Goal: Task Accomplishment & Management: Manage account settings

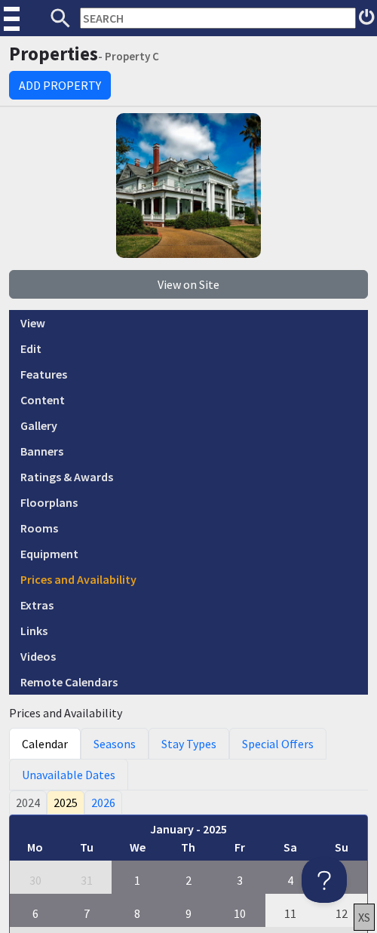
click at [170, 19] on input "text" at bounding box center [218, 18] width 276 height 21
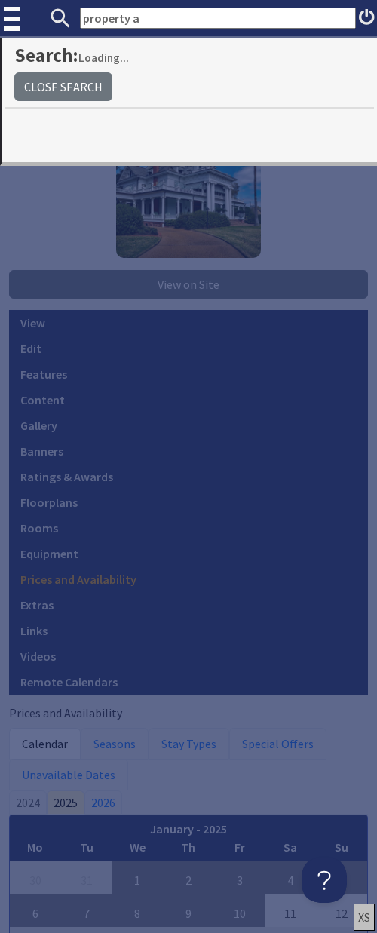
type input "property a"
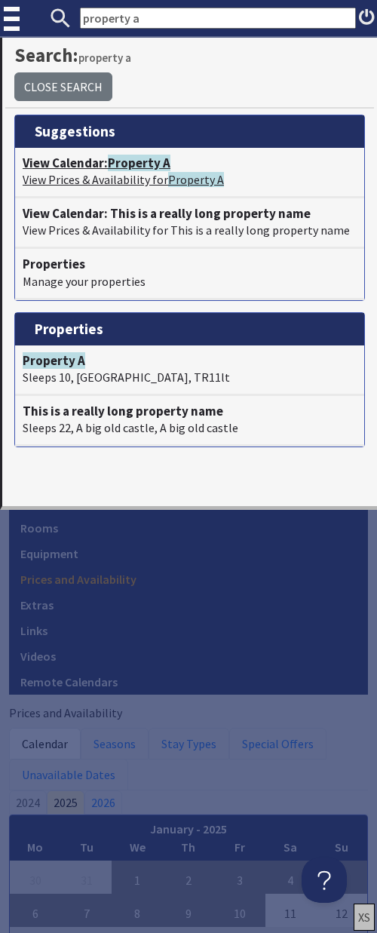
click at [151, 163] on span "Property A" at bounding box center [139, 163] width 63 height 17
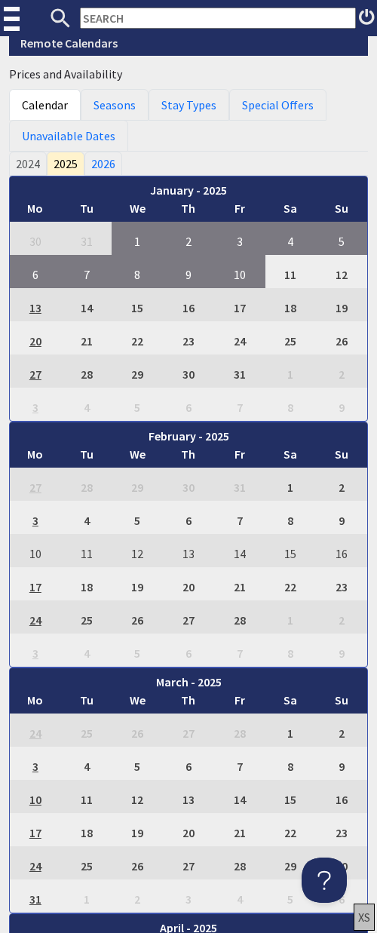
scroll to position [602, 0]
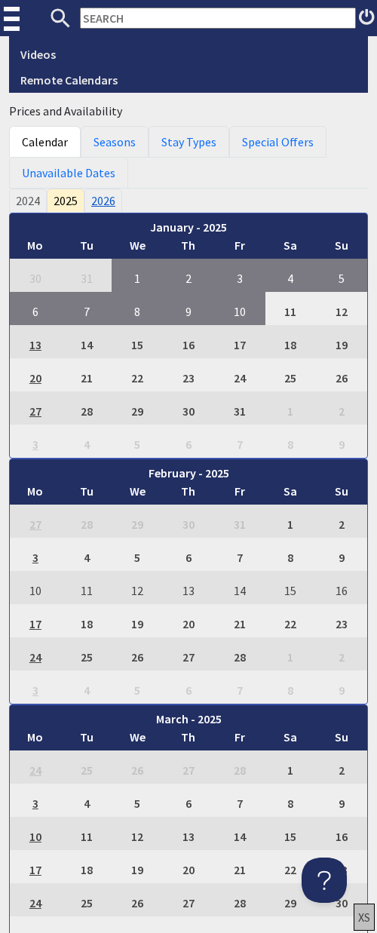
click at [106, 201] on link "2026" at bounding box center [103, 201] width 38 height 24
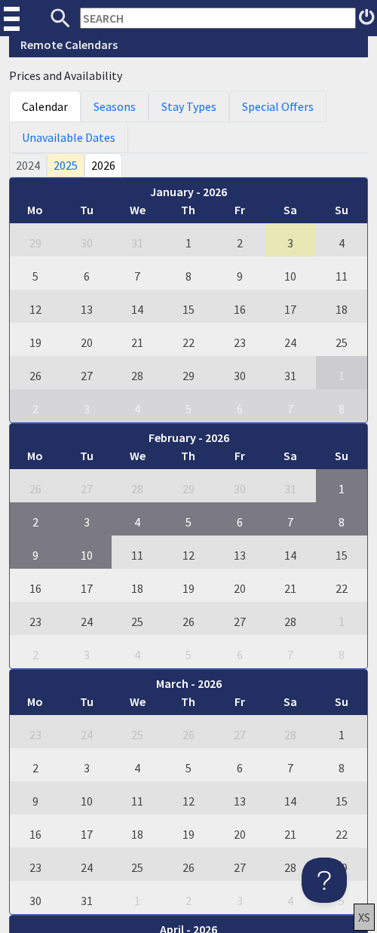
scroll to position [644, 0]
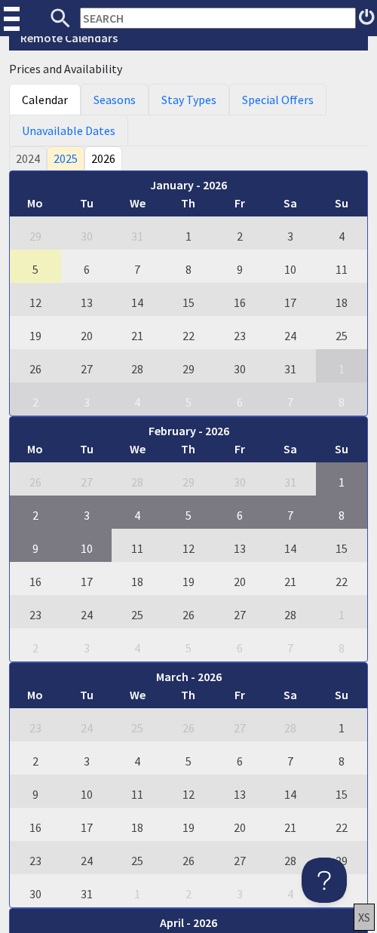
click at [35, 274] on td "5" at bounding box center [35, 266] width 51 height 33
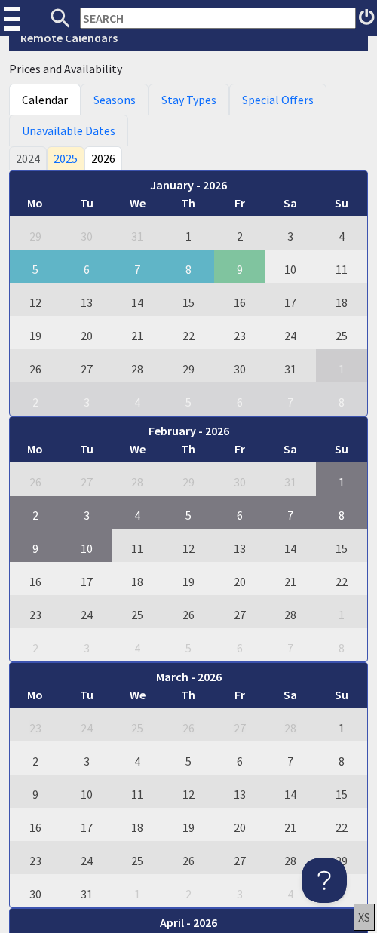
click at [244, 268] on td "9" at bounding box center [239, 266] width 51 height 33
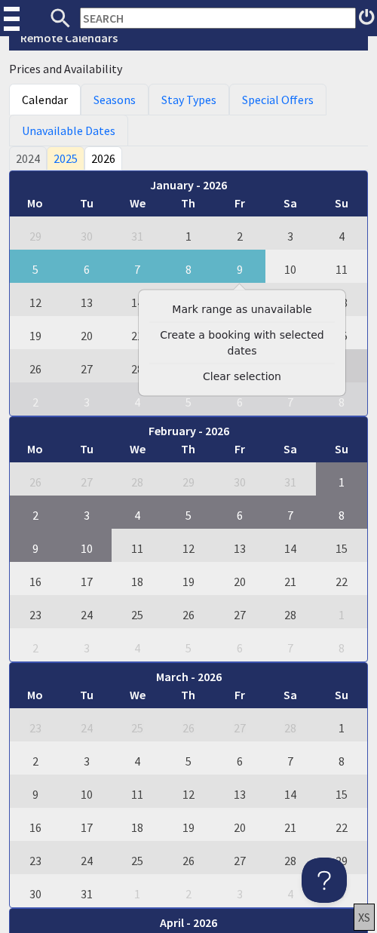
click at [241, 314] on link "Mark range as unavailable" at bounding box center [242, 310] width 186 height 16
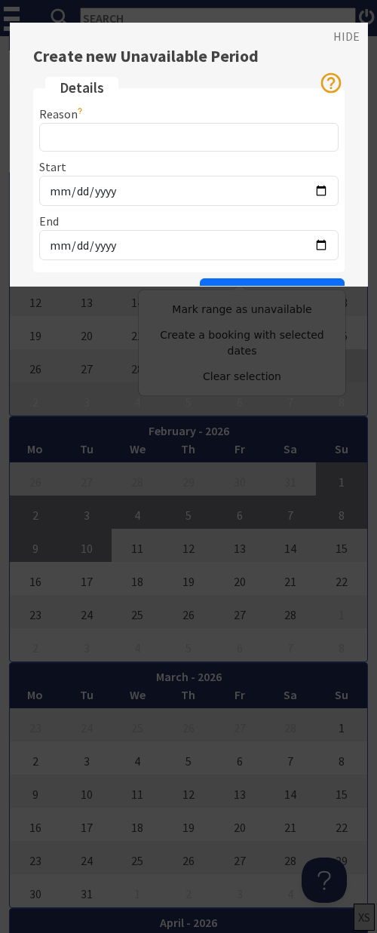
scroll to position [51, 0]
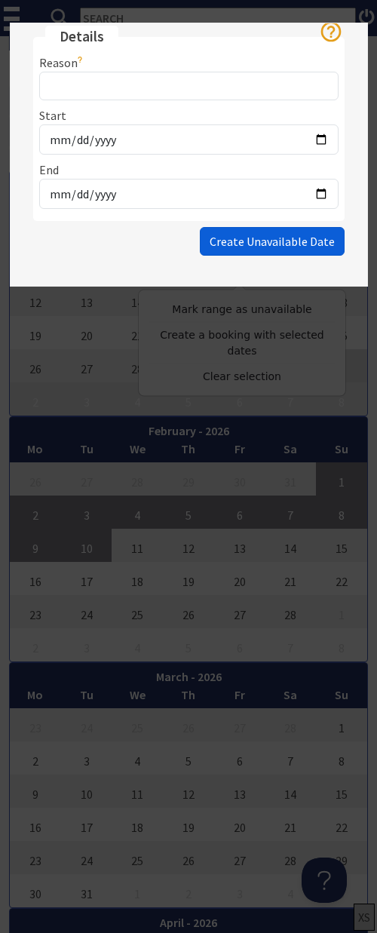
click at [281, 243] on span "Create Unavailable Date" at bounding box center [272, 241] width 125 height 15
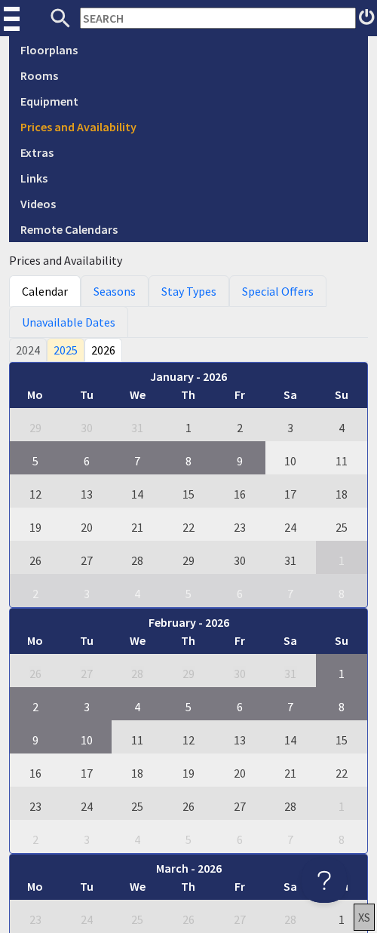
scroll to position [698, 0]
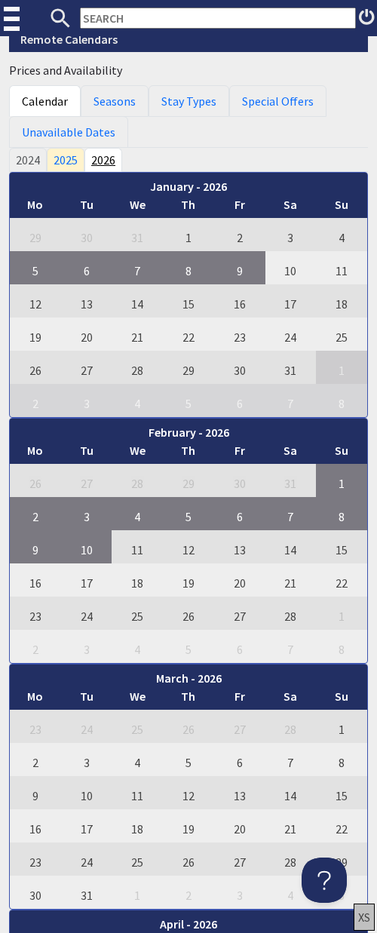
click at [106, 159] on link "2026" at bounding box center [103, 160] width 38 height 24
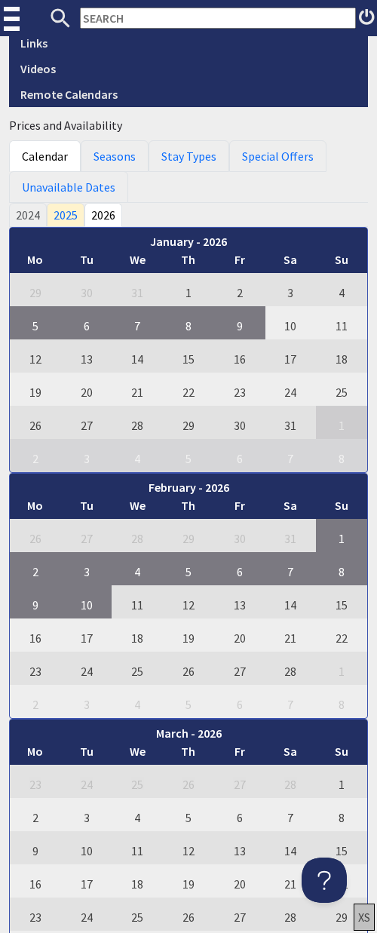
scroll to position [611, 0]
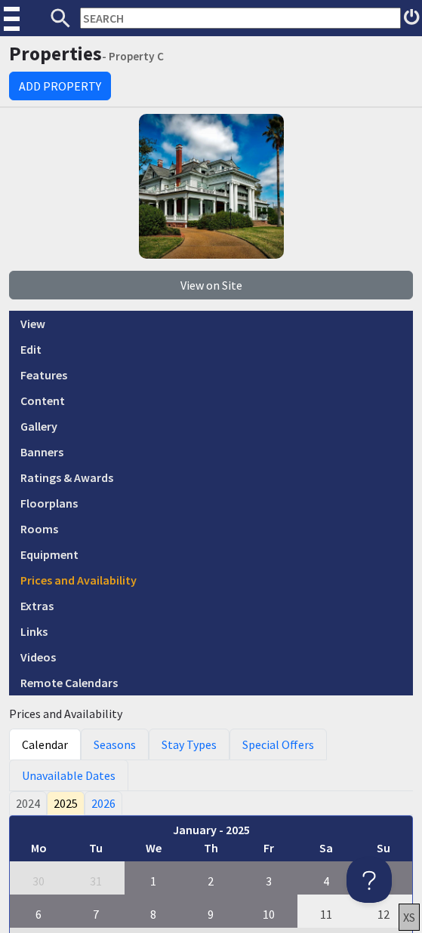
click at [112, 23] on input "text" at bounding box center [240, 18] width 320 height 21
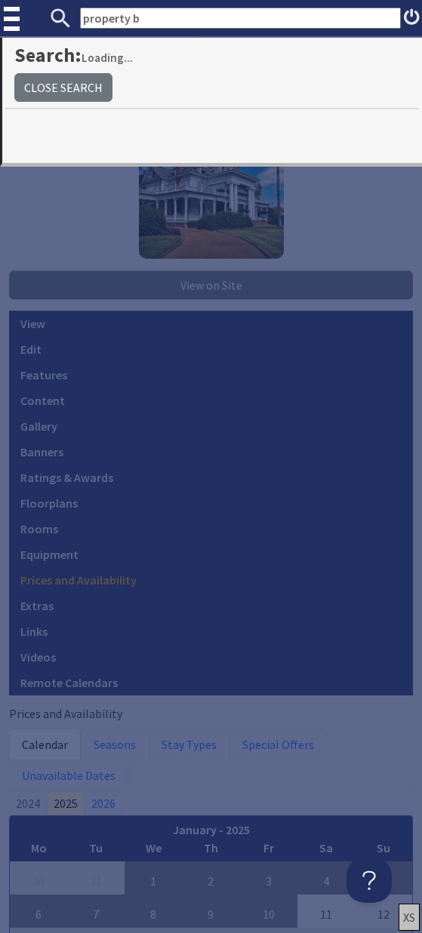
type input "property b"
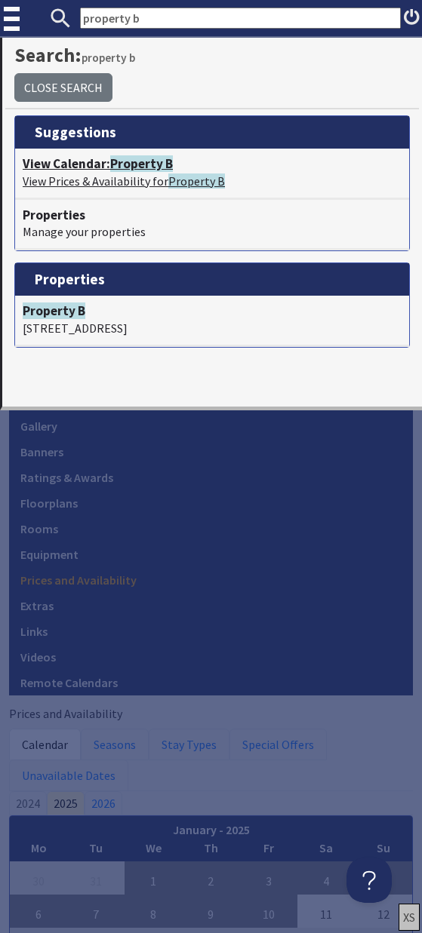
drag, startPoint x: 133, startPoint y: 164, endPoint x: 152, endPoint y: 150, distance: 23.1
click at [133, 164] on span "Property B" at bounding box center [141, 163] width 63 height 17
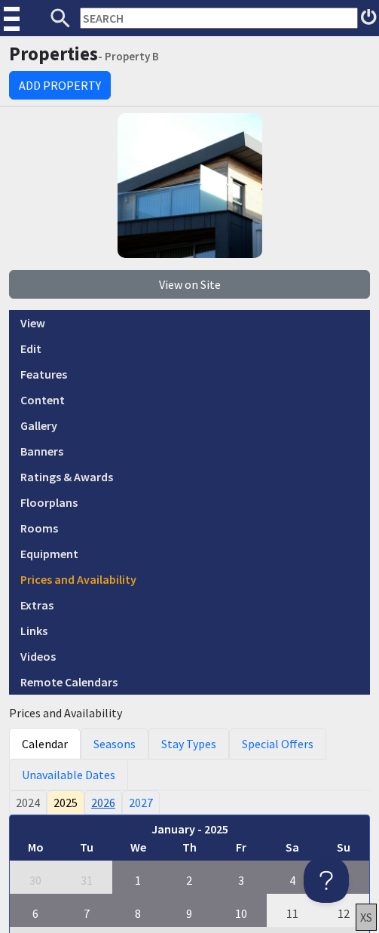
click at [101, 805] on link "2026" at bounding box center [103, 802] width 38 height 24
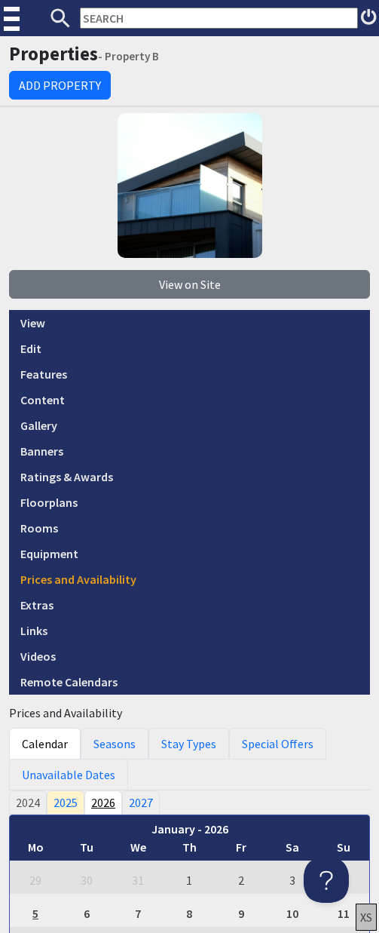
click at [107, 805] on link "2026" at bounding box center [103, 802] width 38 height 24
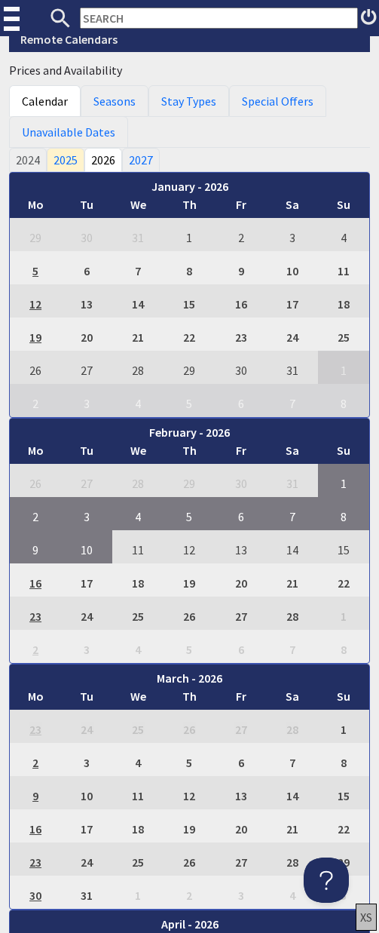
scroll to position [647, 0]
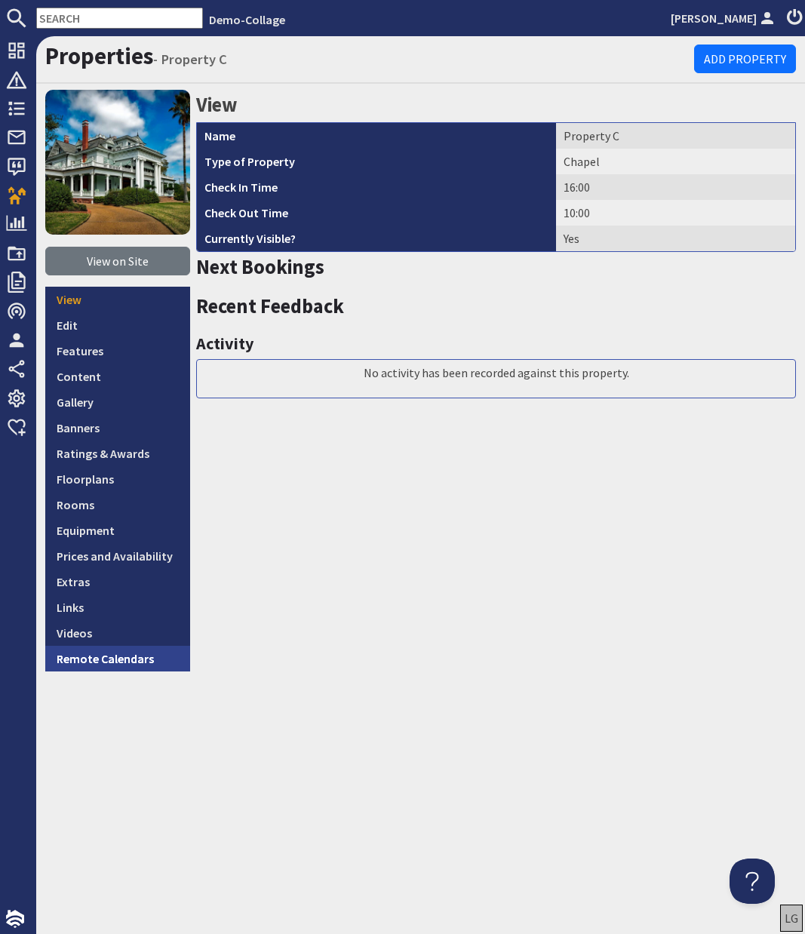
click at [86, 659] on link "Remote Calendars" at bounding box center [117, 659] width 145 height 26
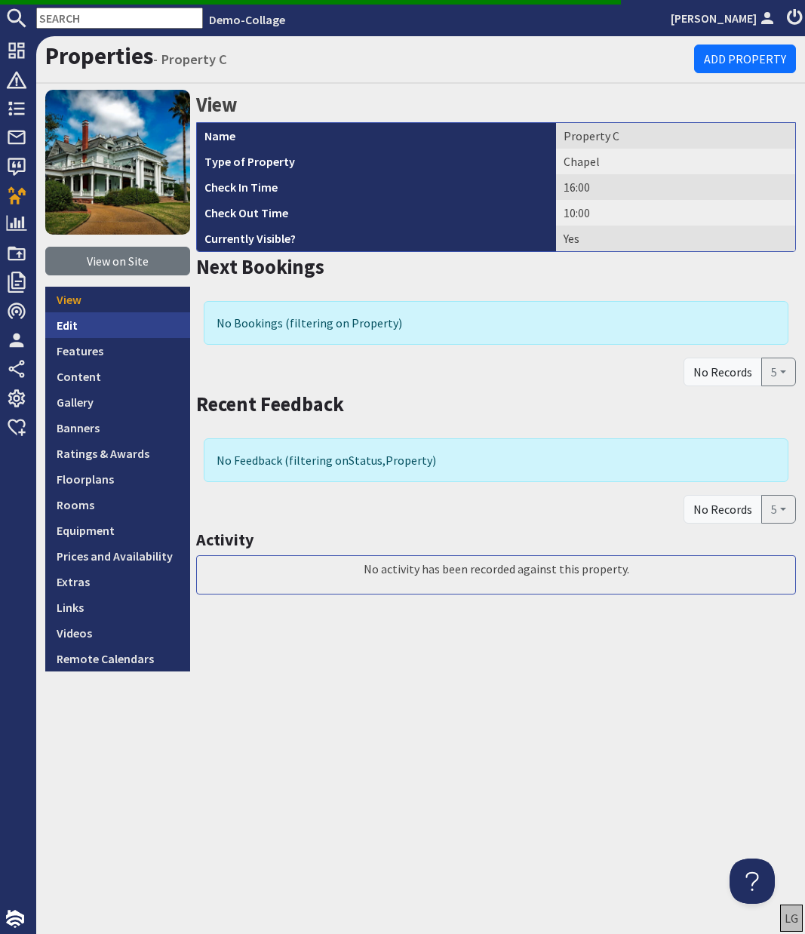
click at [72, 321] on link "Edit" at bounding box center [117, 325] width 145 height 26
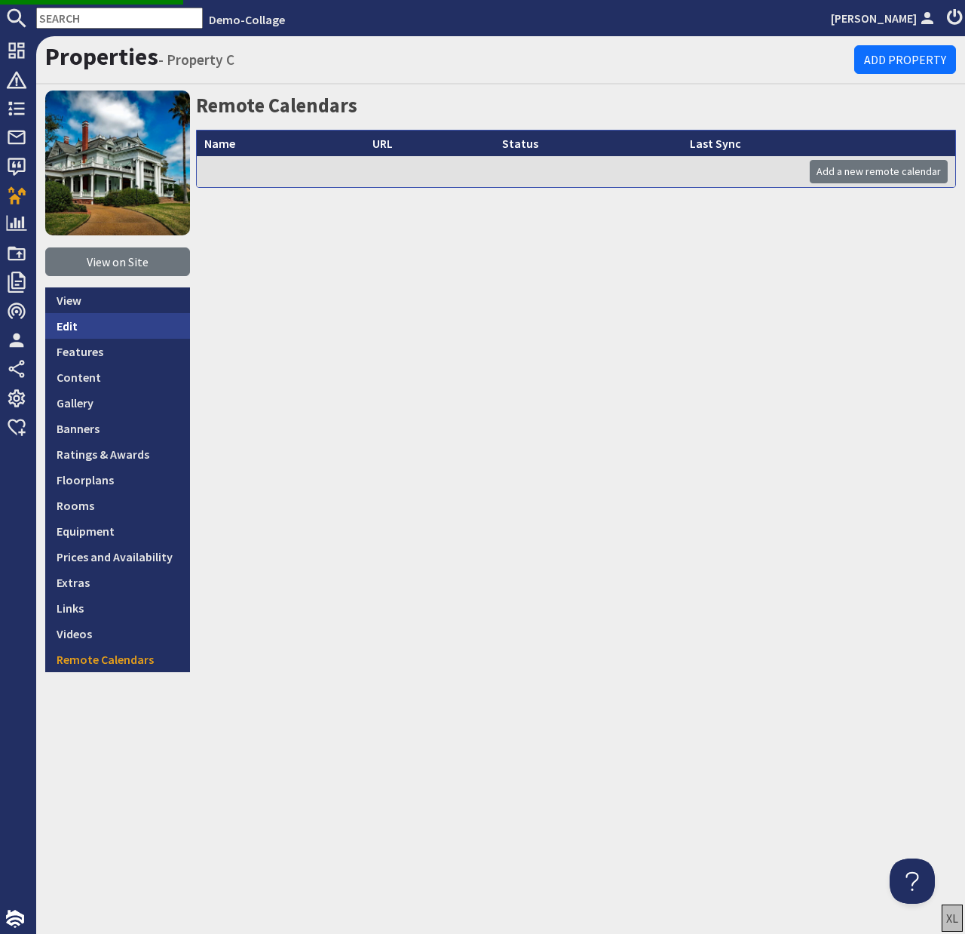
click at [61, 326] on link "Edit" at bounding box center [117, 326] width 145 height 26
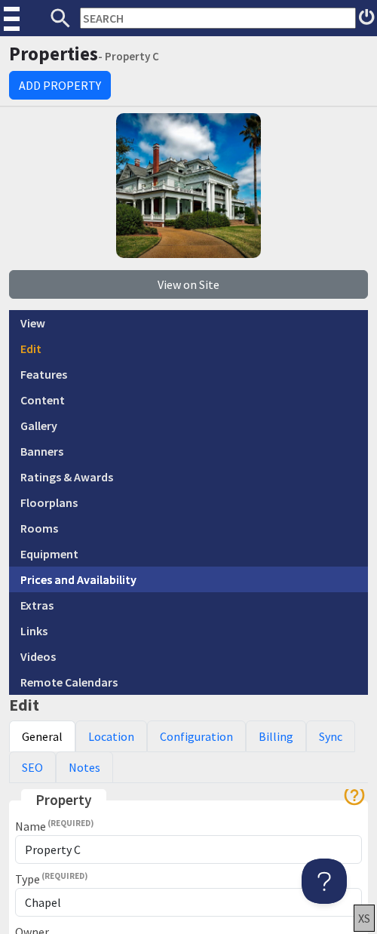
click at [77, 581] on link "Prices and Availability" at bounding box center [188, 579] width 359 height 26
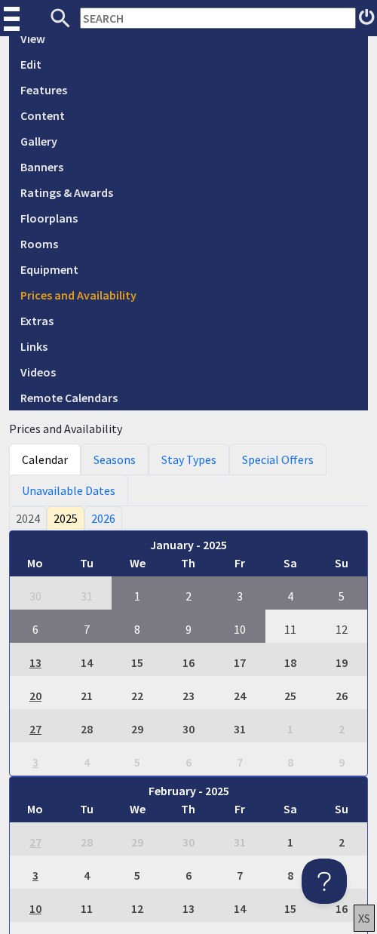
scroll to position [321, 0]
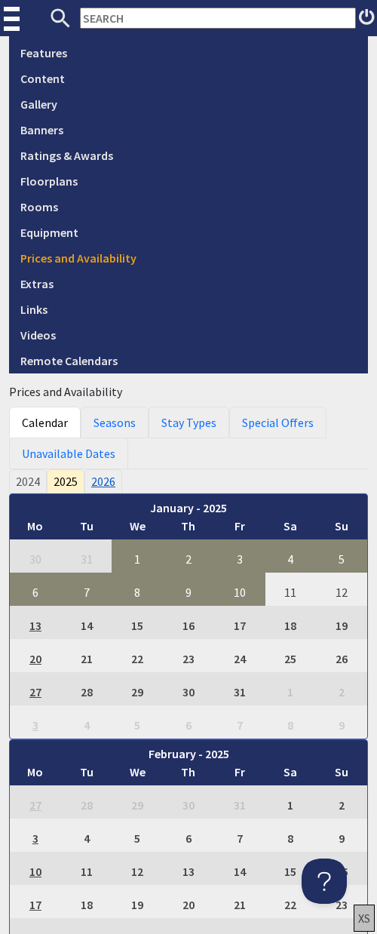
click at [103, 483] on link "2026" at bounding box center [103, 481] width 38 height 24
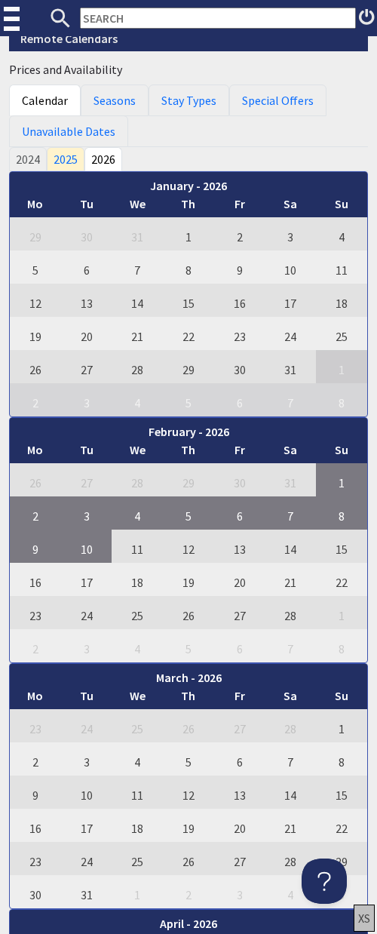
scroll to position [643, 0]
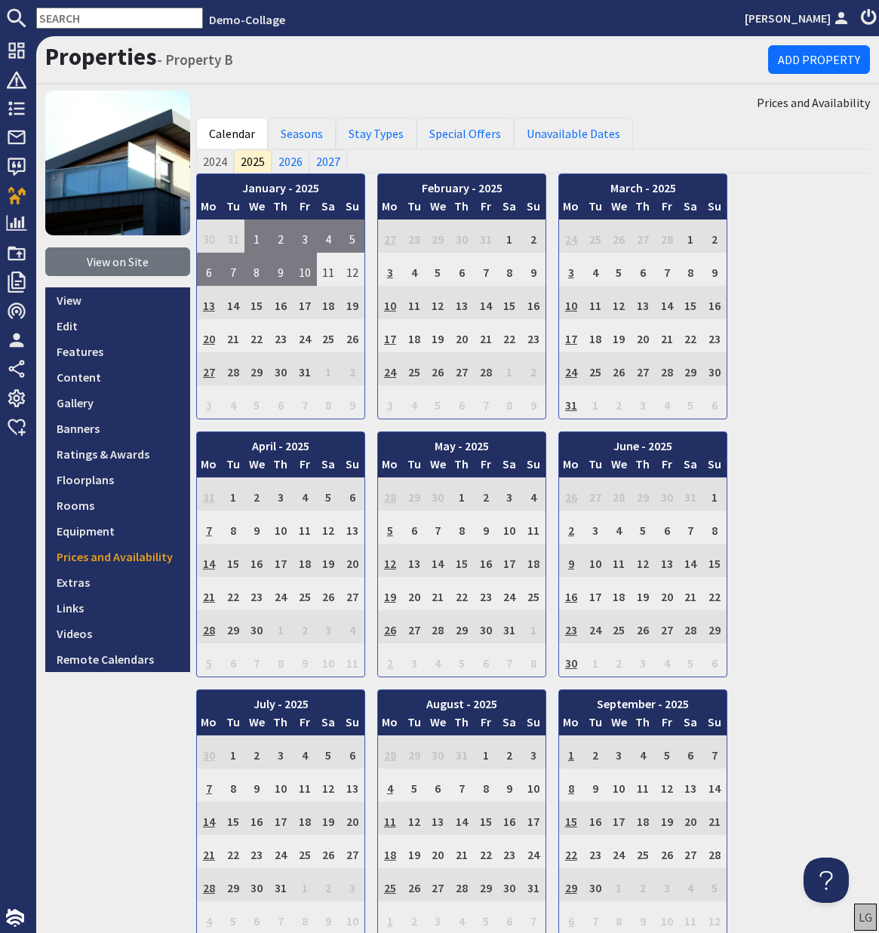
click at [118, 21] on input "text" at bounding box center [119, 18] width 167 height 21
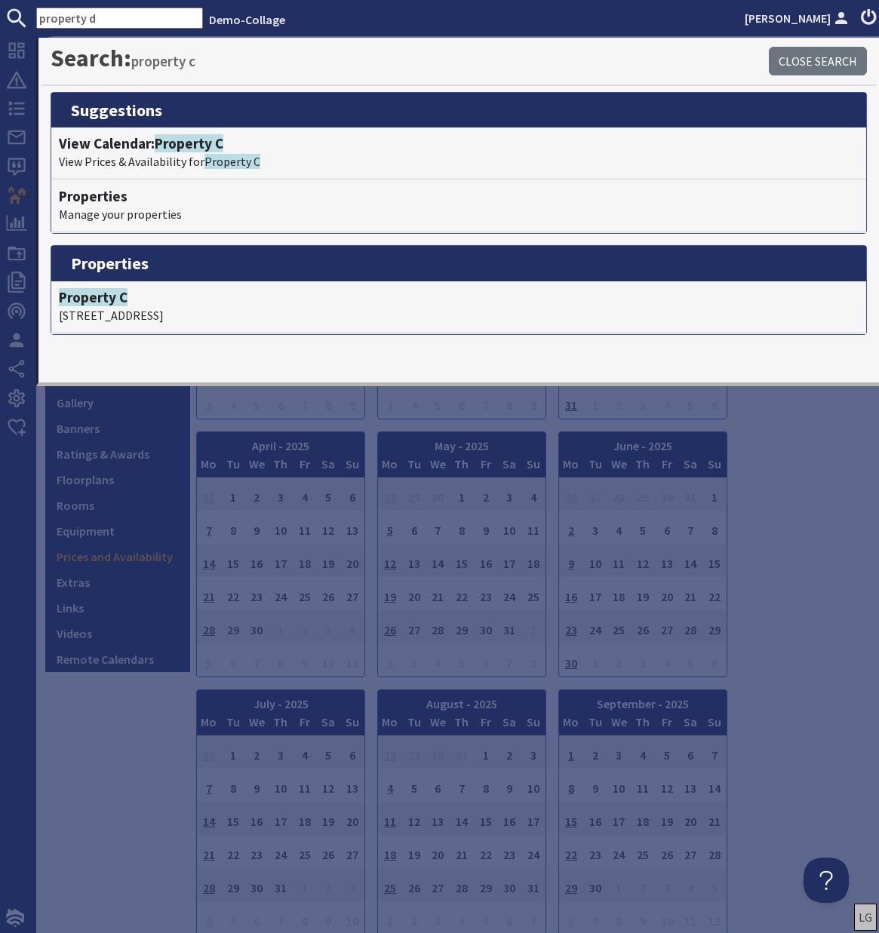
click at [112, 15] on input "property d" at bounding box center [119, 18] width 167 height 21
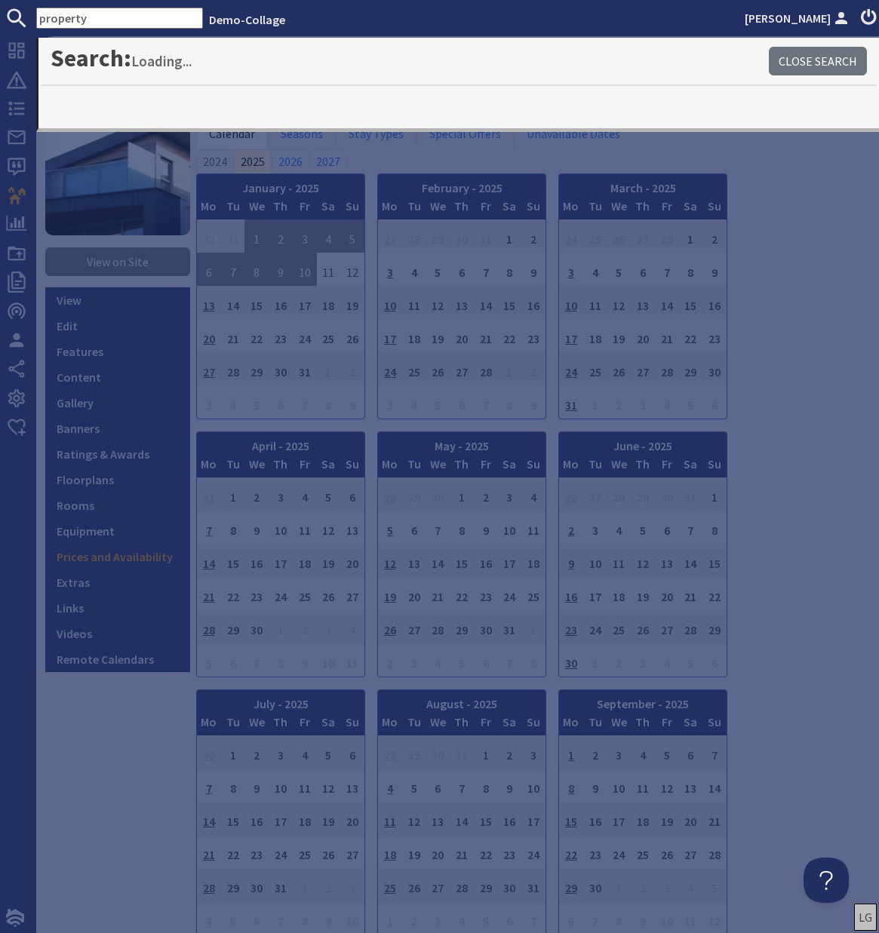
type input "property d"
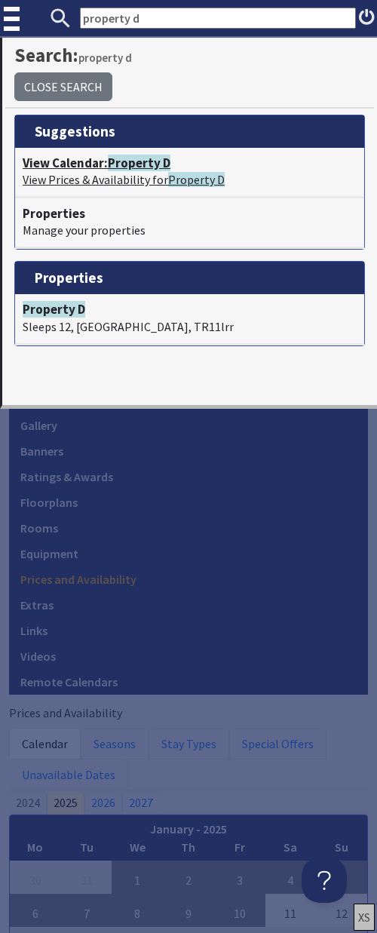
click at [127, 164] on span "Property D" at bounding box center [139, 163] width 63 height 17
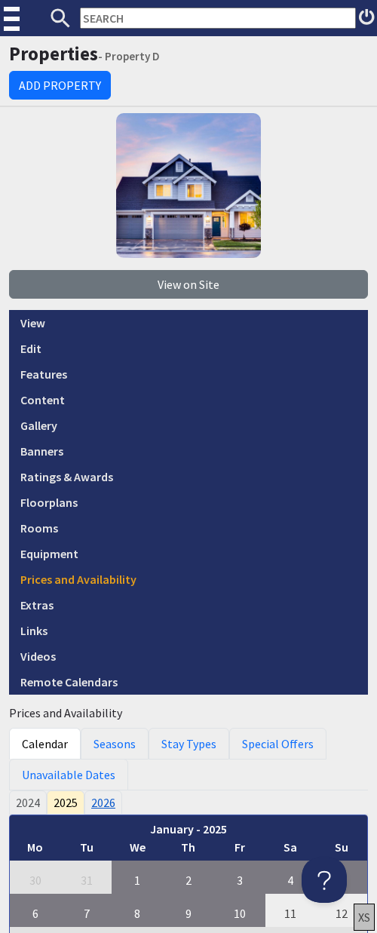
click at [103, 807] on link "2026" at bounding box center [103, 802] width 38 height 24
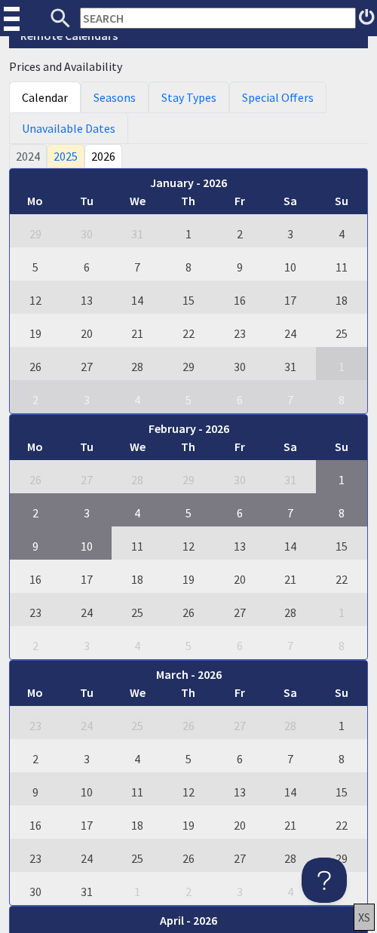
scroll to position [647, 0]
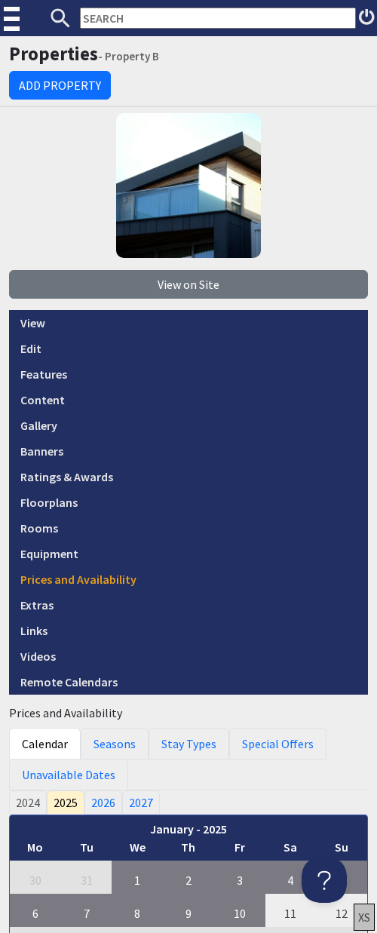
click at [137, 20] on input "text" at bounding box center [218, 18] width 276 height 21
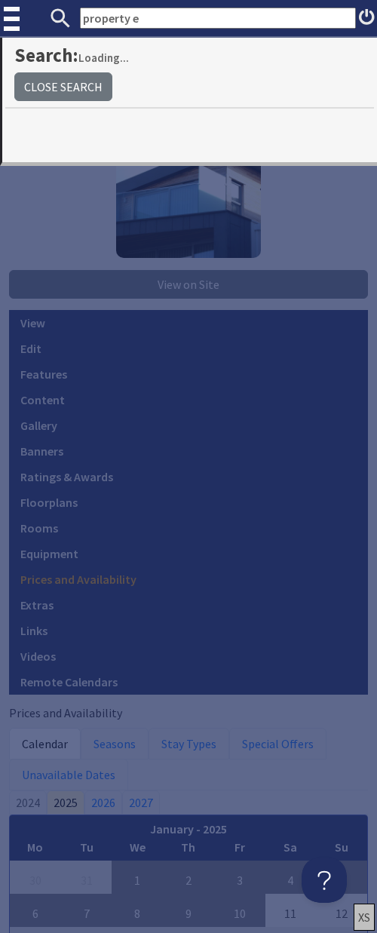
type input "property e"
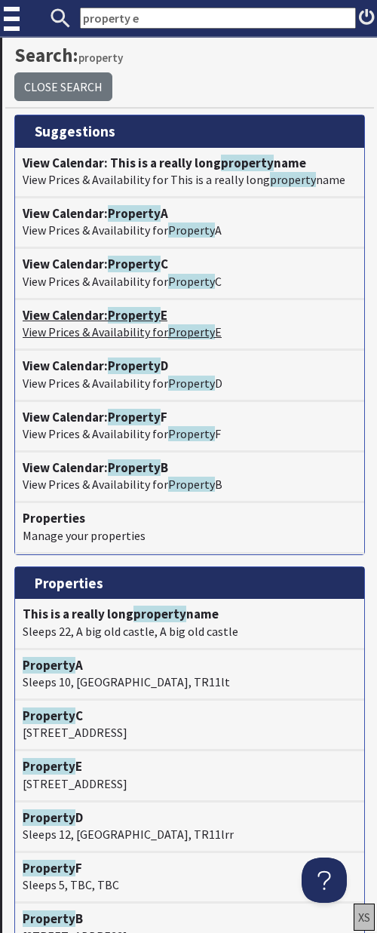
click at [132, 311] on span "Property" at bounding box center [134, 315] width 53 height 17
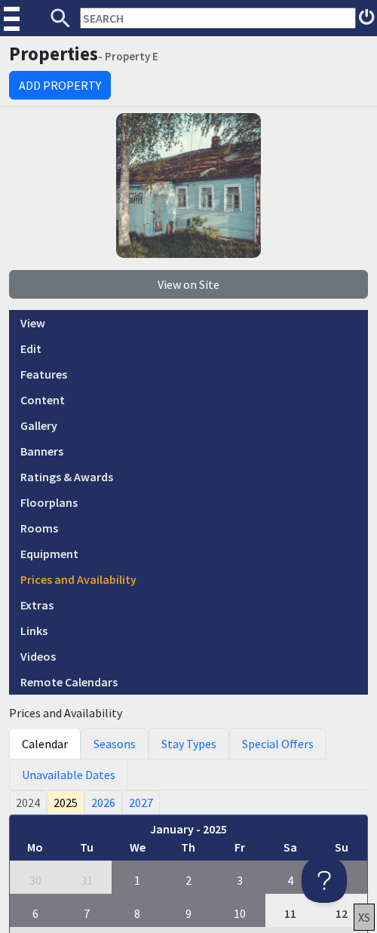
click at [146, 22] on input "text" at bounding box center [218, 18] width 276 height 21
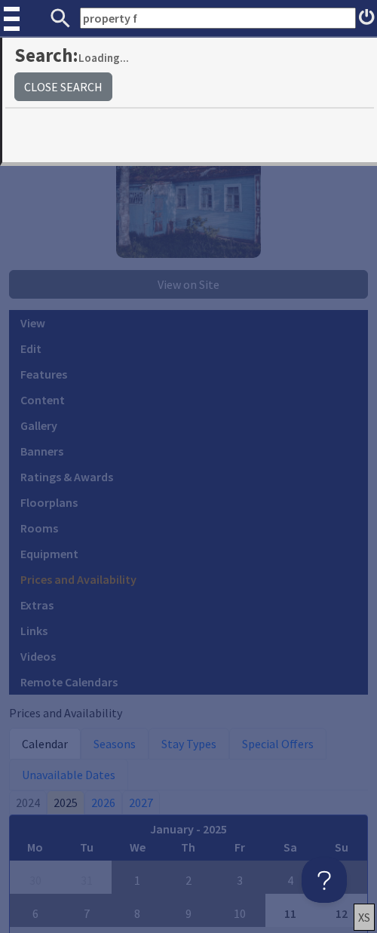
type input "property f"
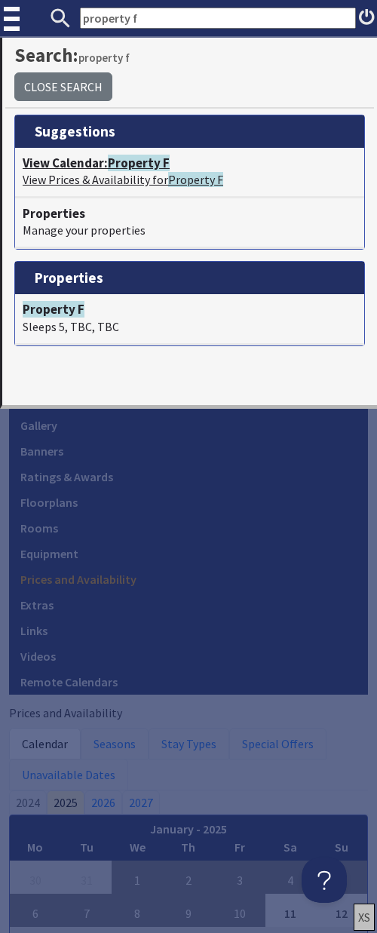
click at [134, 169] on span "Property F" at bounding box center [139, 163] width 62 height 17
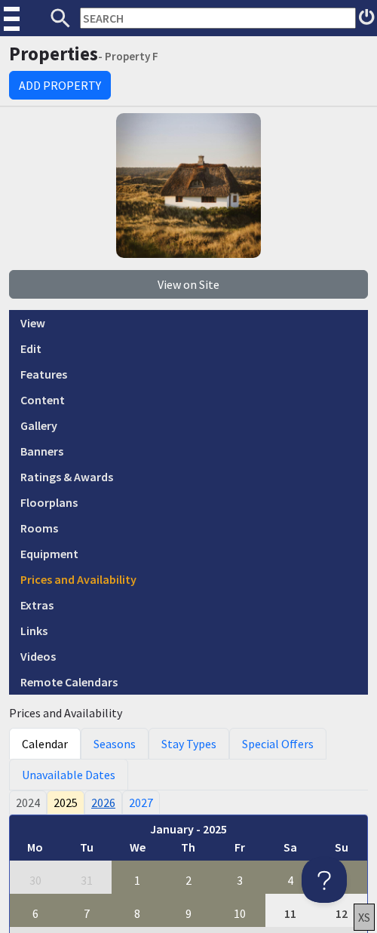
click at [103, 802] on link "2026" at bounding box center [103, 802] width 38 height 24
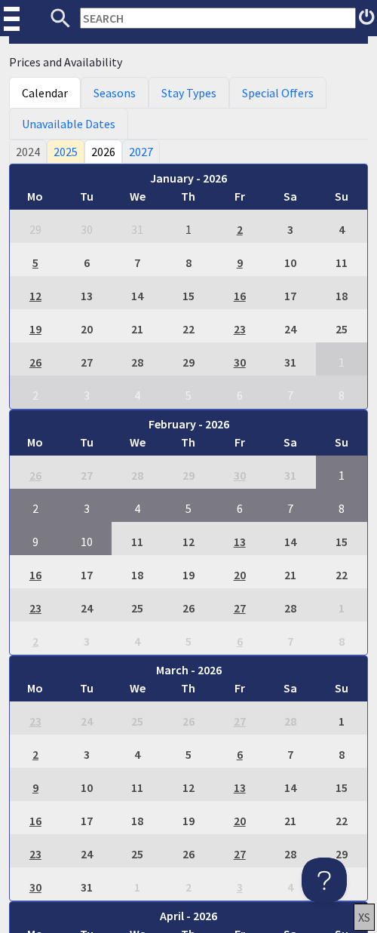
scroll to position [653, 0]
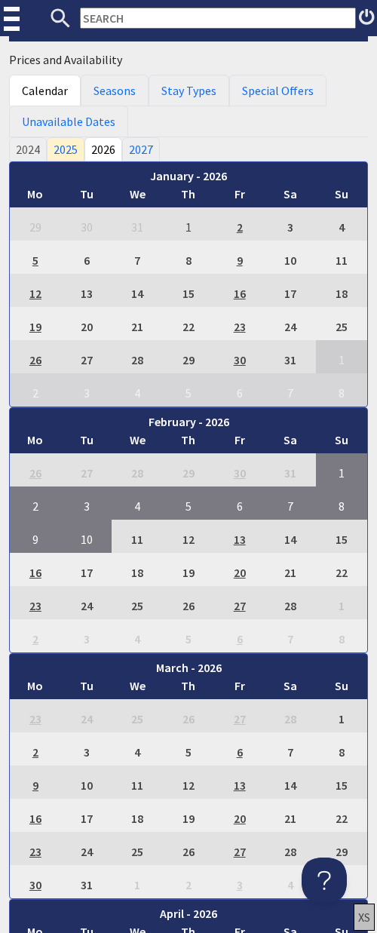
click at [213, 142] on ul "2024 2025 2026 2027" at bounding box center [188, 149] width 359 height 24
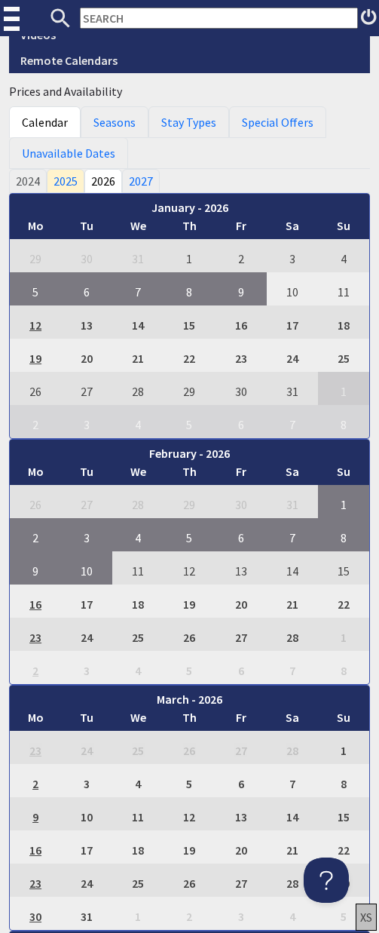
scroll to position [625, 0]
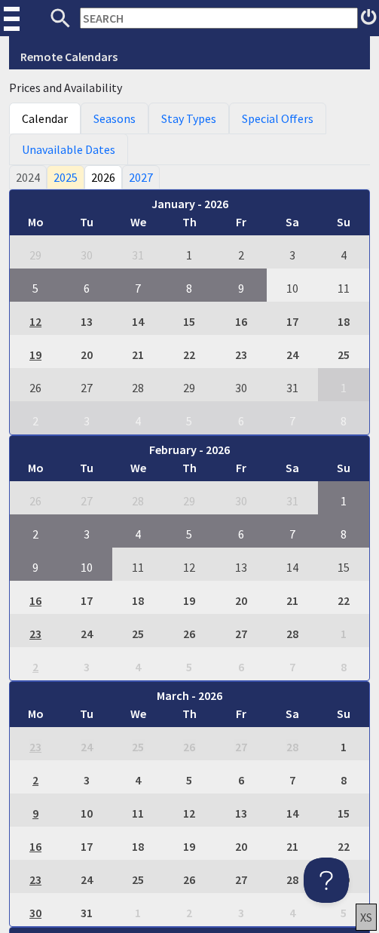
click at [32, 325] on td "12" at bounding box center [35, 318] width 51 height 33
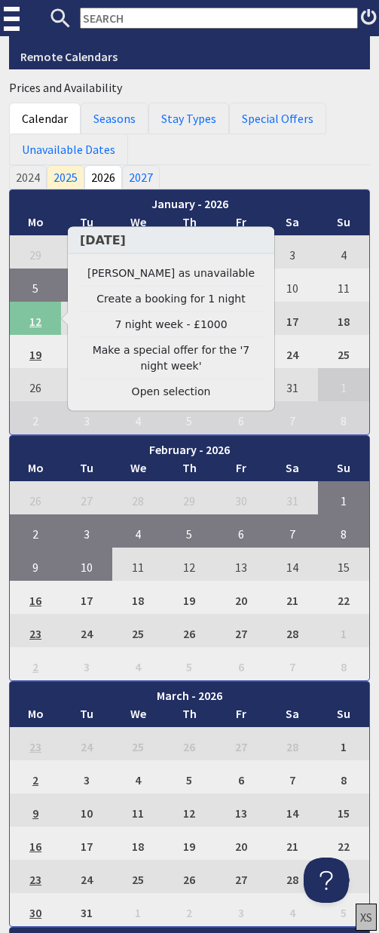
click at [35, 322] on td "12" at bounding box center [35, 318] width 51 height 33
click at [202, 166] on ul "2024 2025 2026 2027" at bounding box center [189, 177] width 361 height 24
click at [239, 158] on ul "Calendar Seasons Stay Types Special Offers Unavailable Dates" at bounding box center [189, 134] width 361 height 63
click at [290, 324] on td "17" at bounding box center [292, 318] width 51 height 33
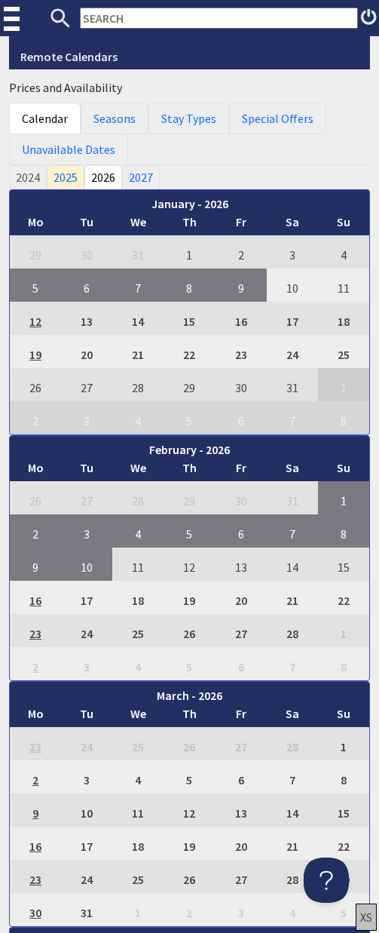
click at [29, 320] on td "12" at bounding box center [35, 318] width 51 height 33
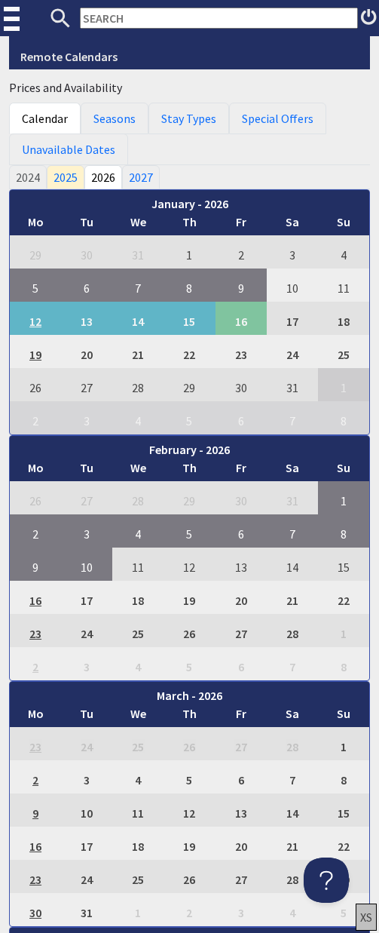
click at [243, 314] on td "16" at bounding box center [241, 318] width 51 height 33
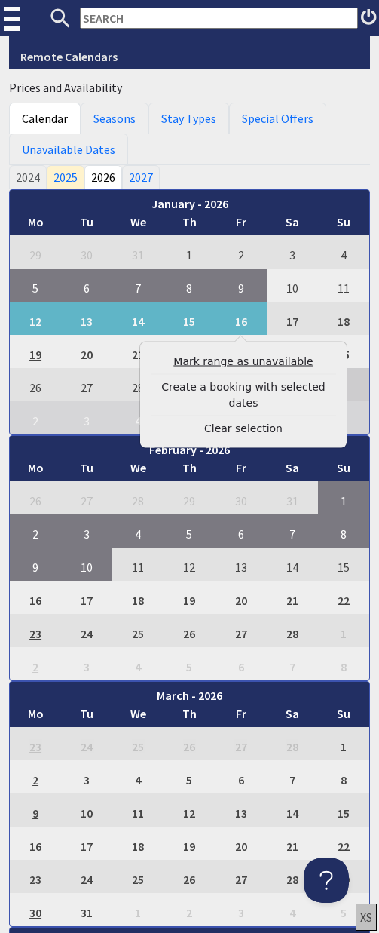
click at [240, 362] on link "Mark range as unavailable" at bounding box center [244, 362] width 186 height 16
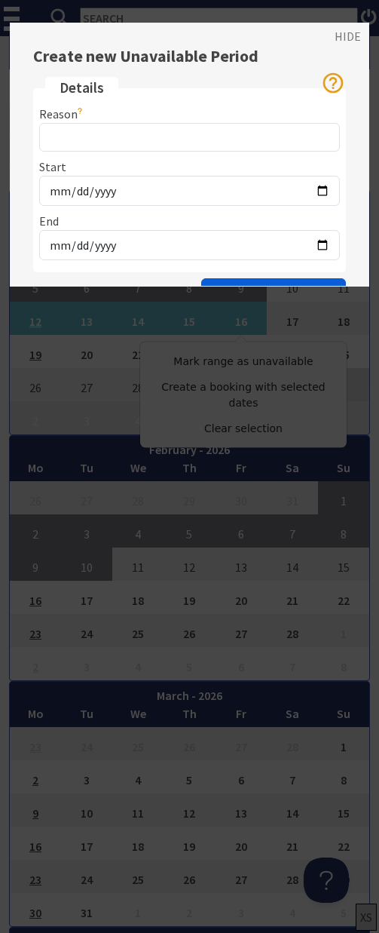
click at [263, 278] on button "Create Unavailable Date" at bounding box center [273, 292] width 145 height 29
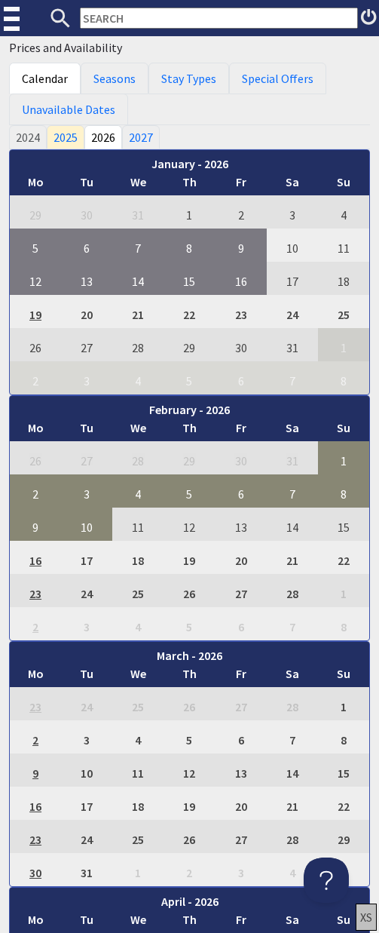
scroll to position [672, 0]
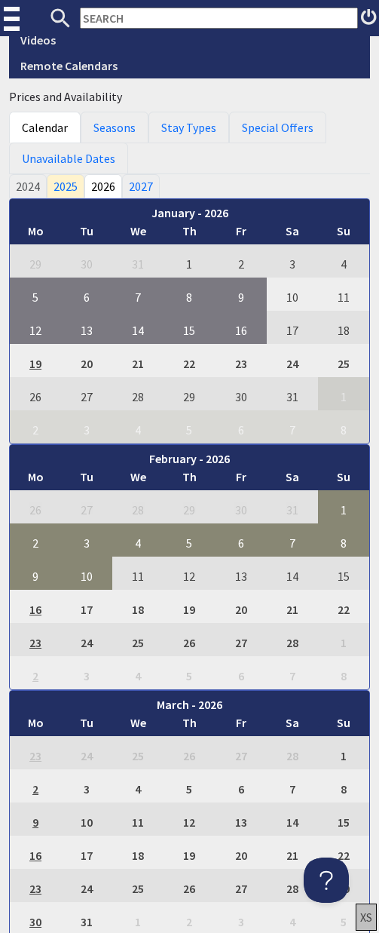
click at [241, 161] on ul "Calendar Seasons Stay Types Special Offers Unavailable Dates" at bounding box center [189, 143] width 361 height 63
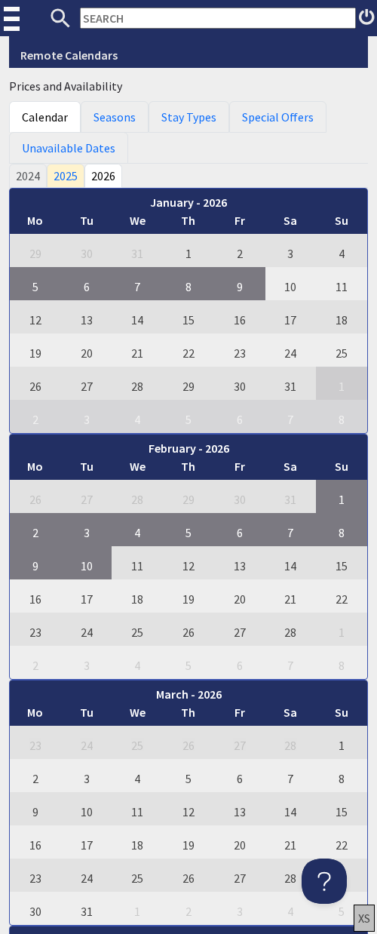
scroll to position [634, 0]
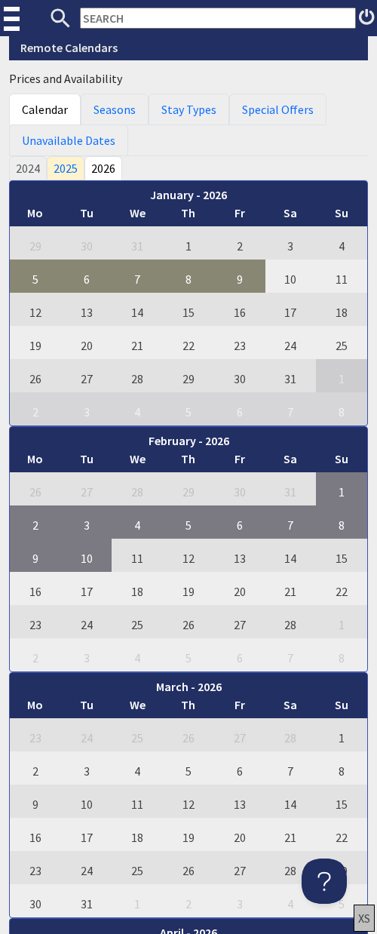
click at [188, 161] on ul "2024 2025 2026" at bounding box center [188, 168] width 359 height 24
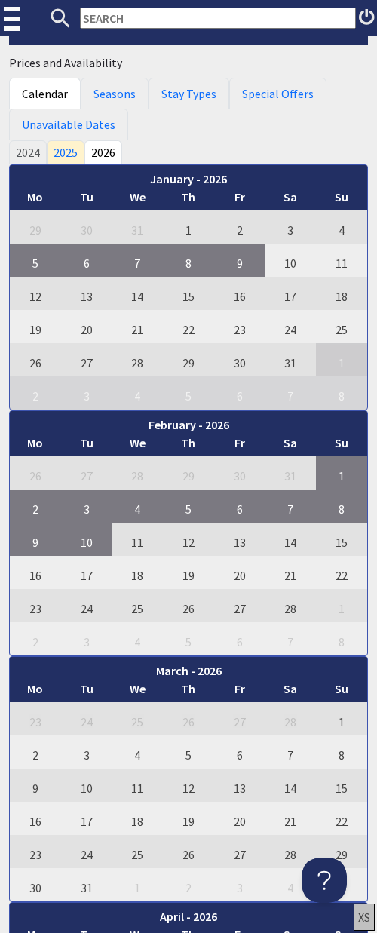
scroll to position [655, 0]
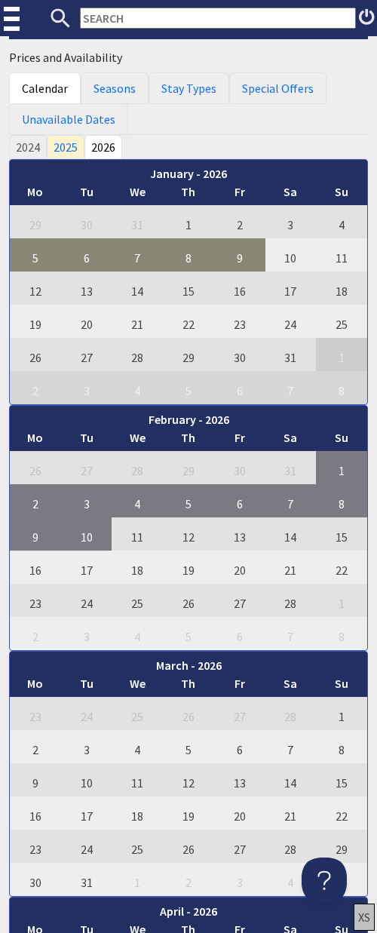
click at [167, 133] on ul "Calendar Seasons Stay Types Special Offers Unavailable Dates" at bounding box center [188, 103] width 359 height 63
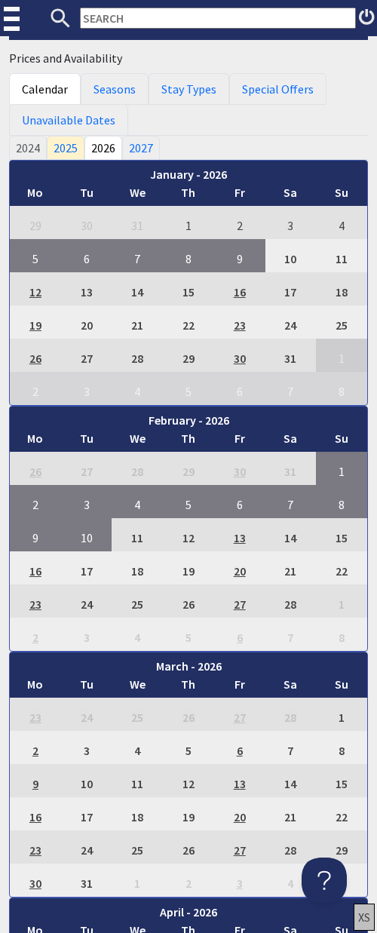
scroll to position [673, 0]
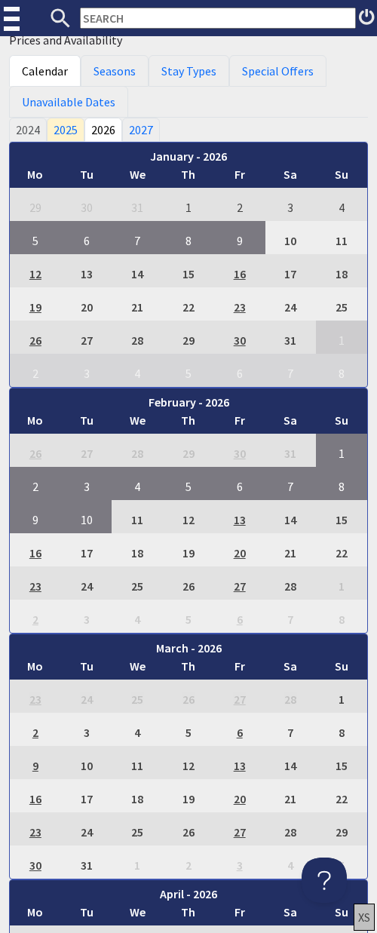
click at [205, 112] on ul "Calendar Seasons Stay Types Special Offers Unavailable Dates" at bounding box center [188, 86] width 359 height 63
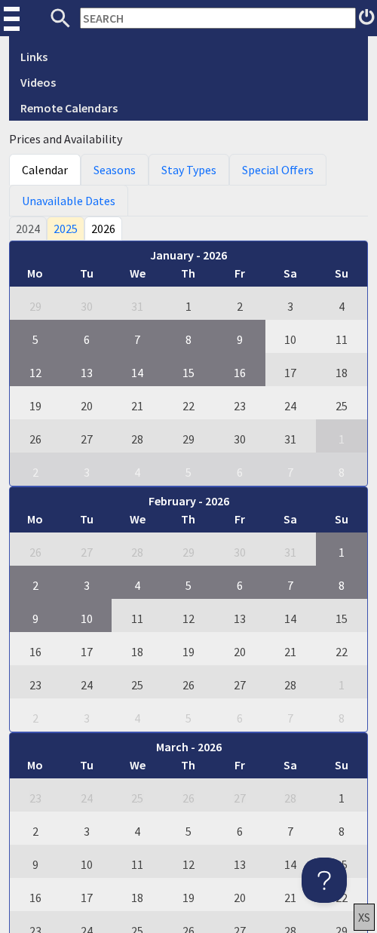
scroll to position [606, 0]
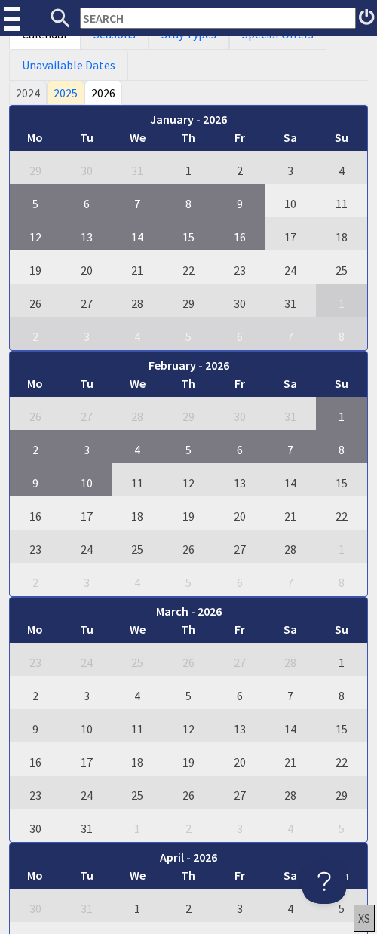
scroll to position [712, 0]
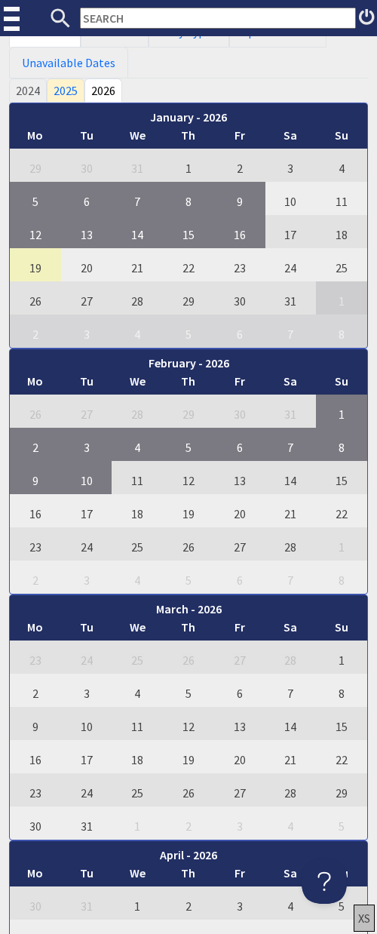
drag, startPoint x: 33, startPoint y: 266, endPoint x: 60, endPoint y: 265, distance: 26.4
click at [33, 266] on td "19" at bounding box center [35, 264] width 51 height 33
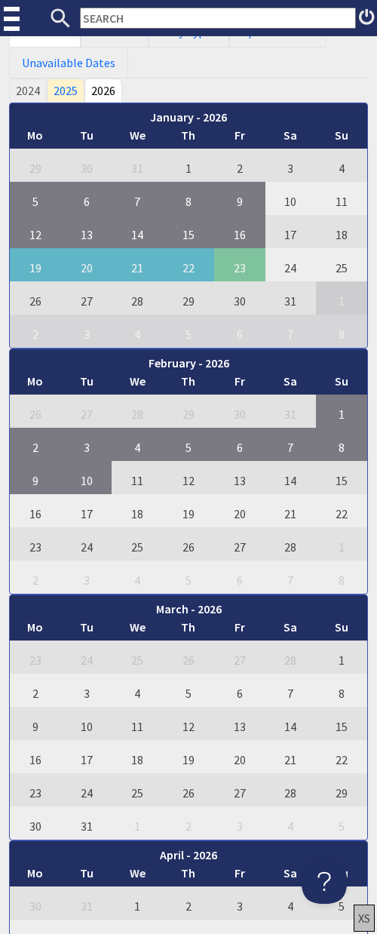
click at [236, 264] on td "23" at bounding box center [239, 264] width 51 height 33
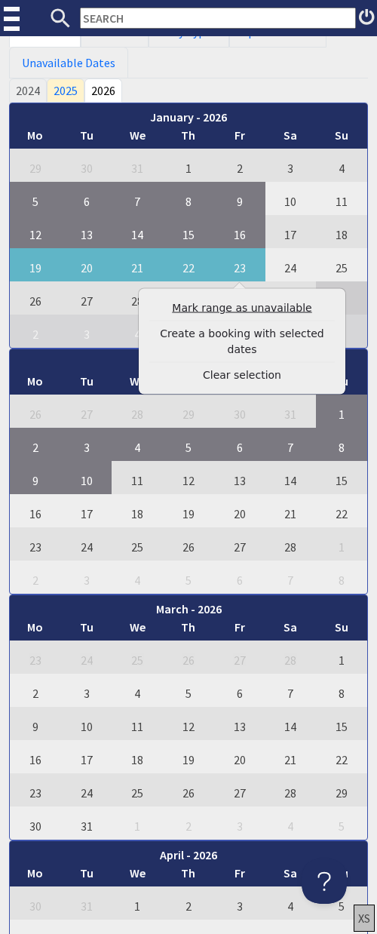
click at [231, 313] on link "Mark range as unavailable" at bounding box center [242, 308] width 186 height 16
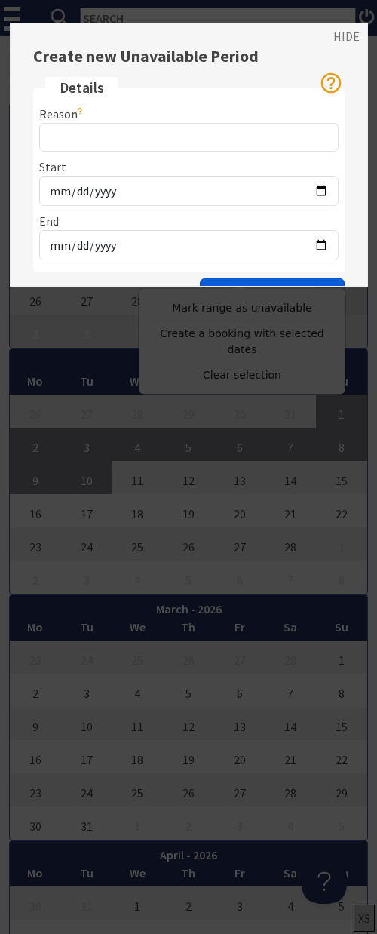
click at [242, 278] on button "Create Unavailable Date" at bounding box center [272, 292] width 145 height 29
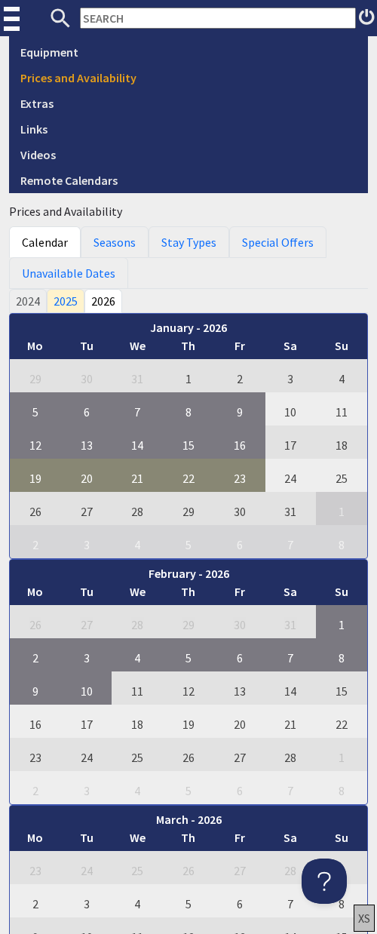
scroll to position [530, 0]
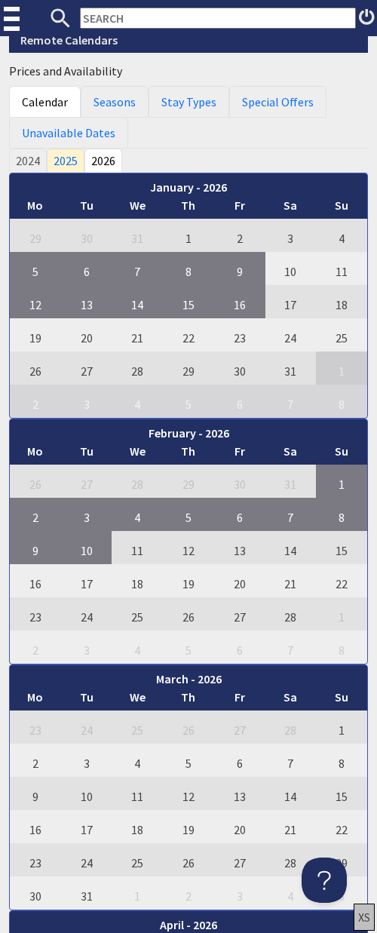
scroll to position [669, 0]
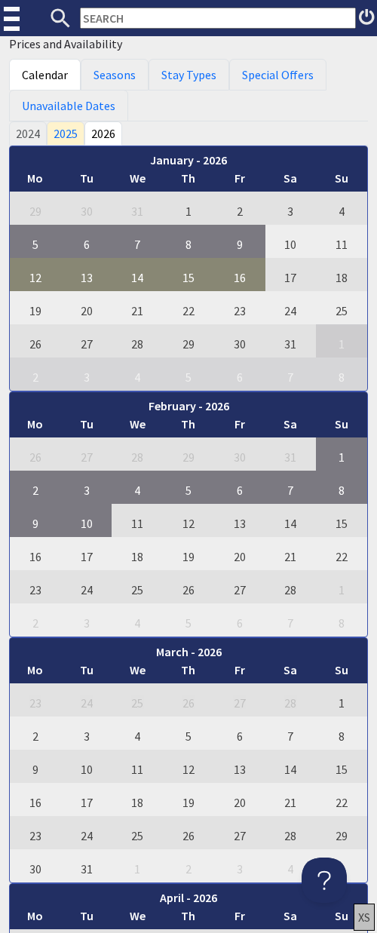
click at [174, 114] on ul "Calendar Seasons Stay Types Special Offers Unavailable Dates" at bounding box center [188, 90] width 359 height 63
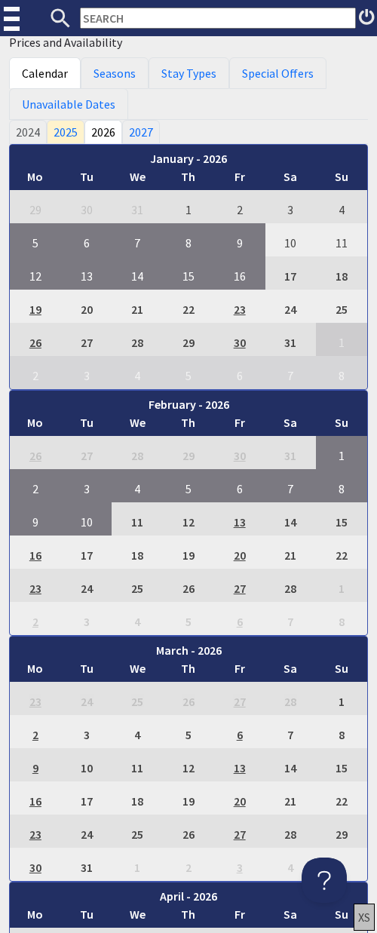
scroll to position [671, 0]
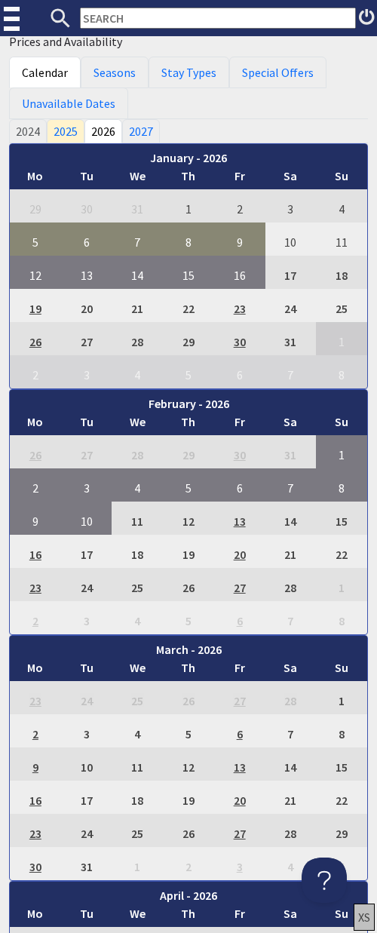
click at [230, 106] on ul "Calendar Seasons Stay Types Special Offers Unavailable Dates" at bounding box center [188, 88] width 359 height 63
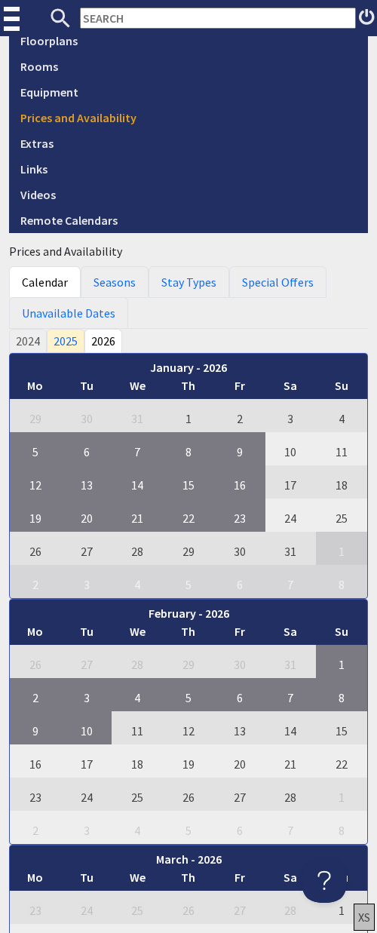
scroll to position [485, 0]
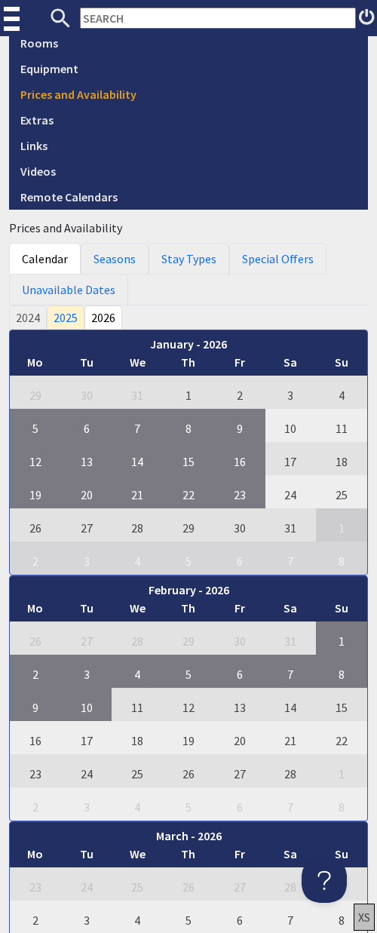
click at [238, 293] on ul "Calendar Seasons Stay Types Special Offers Unavailable Dates" at bounding box center [188, 274] width 359 height 63
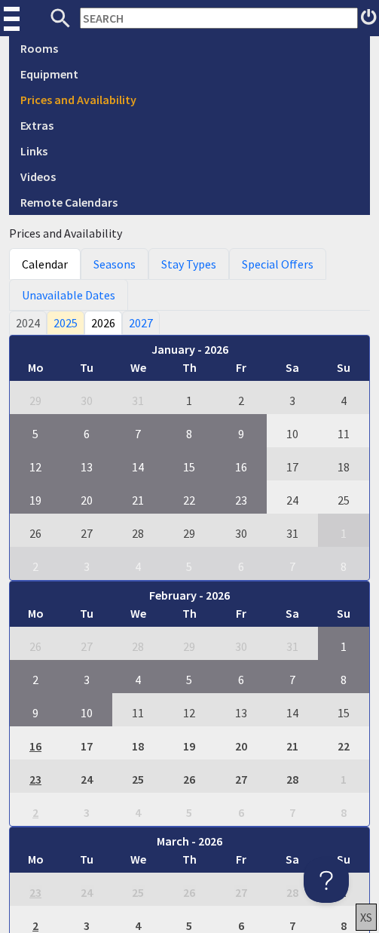
scroll to position [490, 0]
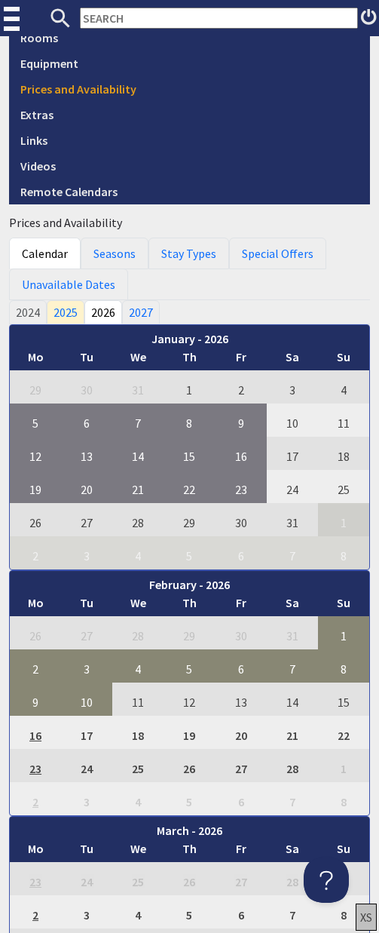
click at [280, 293] on ul "Calendar Seasons Stay Types Special Offers Unavailable Dates" at bounding box center [189, 269] width 361 height 63
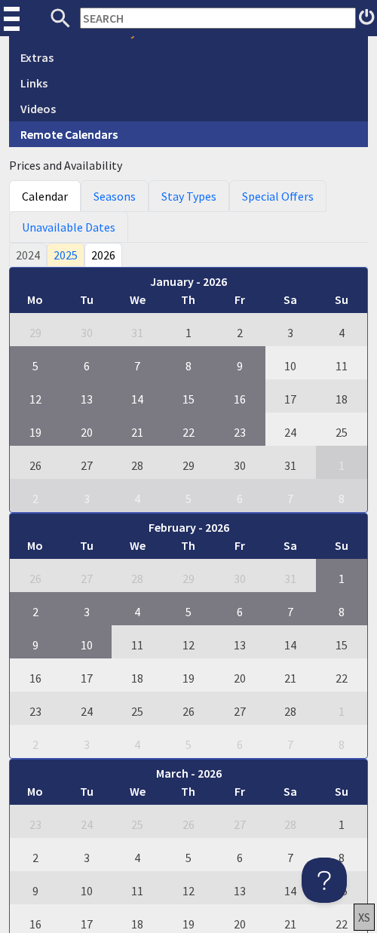
scroll to position [550, 0]
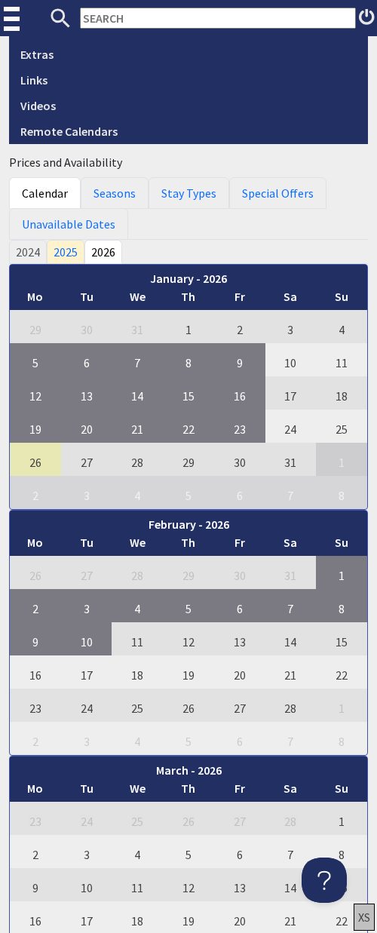
click at [34, 465] on td "26" at bounding box center [35, 459] width 51 height 33
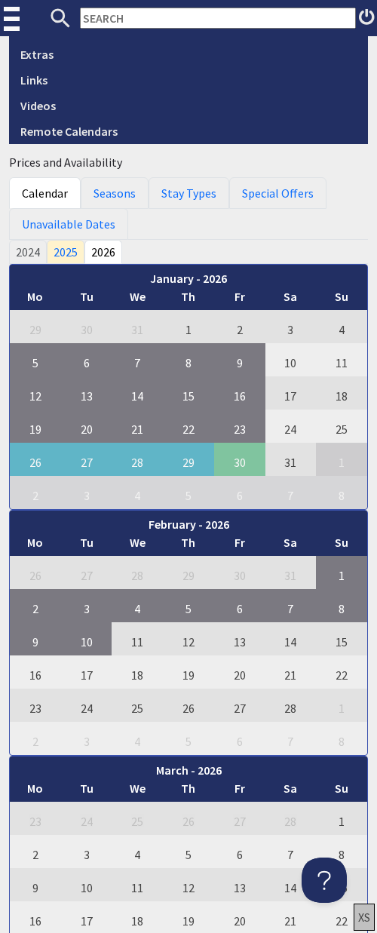
click at [237, 462] on td "30" at bounding box center [239, 459] width 51 height 33
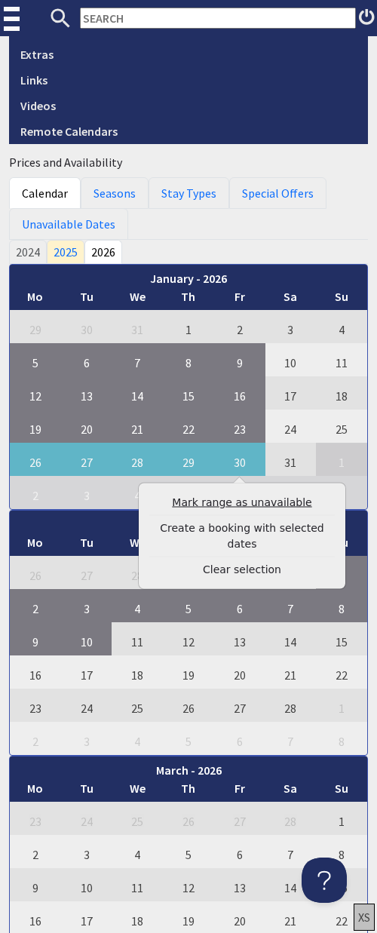
click at [237, 506] on link "Mark range as unavailable" at bounding box center [242, 503] width 186 height 16
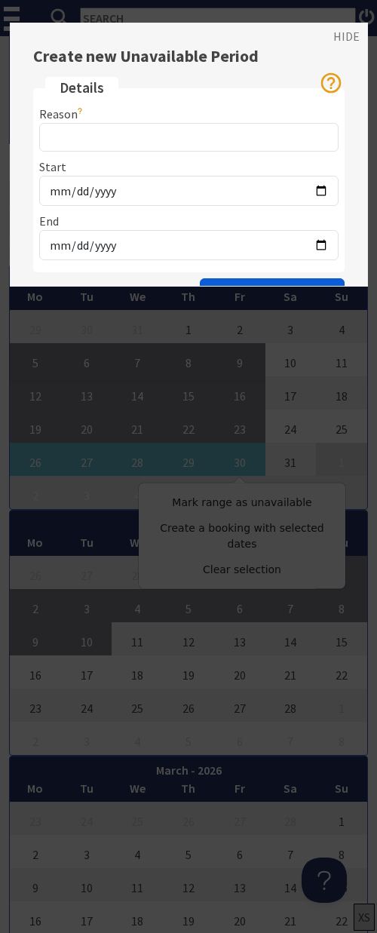
click at [232, 282] on button "Create Unavailable Date" at bounding box center [272, 292] width 145 height 29
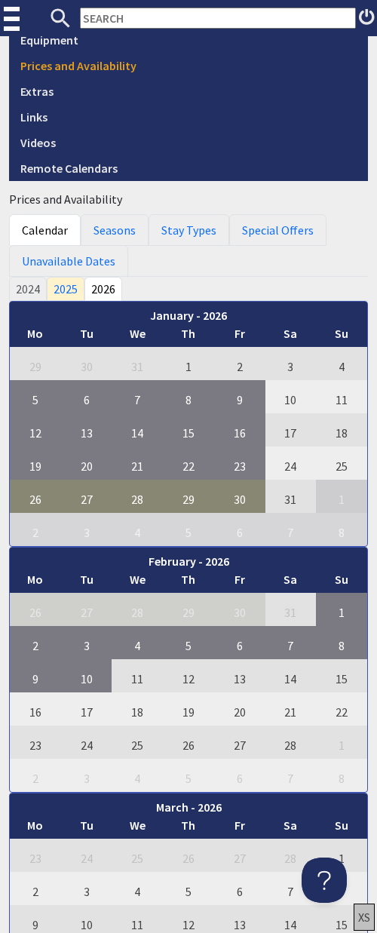
scroll to position [565, 0]
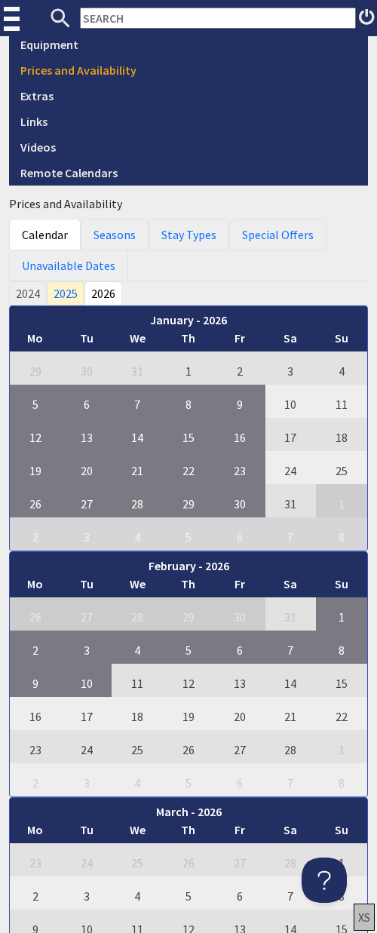
click at [201, 275] on ul "Calendar Seasons Stay Types Special Offers Unavailable Dates" at bounding box center [188, 250] width 359 height 63
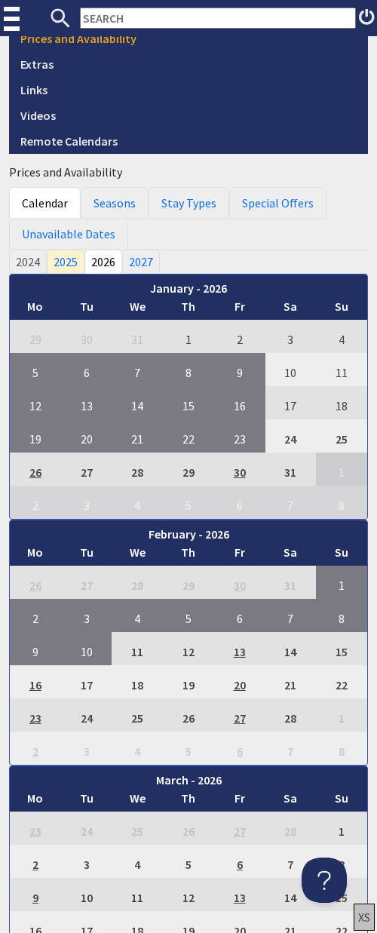
scroll to position [542, 0]
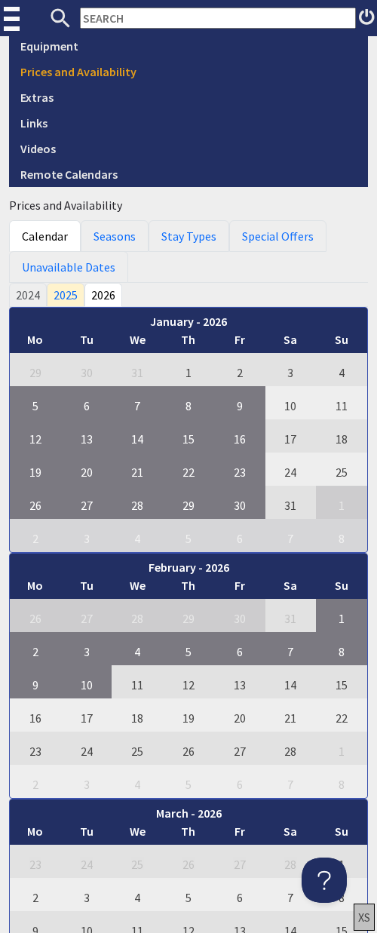
scroll to position [511, 0]
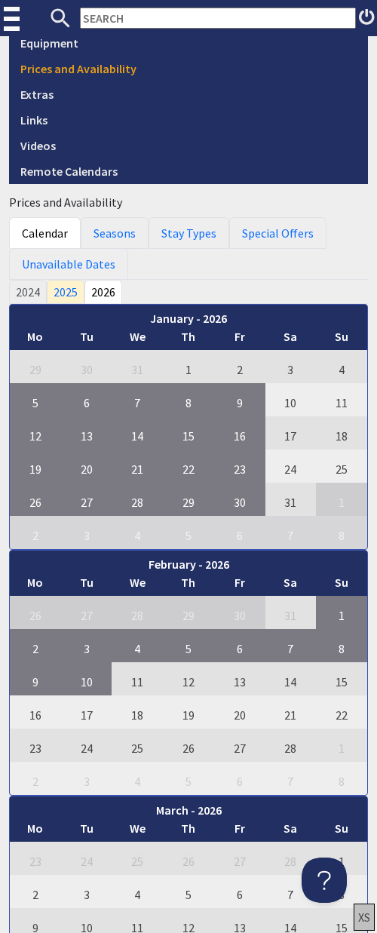
click at [194, 267] on ul "Calendar Seasons Stay Types Special Offers Unavailable Dates" at bounding box center [188, 248] width 359 height 63
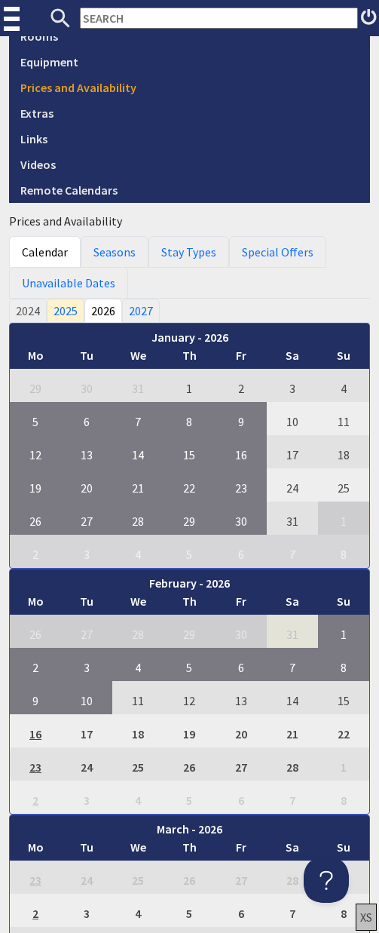
scroll to position [518, 0]
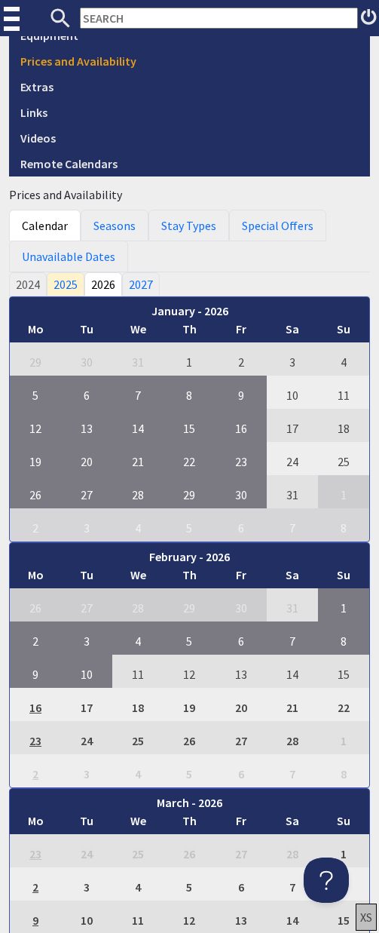
click at [237, 259] on ul "Calendar Seasons Stay Types Special Offers Unavailable Dates" at bounding box center [189, 241] width 361 height 63
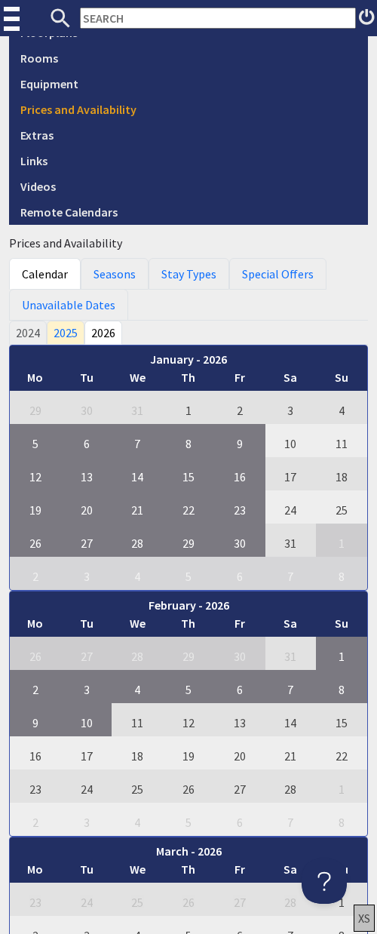
scroll to position [507, 0]
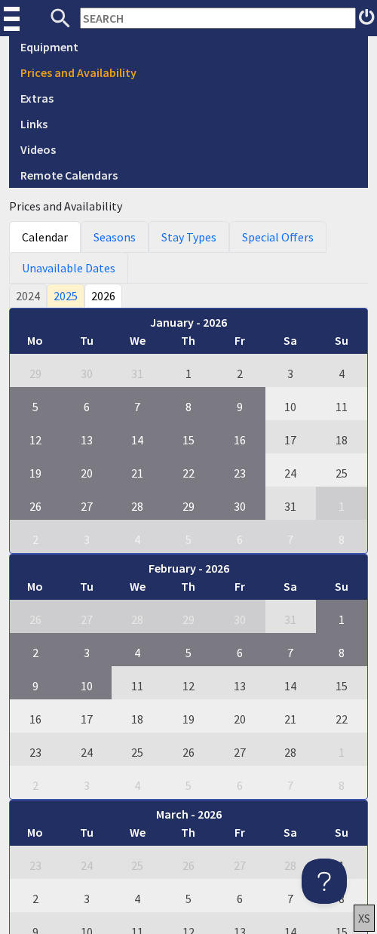
click at [255, 274] on ul "Calendar Seasons Stay Types Special Offers Unavailable Dates" at bounding box center [188, 252] width 359 height 63
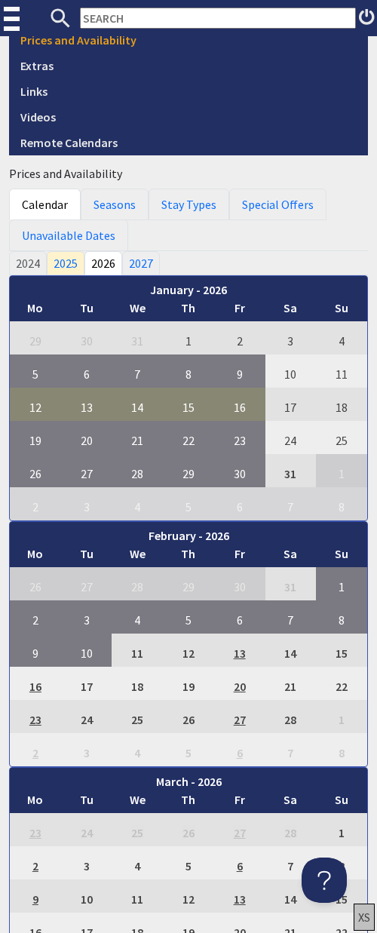
scroll to position [541, 0]
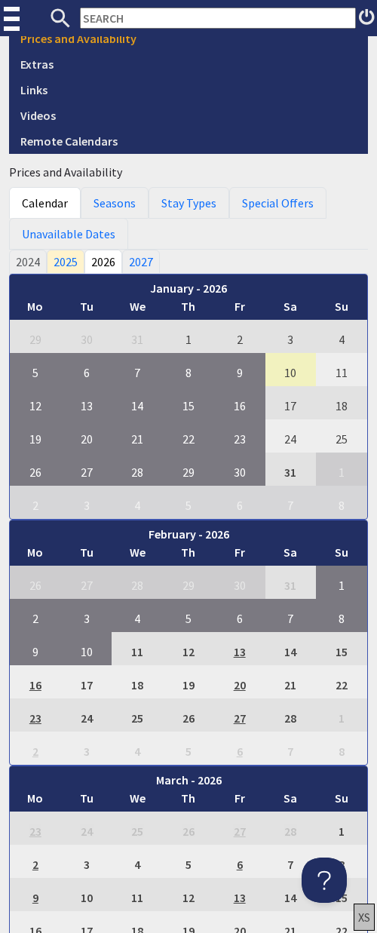
click at [294, 372] on td "10" at bounding box center [290, 369] width 51 height 33
click at [345, 370] on td "11" at bounding box center [341, 369] width 51 height 33
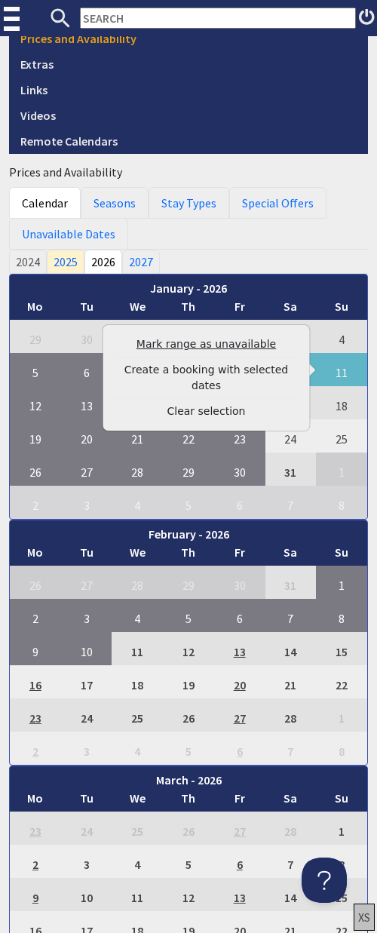
click at [241, 339] on link "Mark range as unavailable" at bounding box center [207, 344] width 186 height 16
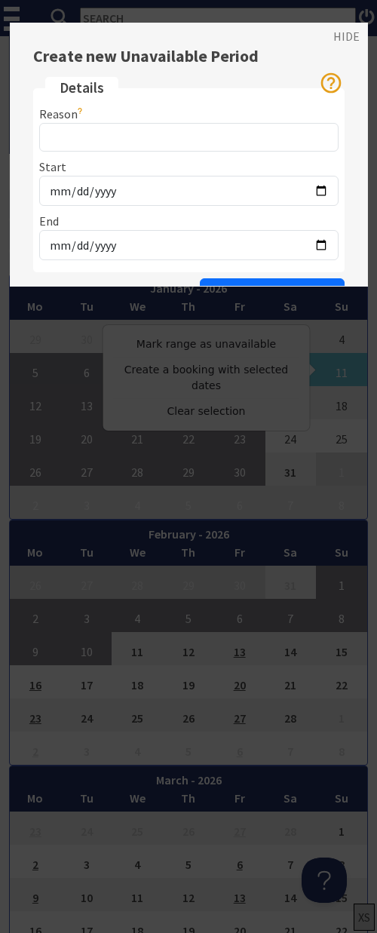
click at [249, 283] on button "Create Unavailable Date" at bounding box center [272, 292] width 145 height 29
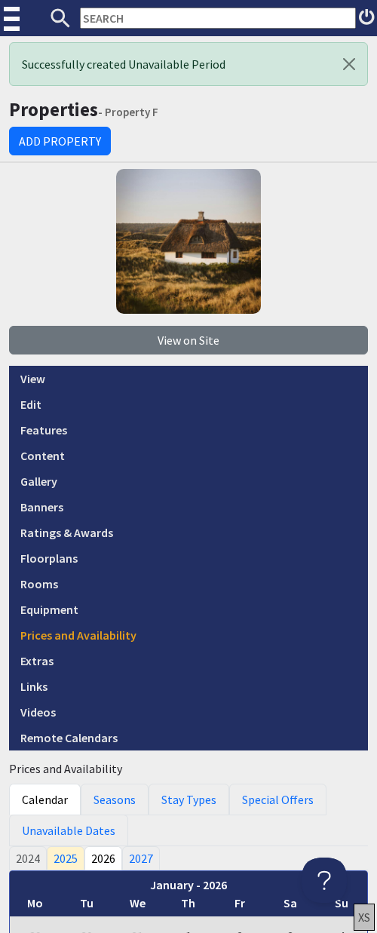
scroll to position [0, 0]
click at [296, 256] on div "View on Site View Edit Features Content Gallery Banners Ratings & Awards Floorp…" at bounding box center [188, 459] width 359 height 581
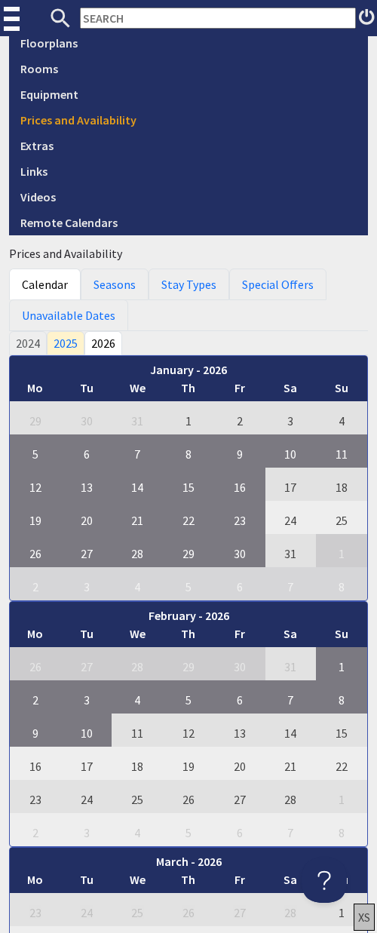
scroll to position [465, 0]
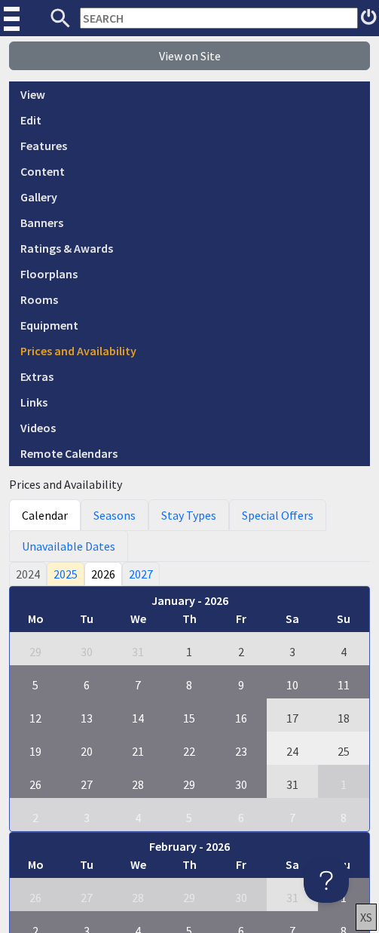
scroll to position [373, 0]
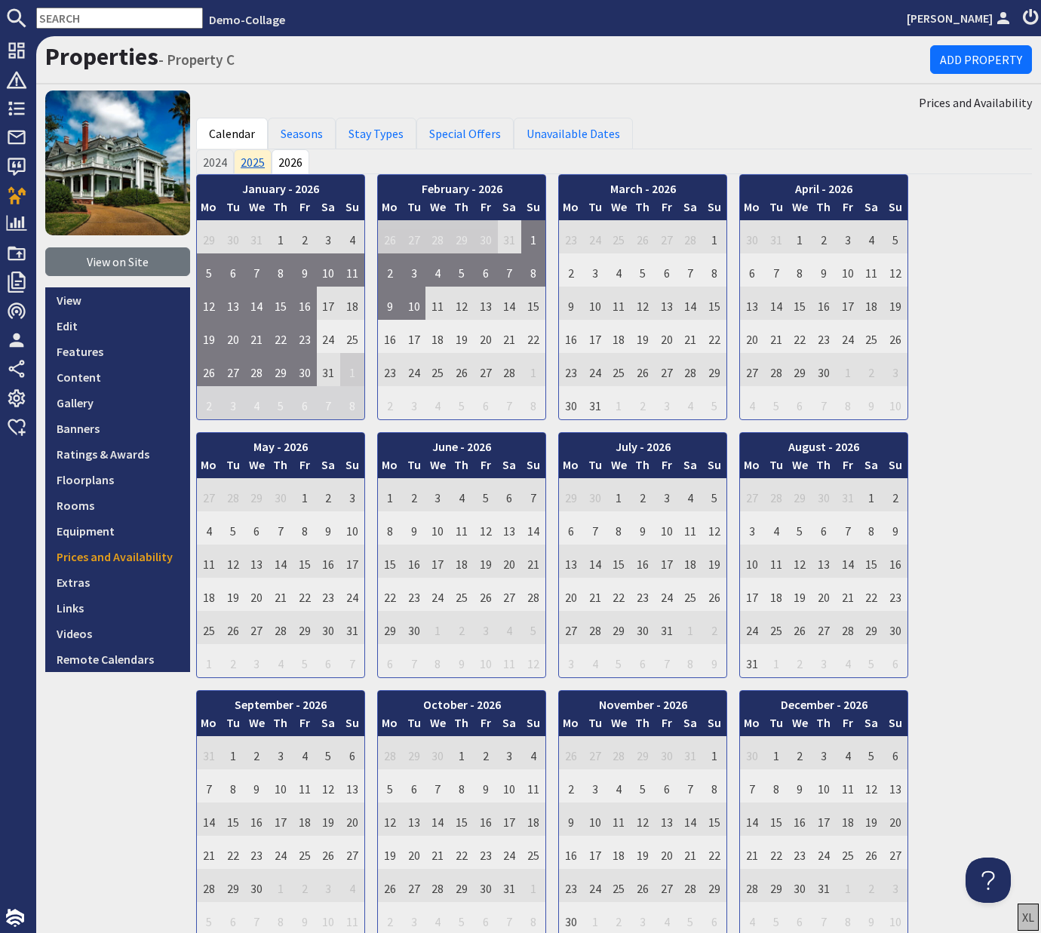
click at [255, 162] on link "2025" at bounding box center [253, 161] width 38 height 24
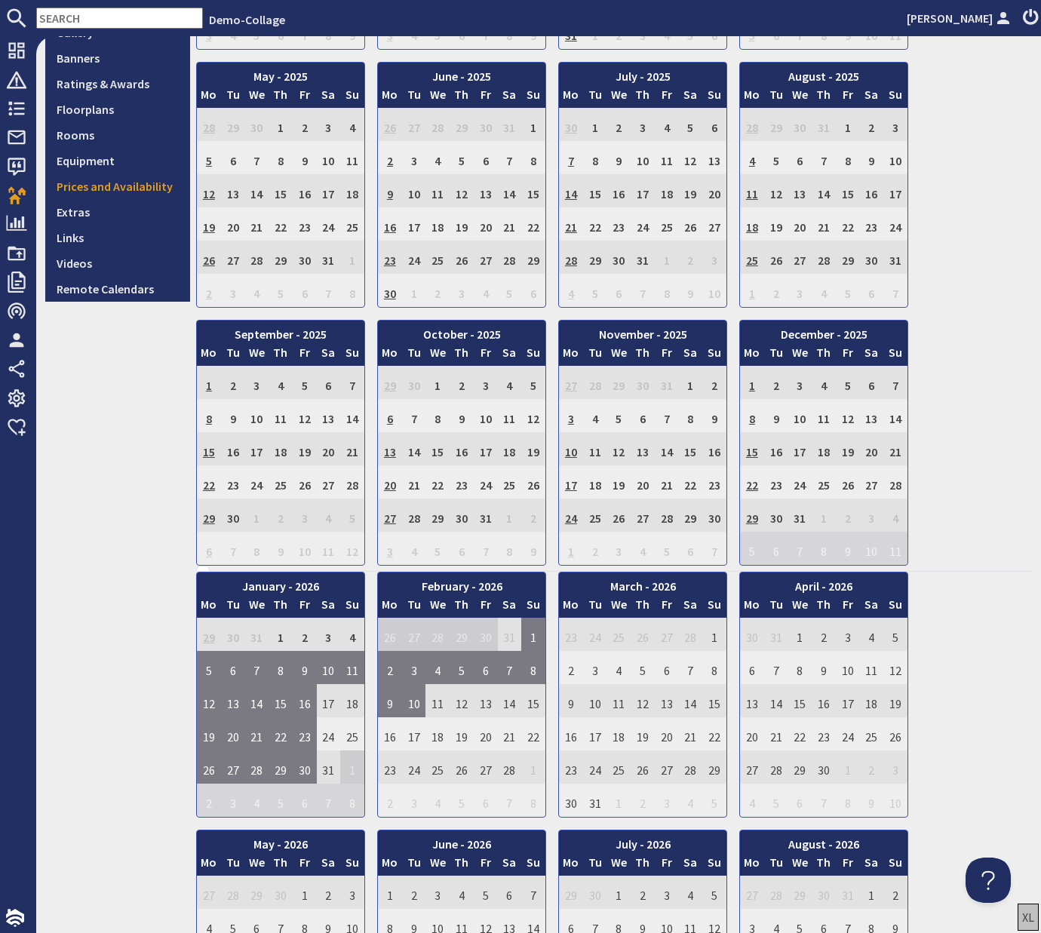
scroll to position [371, 0]
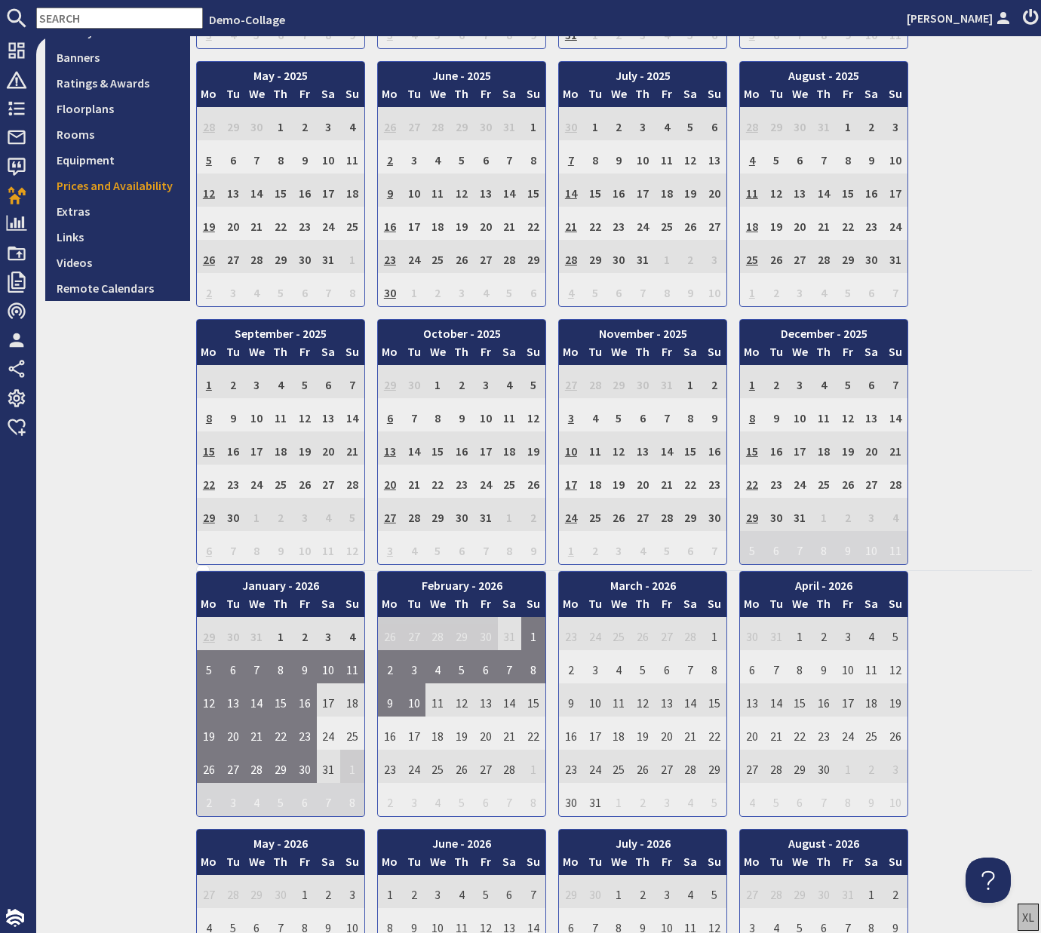
click at [376, 418] on td "6" at bounding box center [390, 414] width 24 height 33
click at [376, 418] on td "8" at bounding box center [437, 414] width 24 height 33
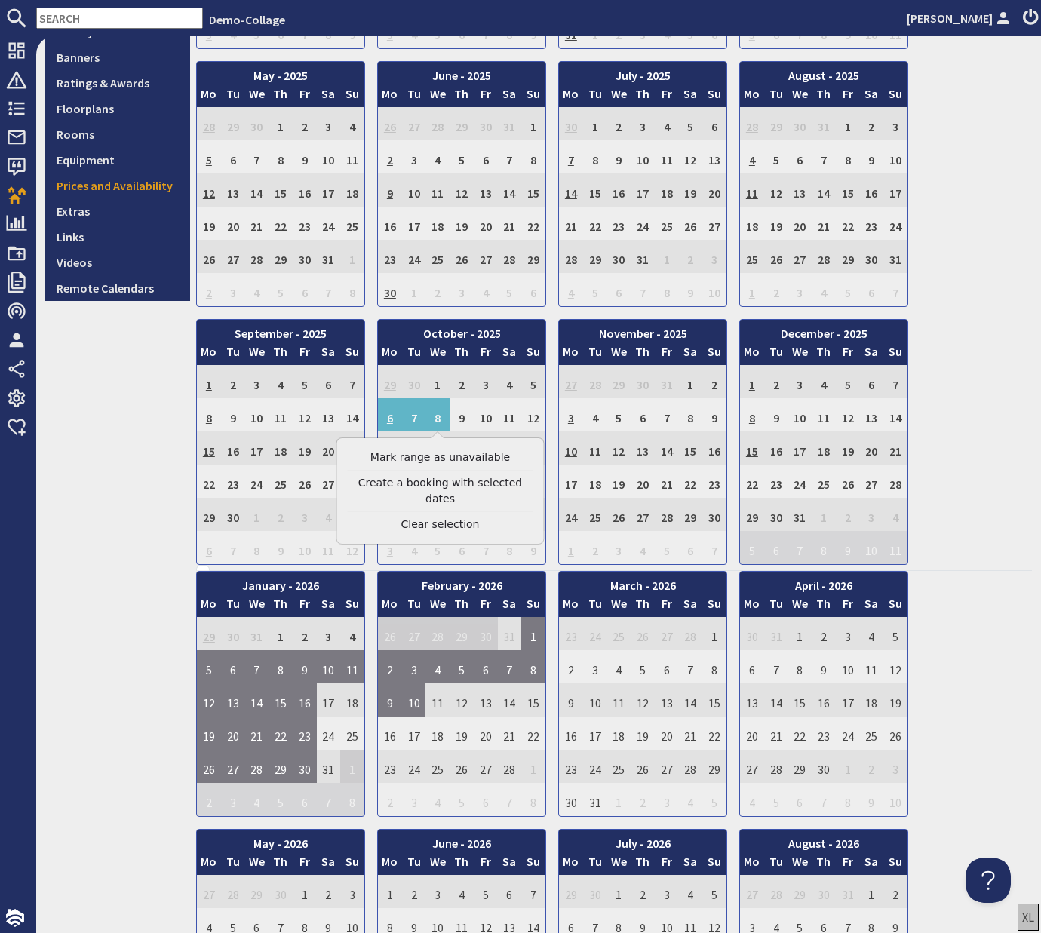
click at [376, 393] on div "January - 2025 Mo Tu We Th Fr Sa Su 30 31 1 2 3 4 5 6 Mo Tu" at bounding box center [614, 184] width 836 height 762
click at [376, 517] on link "Clear selection" at bounding box center [441, 525] width 186 height 16
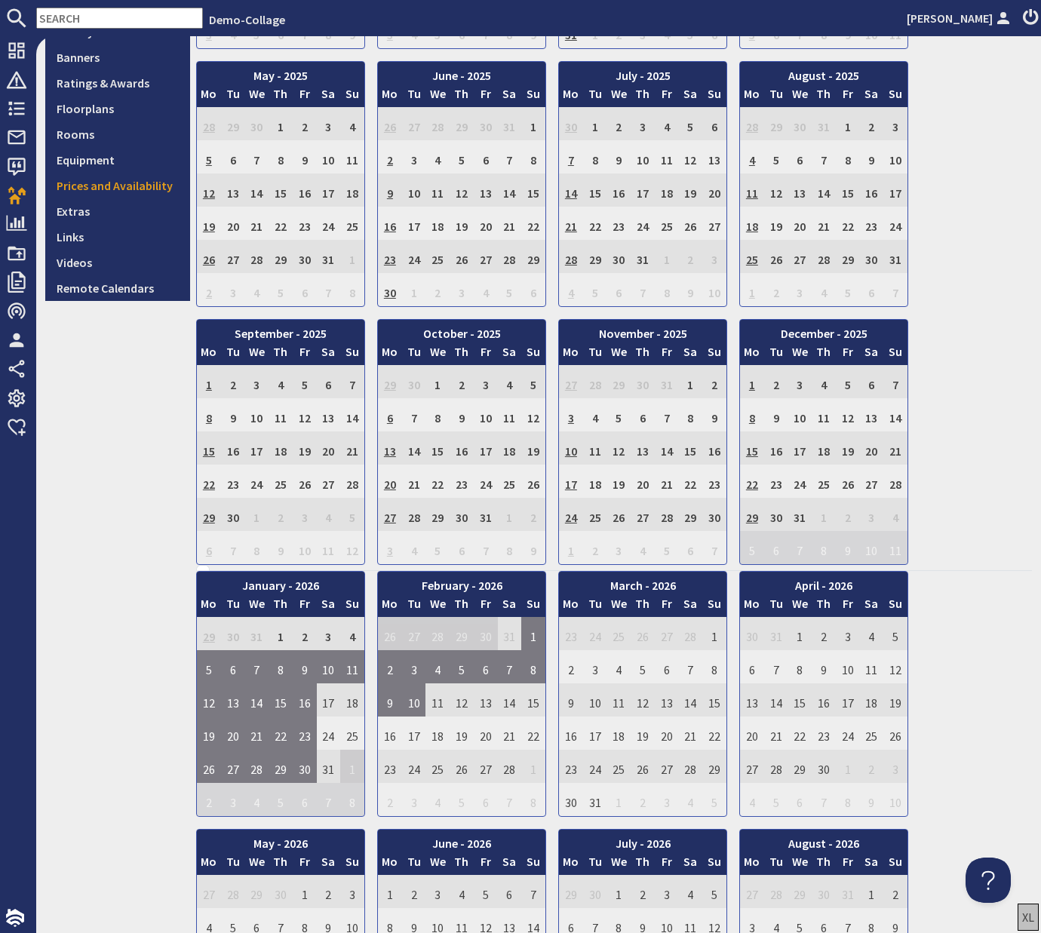
click at [376, 417] on td "6" at bounding box center [390, 414] width 24 height 33
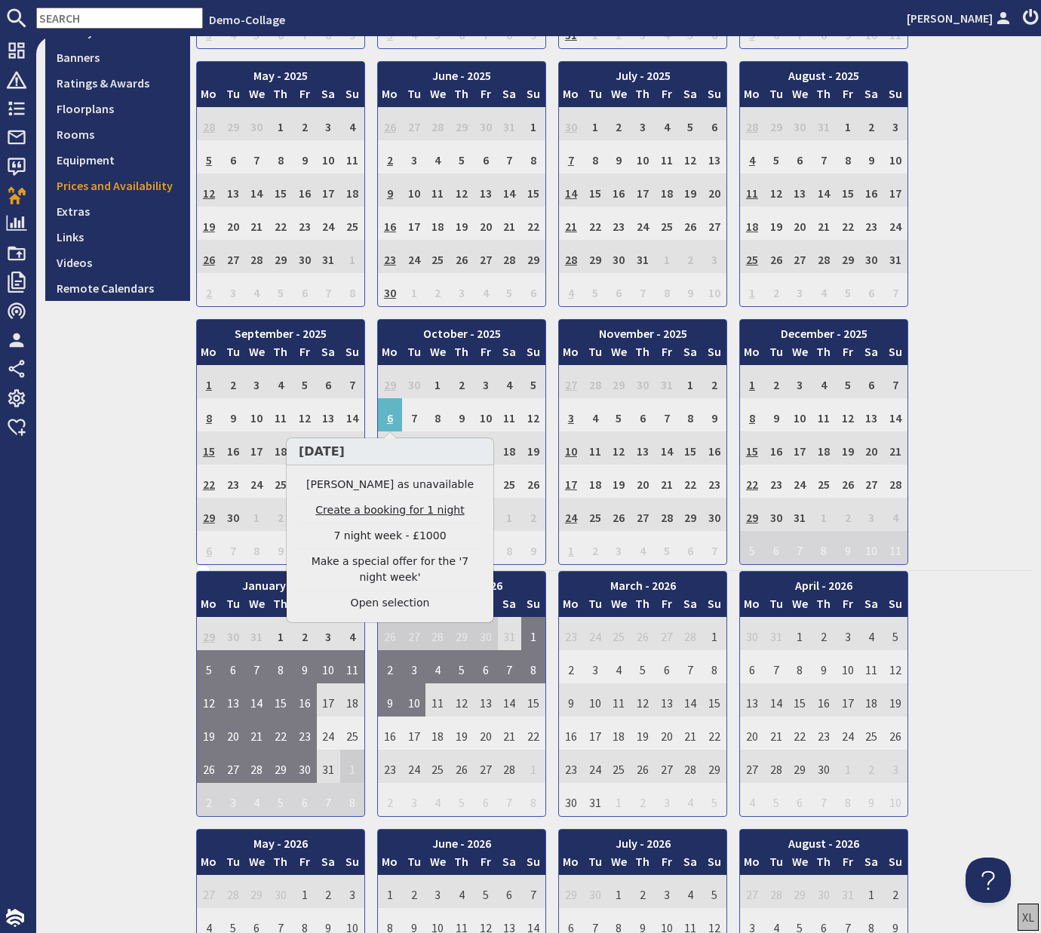
click at [376, 511] on link "Create a booking for 1 night" at bounding box center [390, 510] width 186 height 16
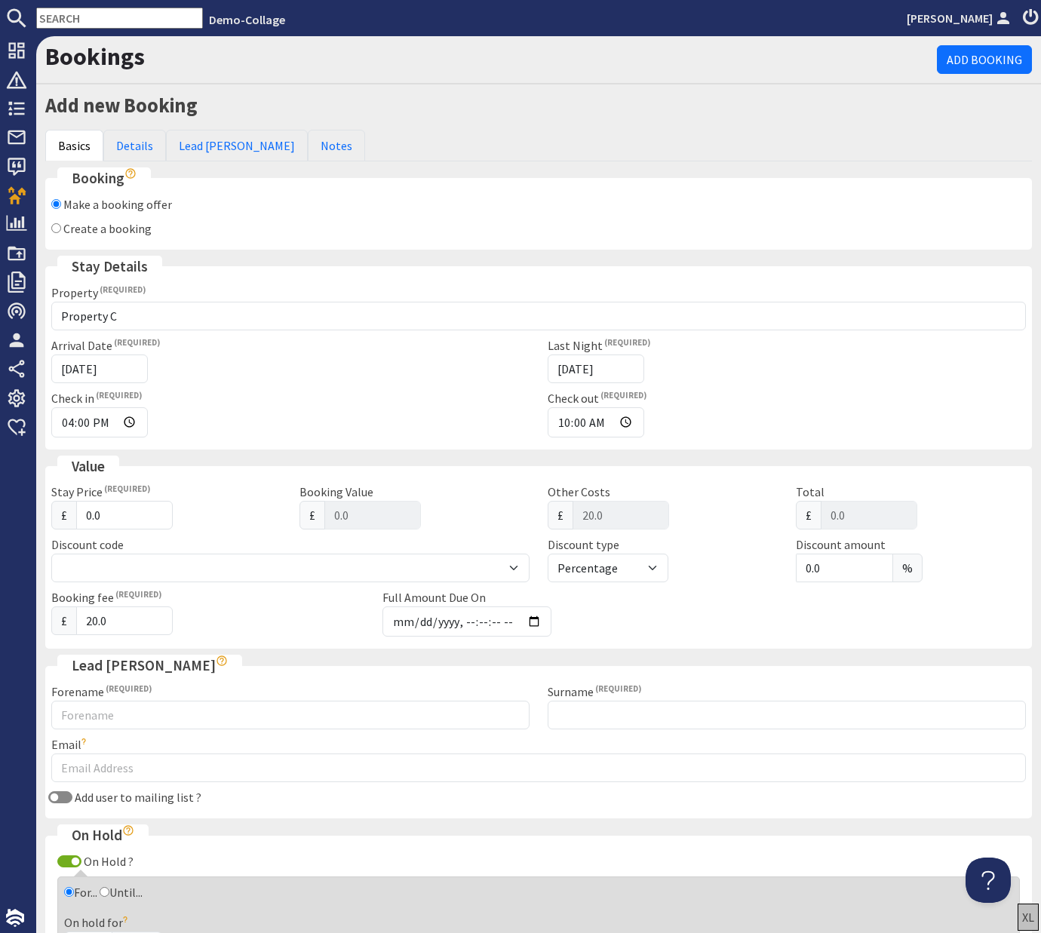
click at [58, 229] on input "Create a booking" at bounding box center [56, 228] width 10 height 10
radio input "true"
checkbox input "false"
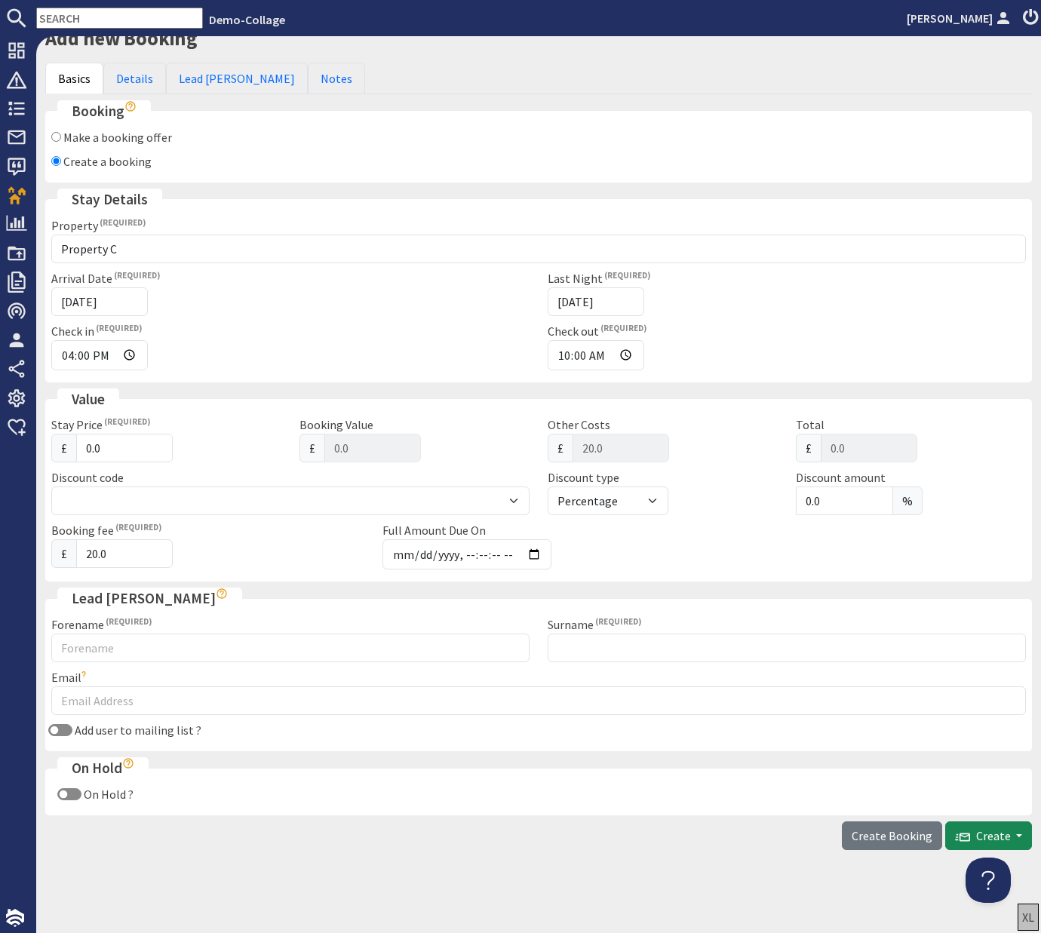
scroll to position [67, 0]
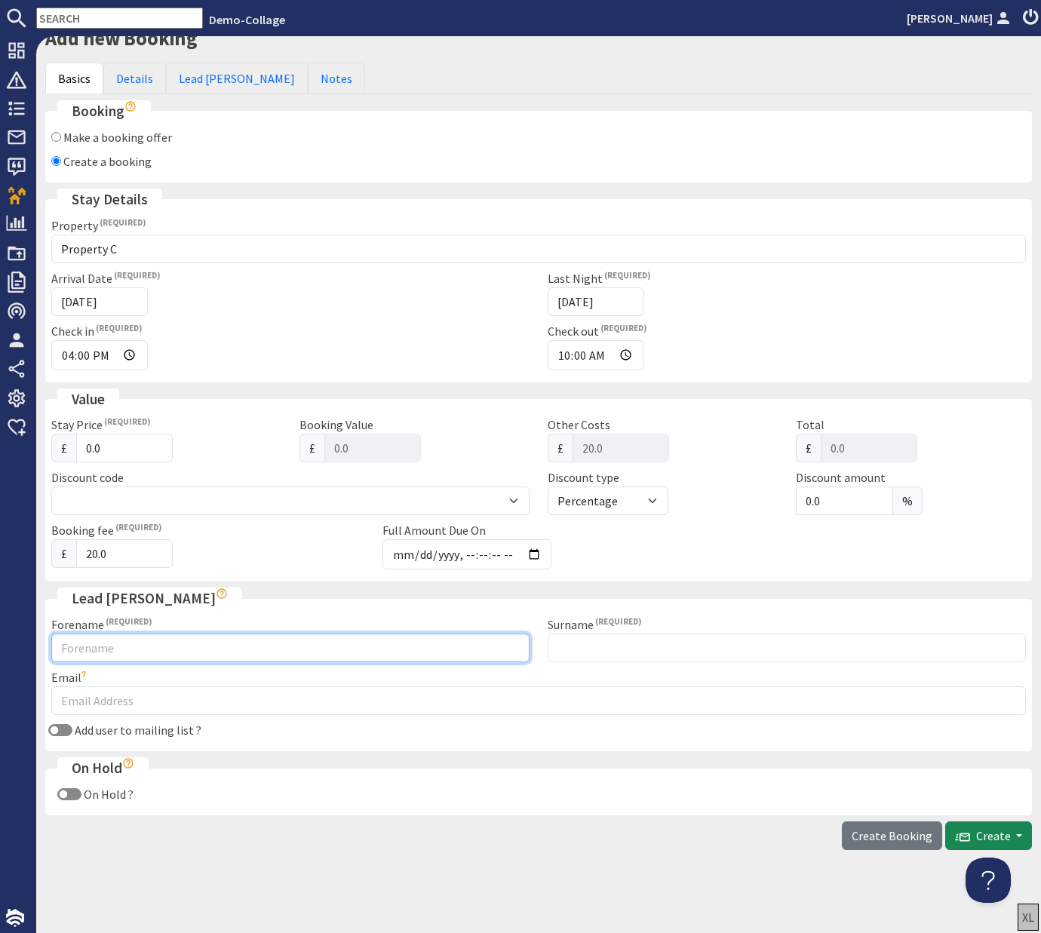
click at [173, 649] on input "Forename" at bounding box center [290, 647] width 478 height 29
type input "Jess"
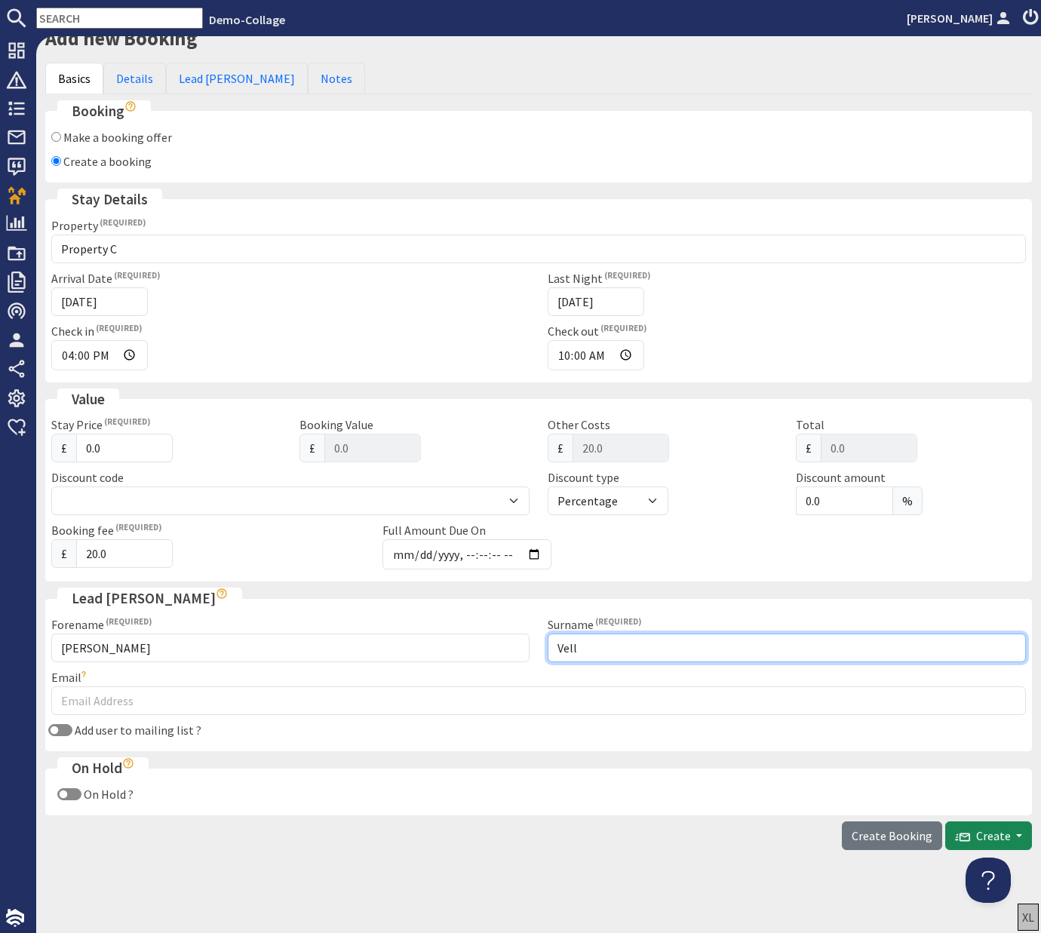
type input "Vell"
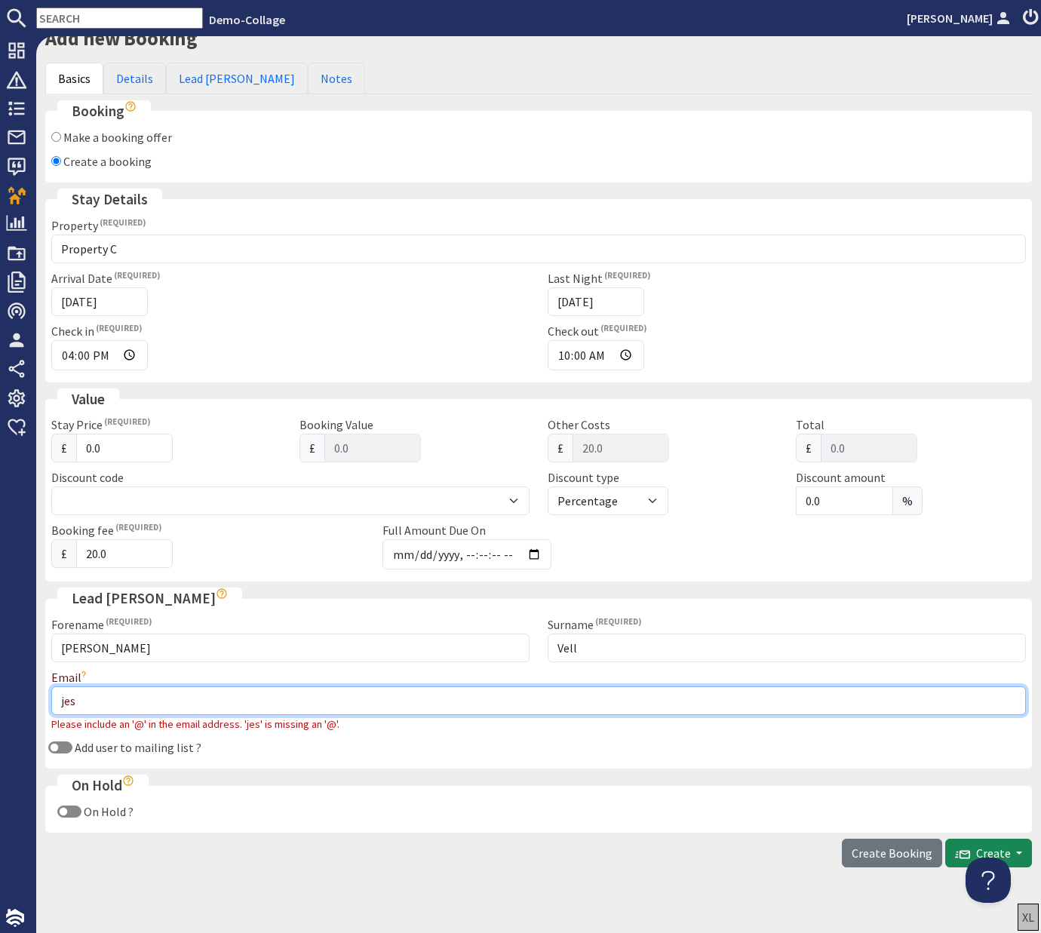
click at [94, 707] on input "jes" at bounding box center [538, 700] width 974 height 29
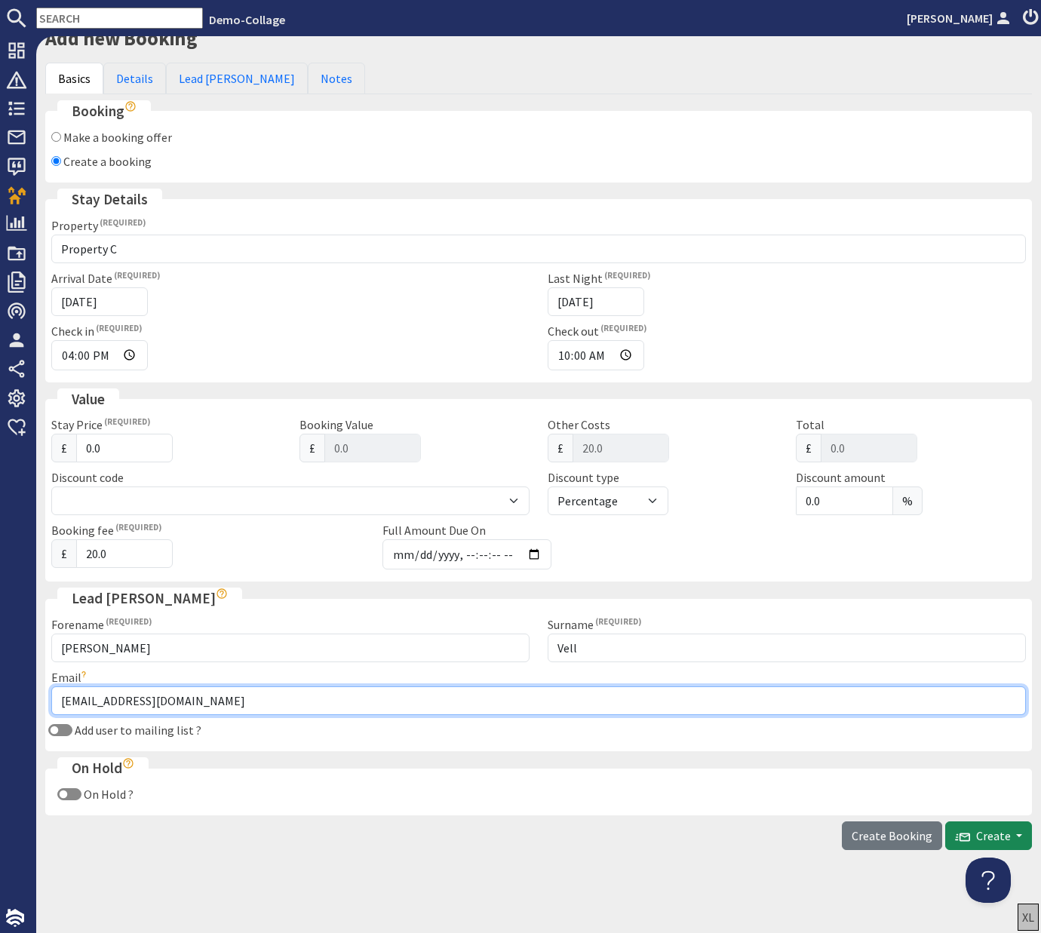
type input "jess@sleeps12.com"
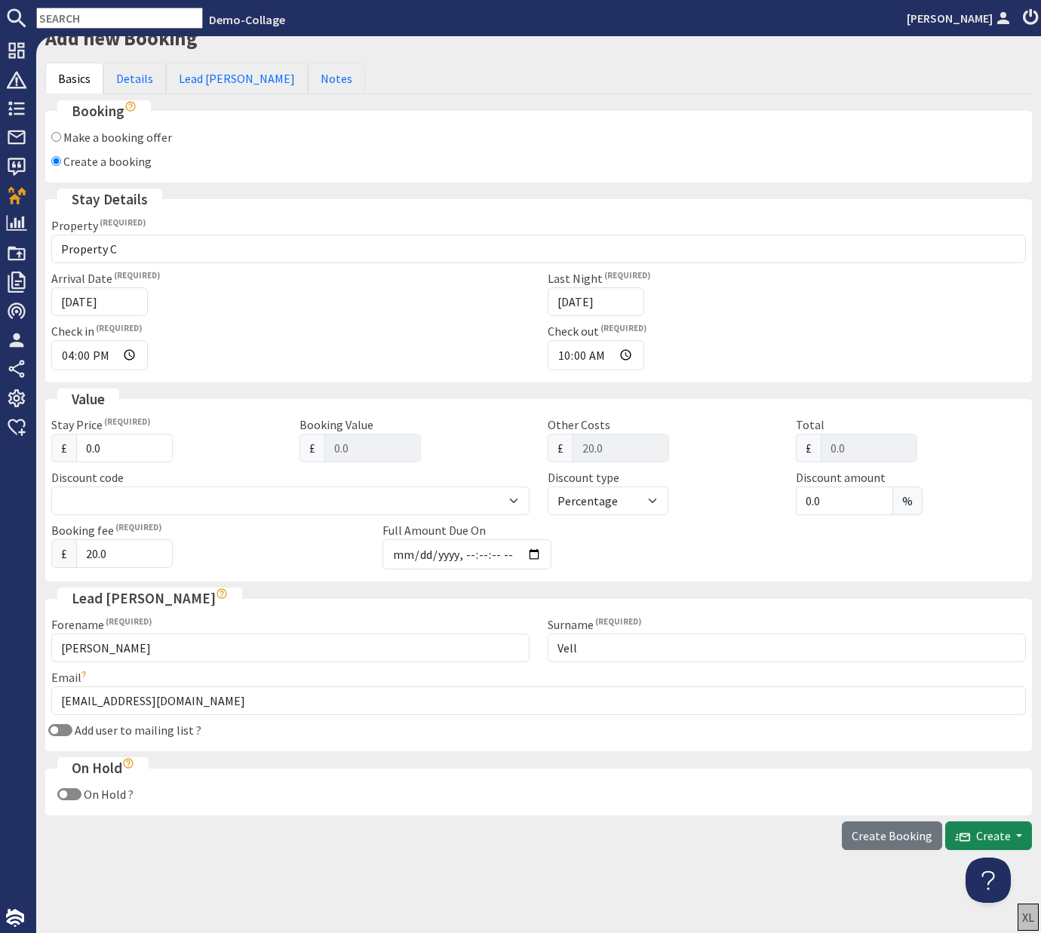
click at [367, 793] on div "On Hold ?" at bounding box center [538, 794] width 974 height 18
click at [376, 834] on span "Create" at bounding box center [983, 835] width 56 height 15
click at [376, 869] on button "Send Booking Email" at bounding box center [956, 870] width 149 height 24
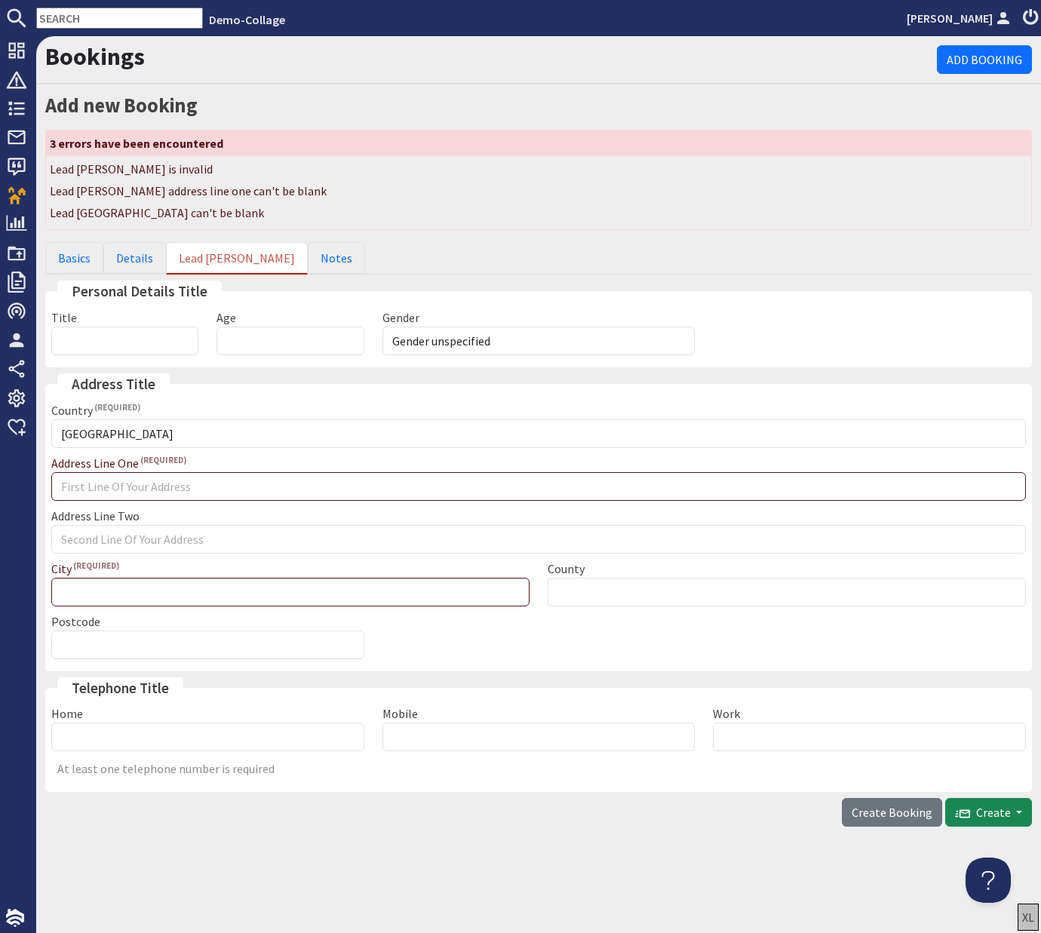
scroll to position [0, 0]
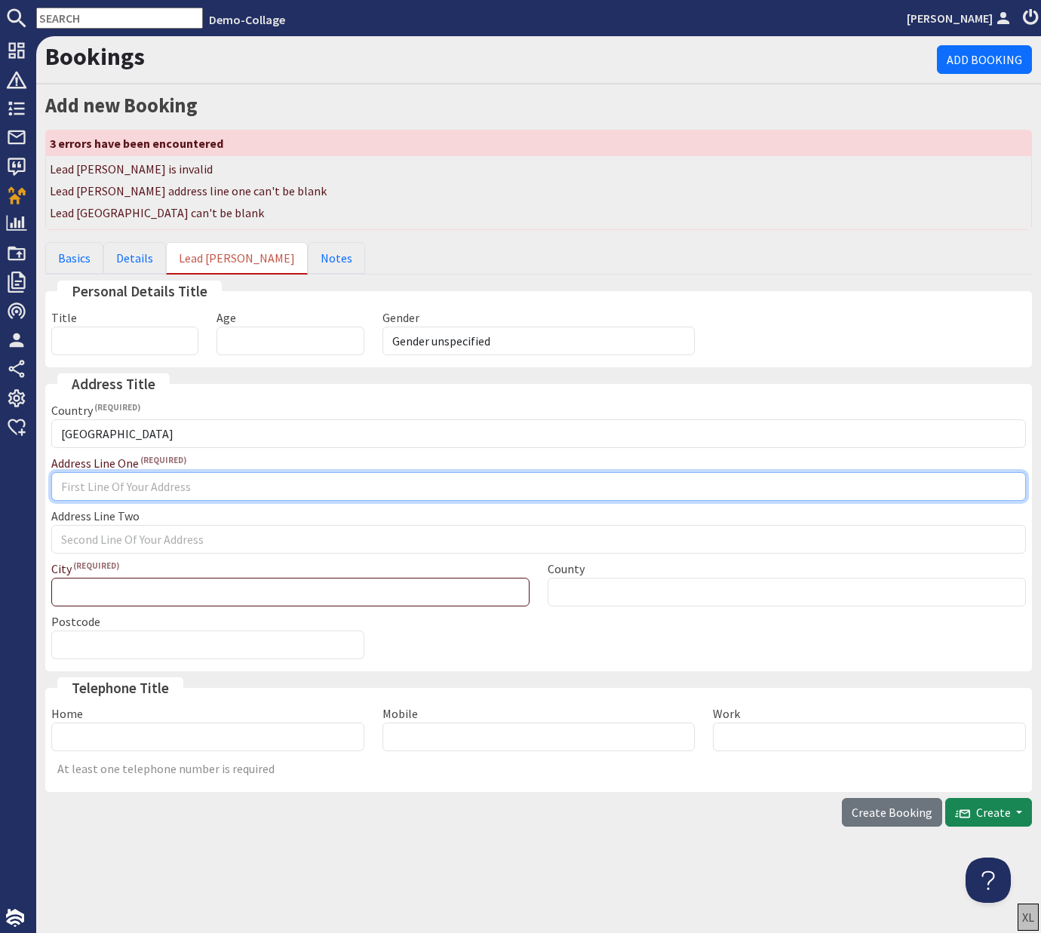
click at [158, 477] on input "Address Line One" at bounding box center [538, 486] width 974 height 29
type input "Stables"
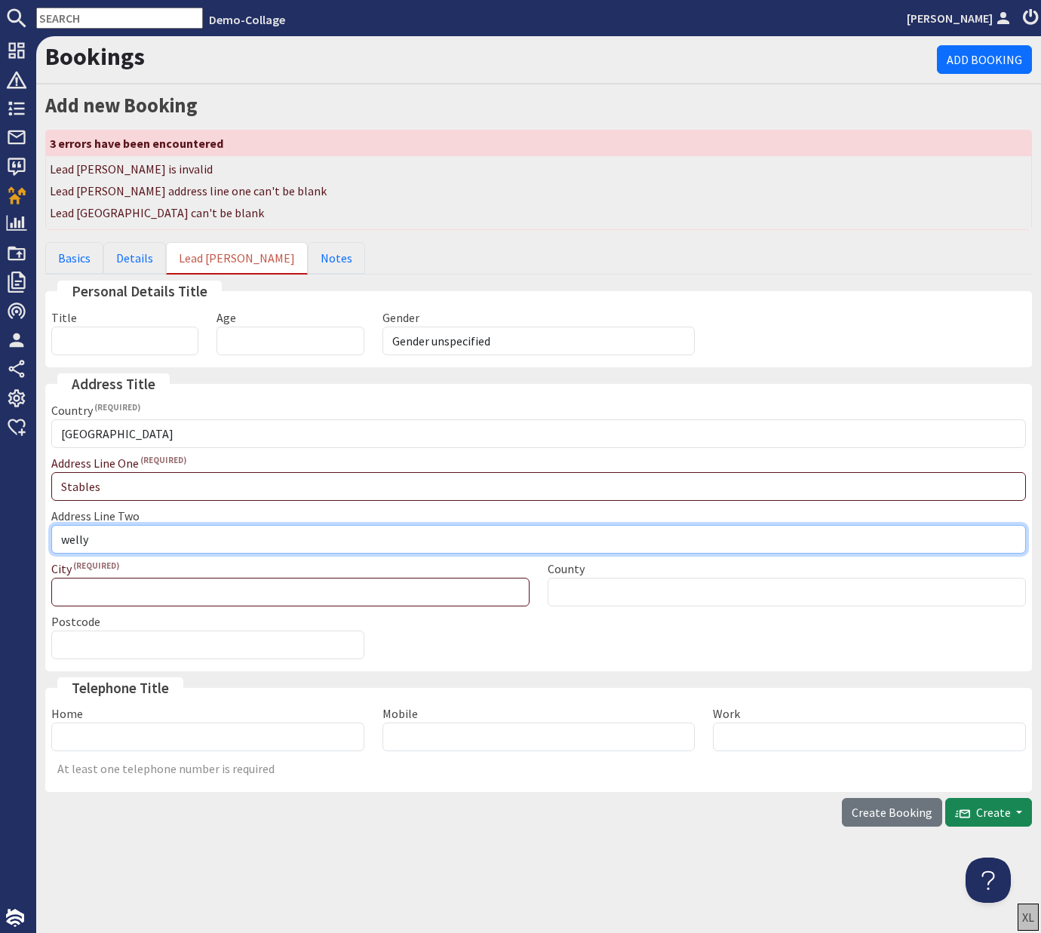
type input "welly"
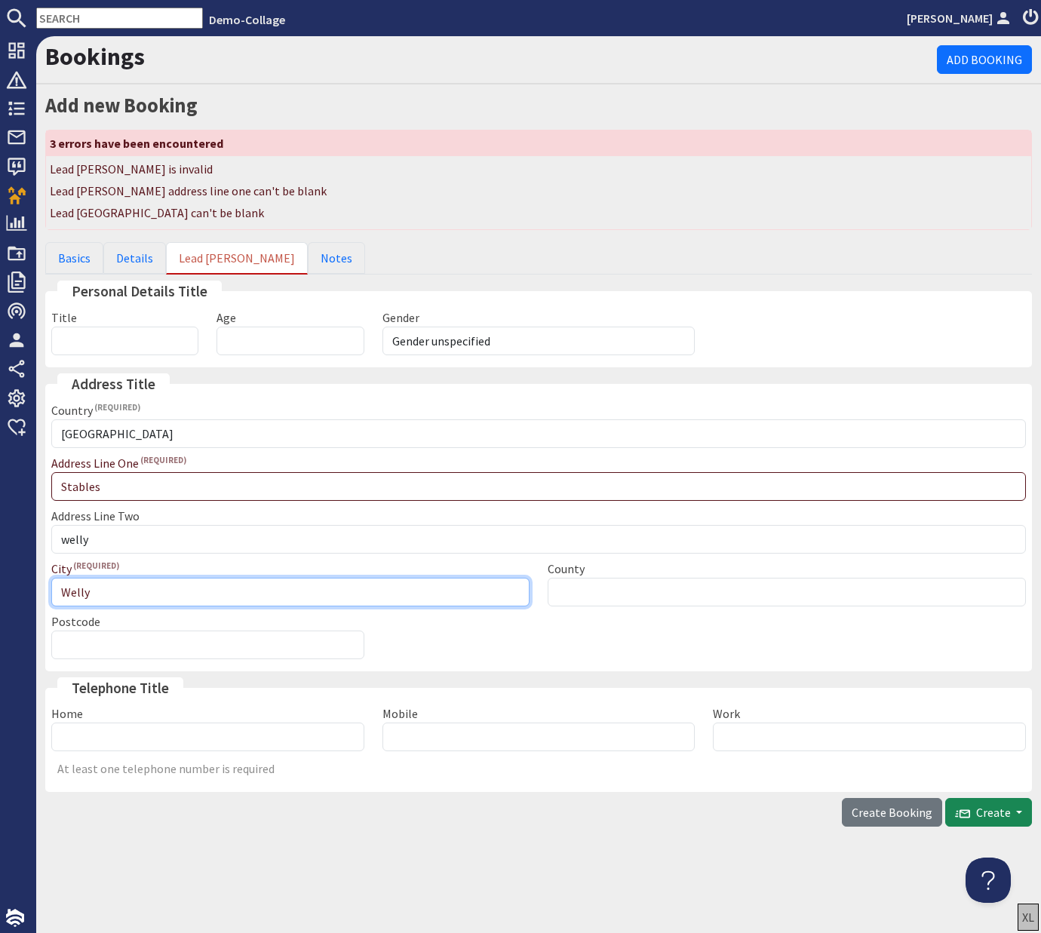
type input "Welly"
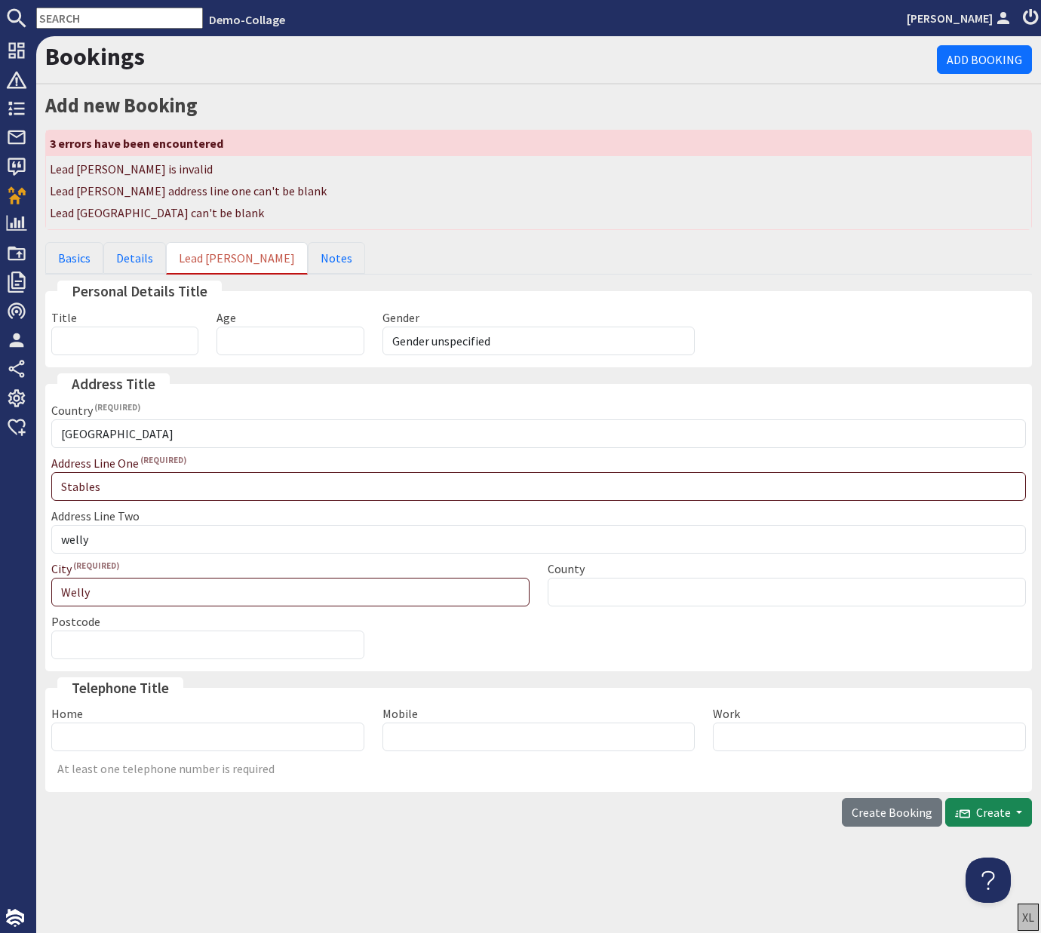
click at [376, 606] on div "Country United Kingdom --------------- Afghanistan Åland Islands Albania Algeri…" at bounding box center [538, 533] width 992 height 264
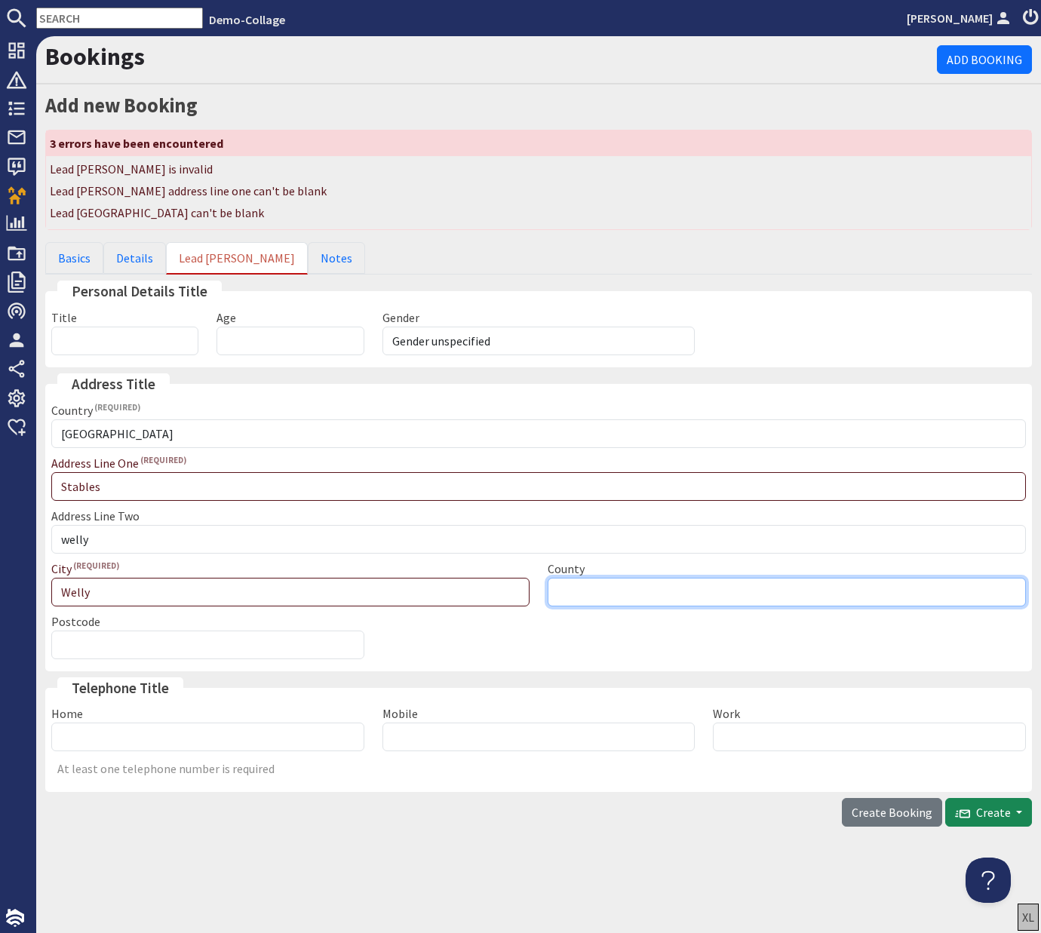
click at [376, 596] on input "County" at bounding box center [786, 592] width 478 height 29
type input "Somerset"
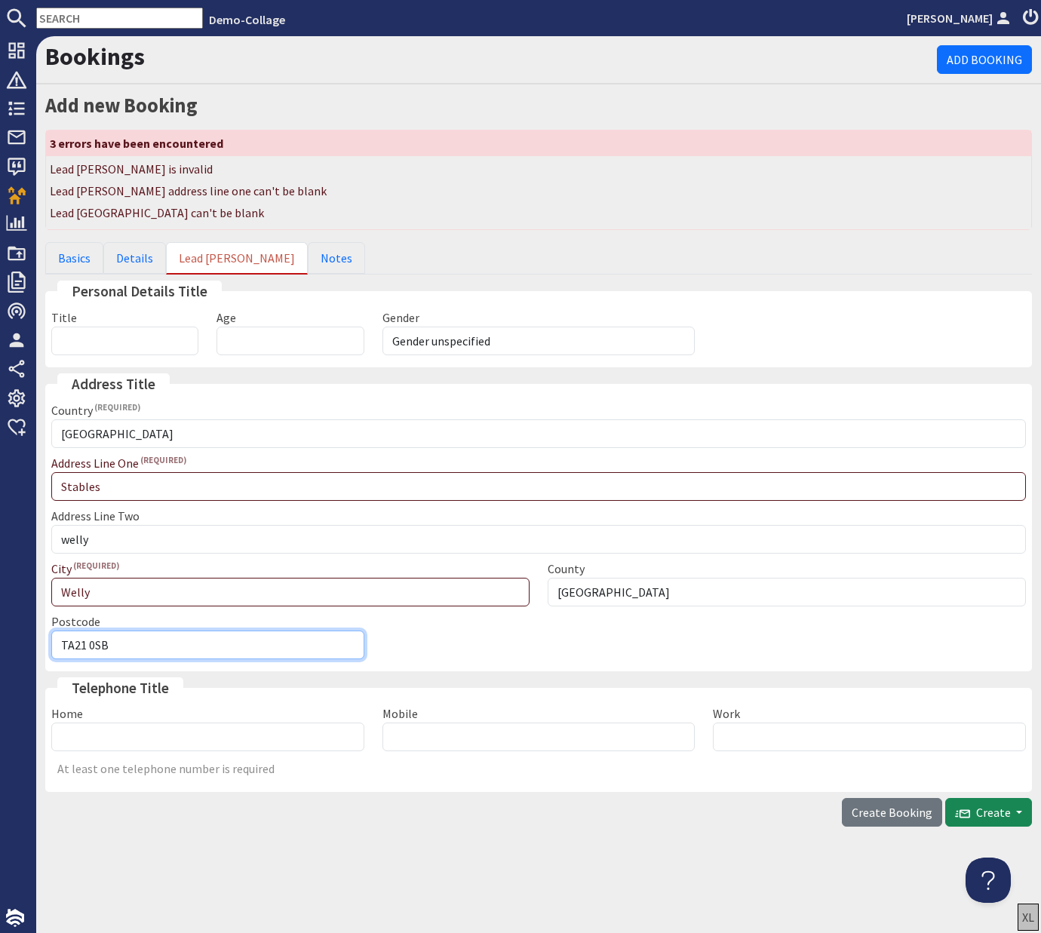
type input "TA21 0SB"
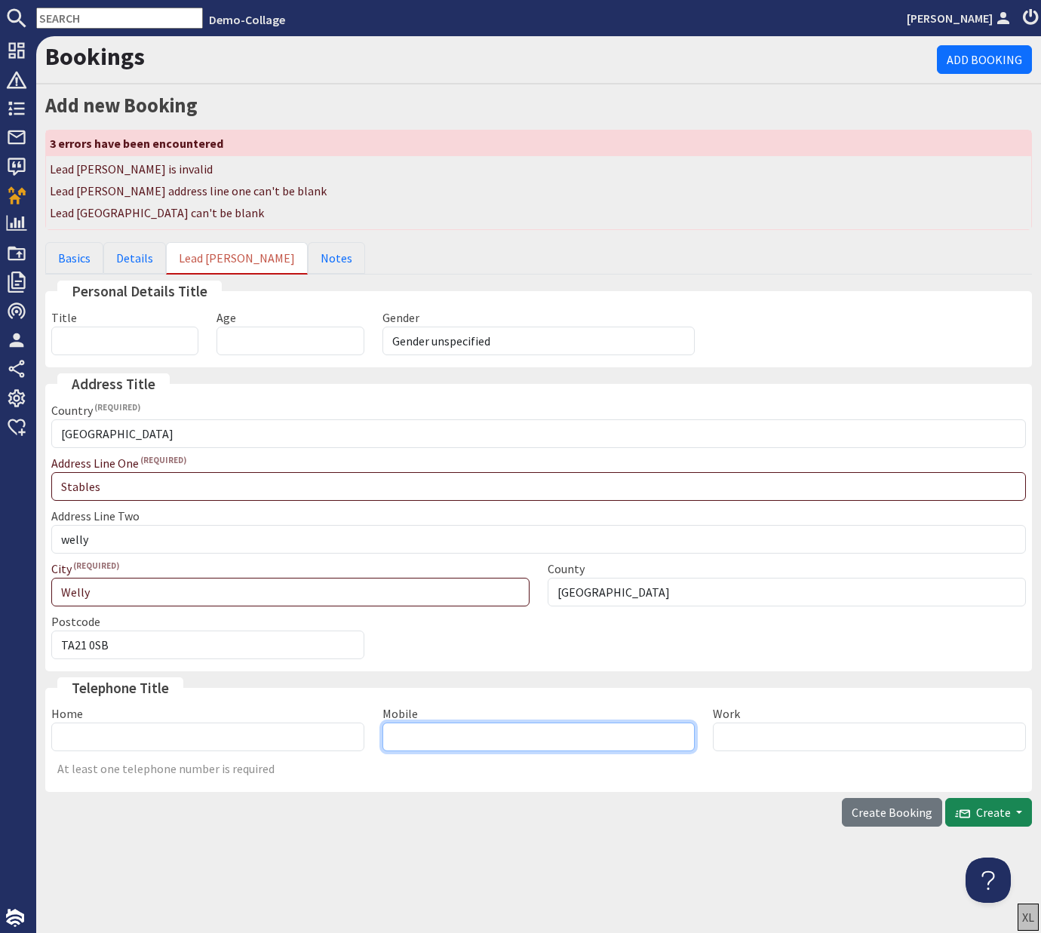
click at [376, 737] on input "Mobile" at bounding box center [538, 736] width 313 height 29
type input "07891728560"
click at [376, 812] on span "Create" at bounding box center [983, 812] width 56 height 15
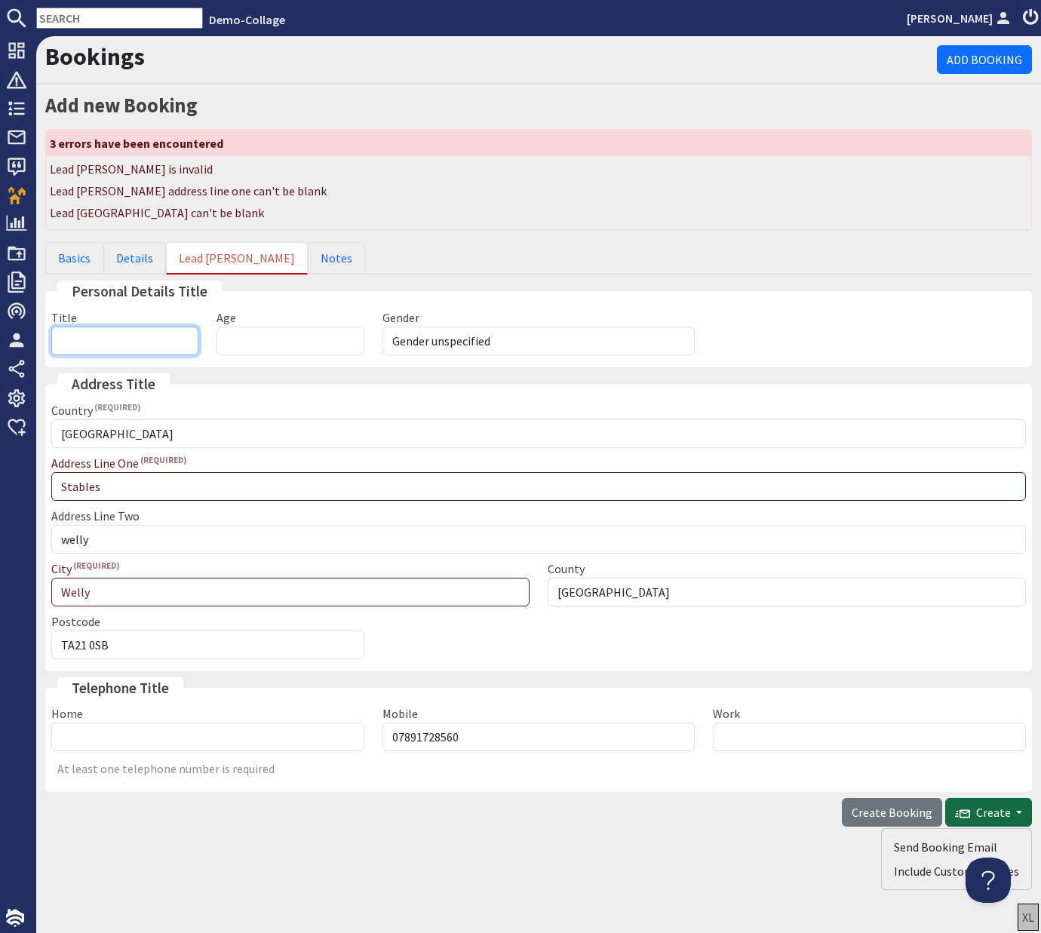
click at [165, 345] on input "Title" at bounding box center [124, 341] width 147 height 29
type input "Mr"
click at [376, 811] on button "Create" at bounding box center [988, 812] width 87 height 29
click at [376, 842] on div "Bookings Add Booking Add new Booking 3 errors have been encountered Lead booker…" at bounding box center [538, 484] width 1004 height 897
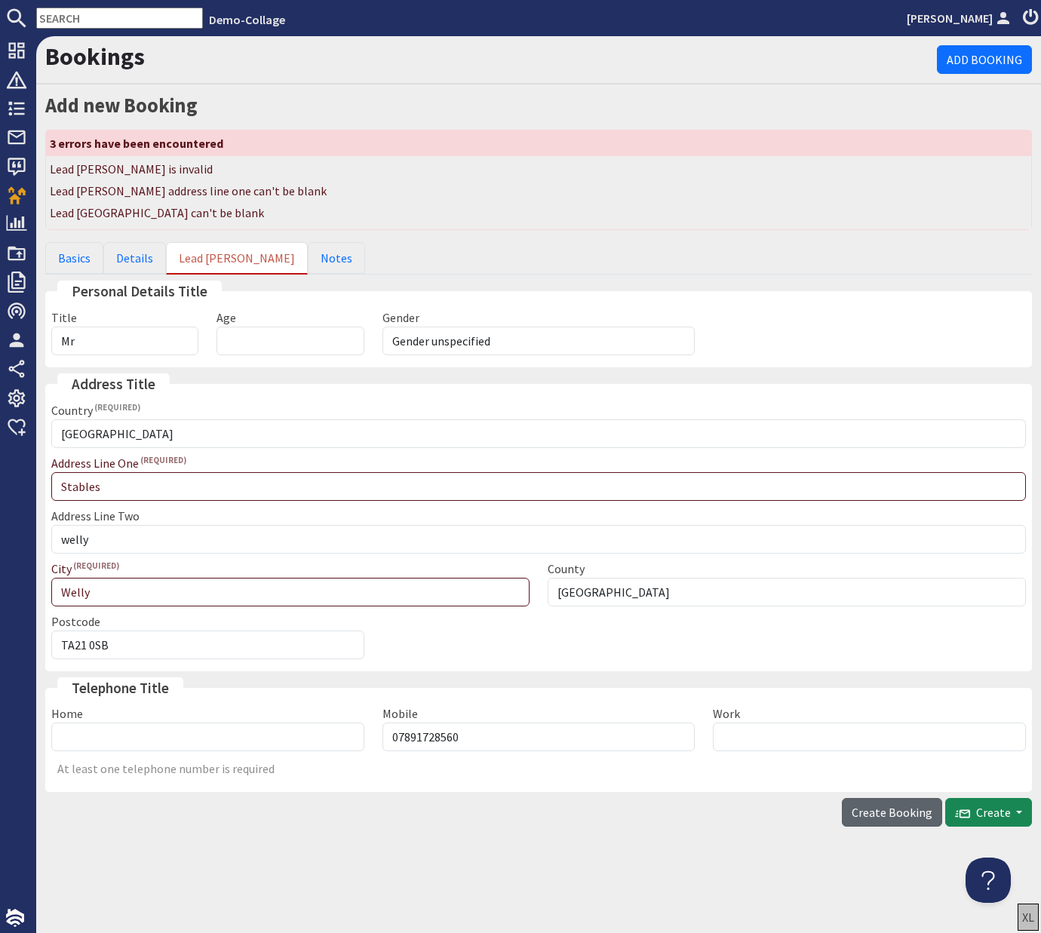
click at [376, 816] on span "Create Booking" at bounding box center [891, 812] width 81 height 15
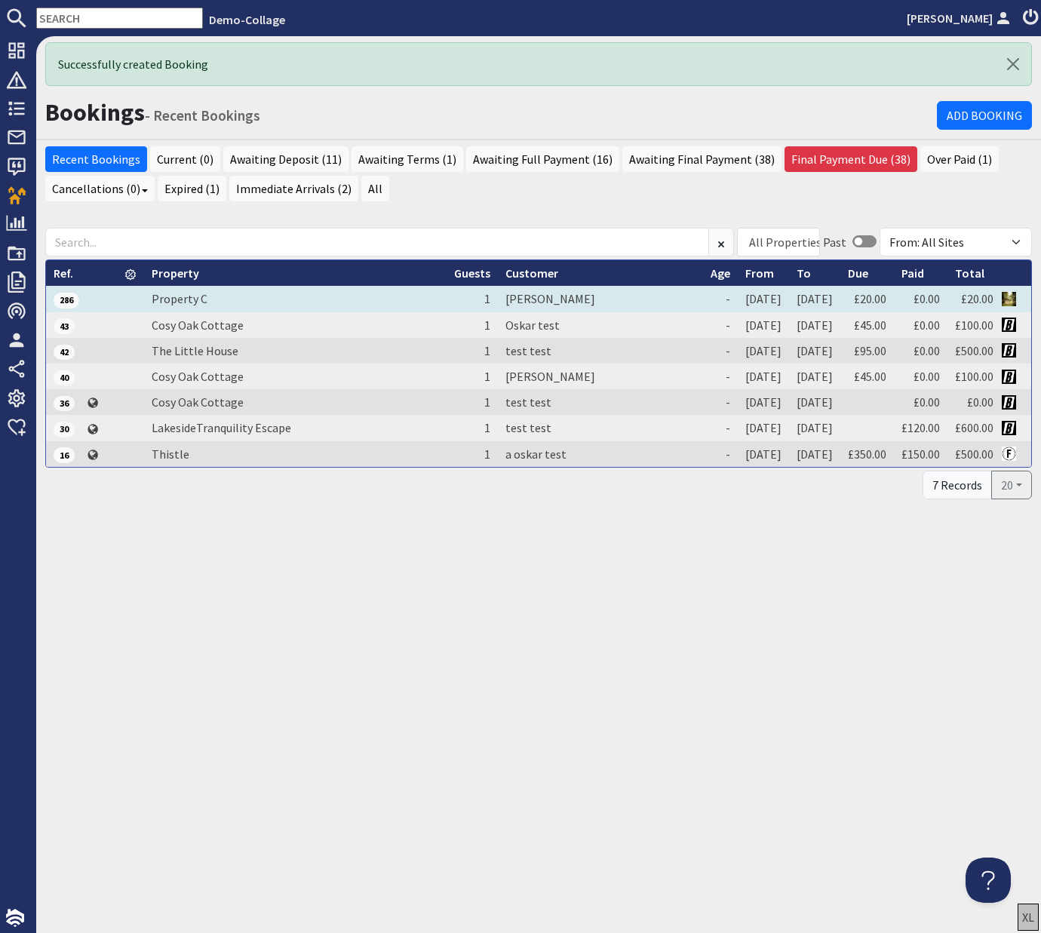
click at [70, 299] on span "286" at bounding box center [67, 300] width 26 height 15
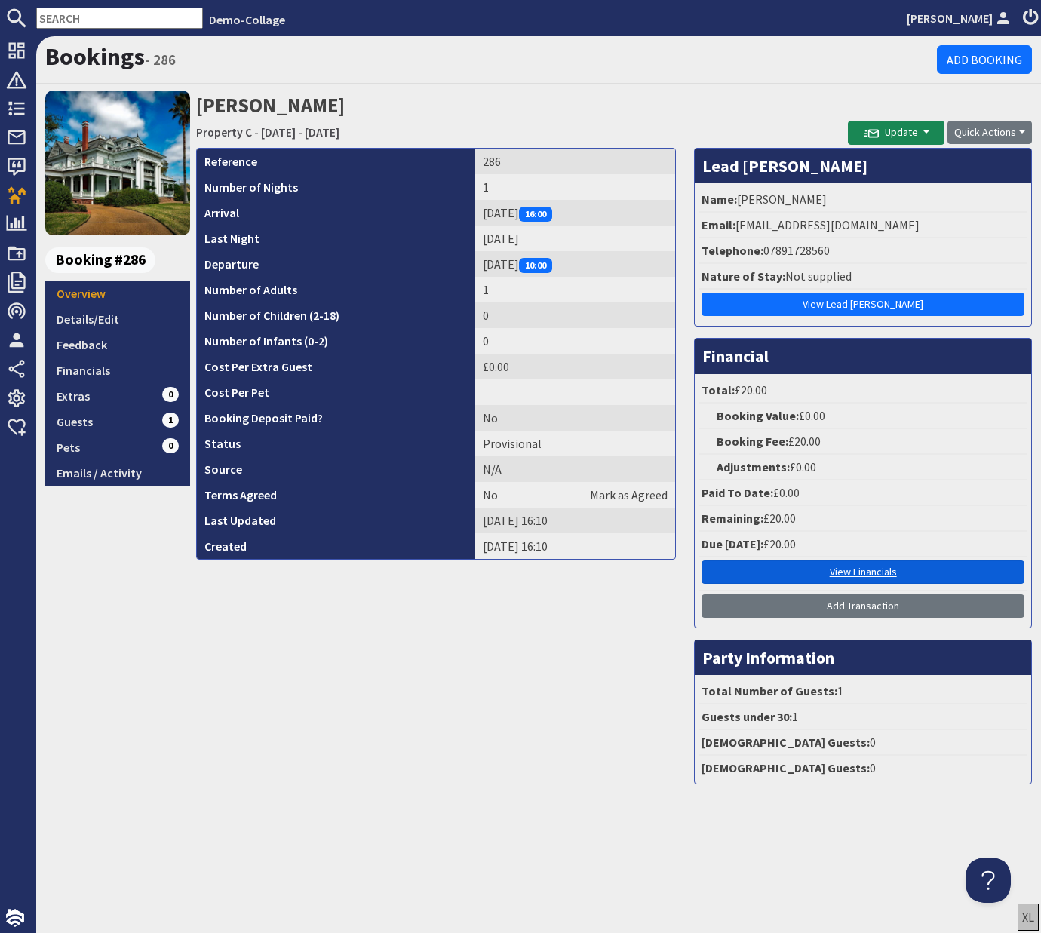
click at [376, 569] on link "View Financials" at bounding box center [862, 571] width 323 height 23
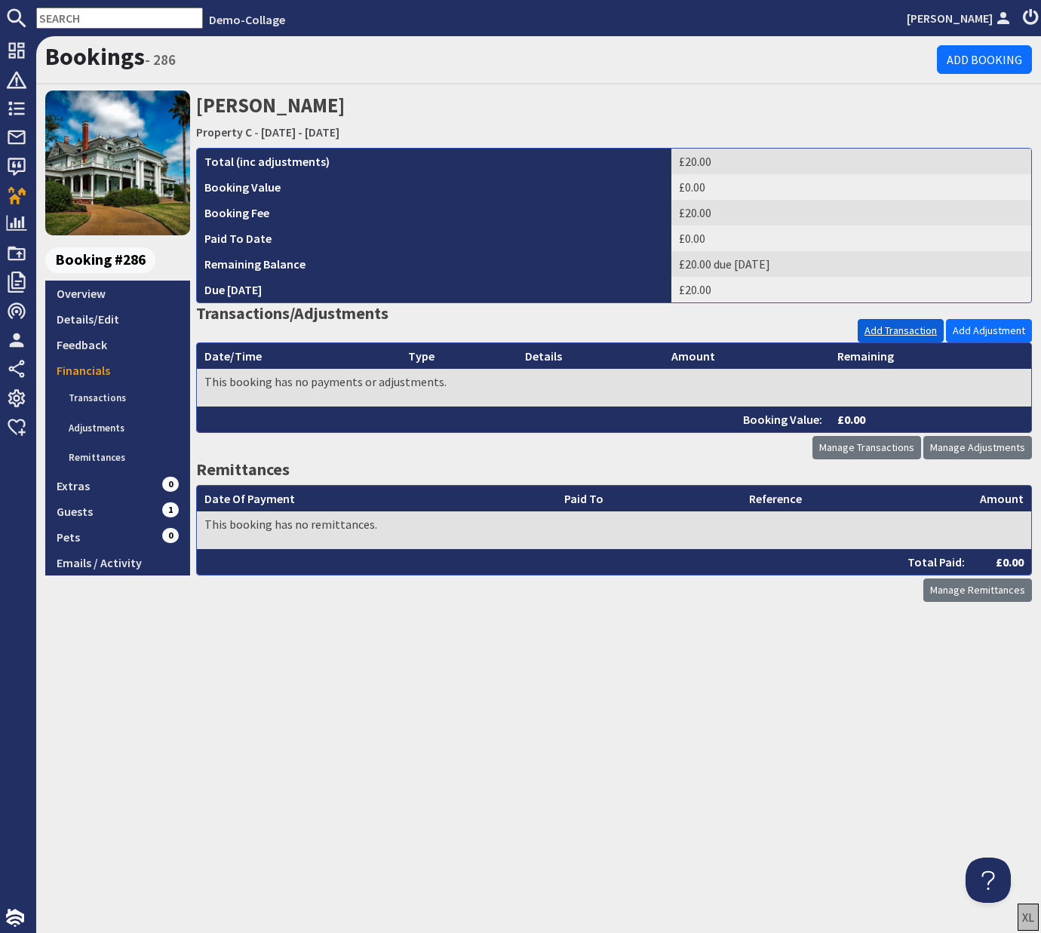
click at [376, 335] on link "Add Transaction" at bounding box center [900, 330] width 86 height 23
click at [376, 330] on link "Add Transaction" at bounding box center [900, 330] width 86 height 23
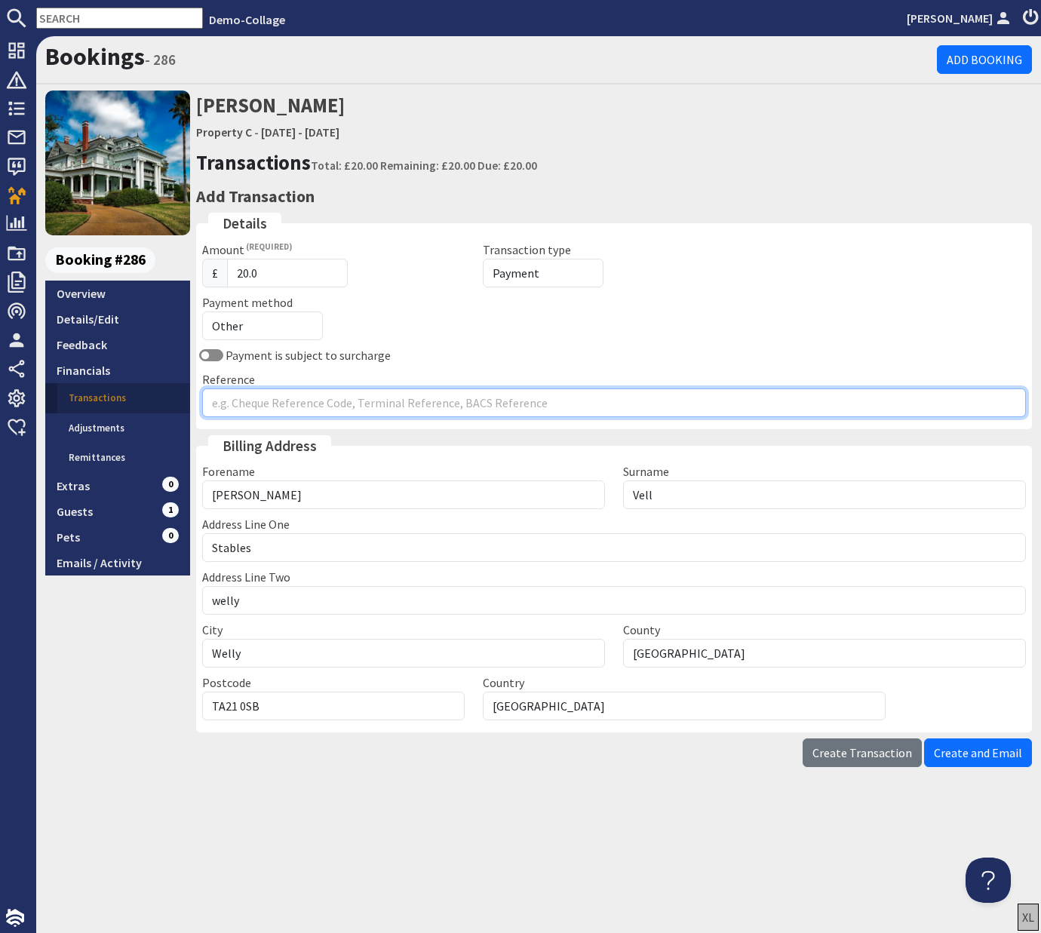
click at [278, 405] on input "Reference" at bounding box center [613, 402] width 823 height 29
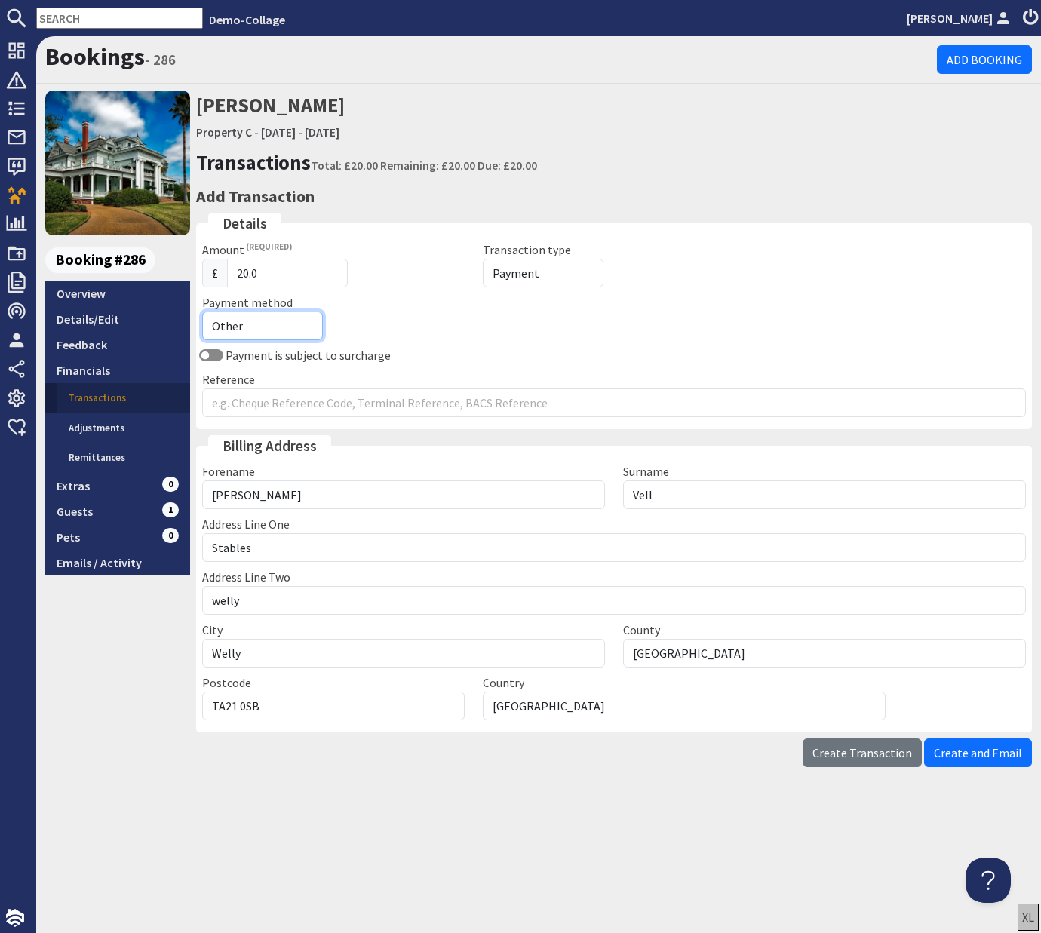
click at [271, 325] on select "Other Cash Bank Transfer Offline Card Cheque Online External" at bounding box center [262, 325] width 121 height 29
select select "offline_bank_transfer_payment"
click at [202, 311] on select "Other Cash Bank Transfer Offline Card Cheque Online External" at bounding box center [262, 325] width 121 height 29
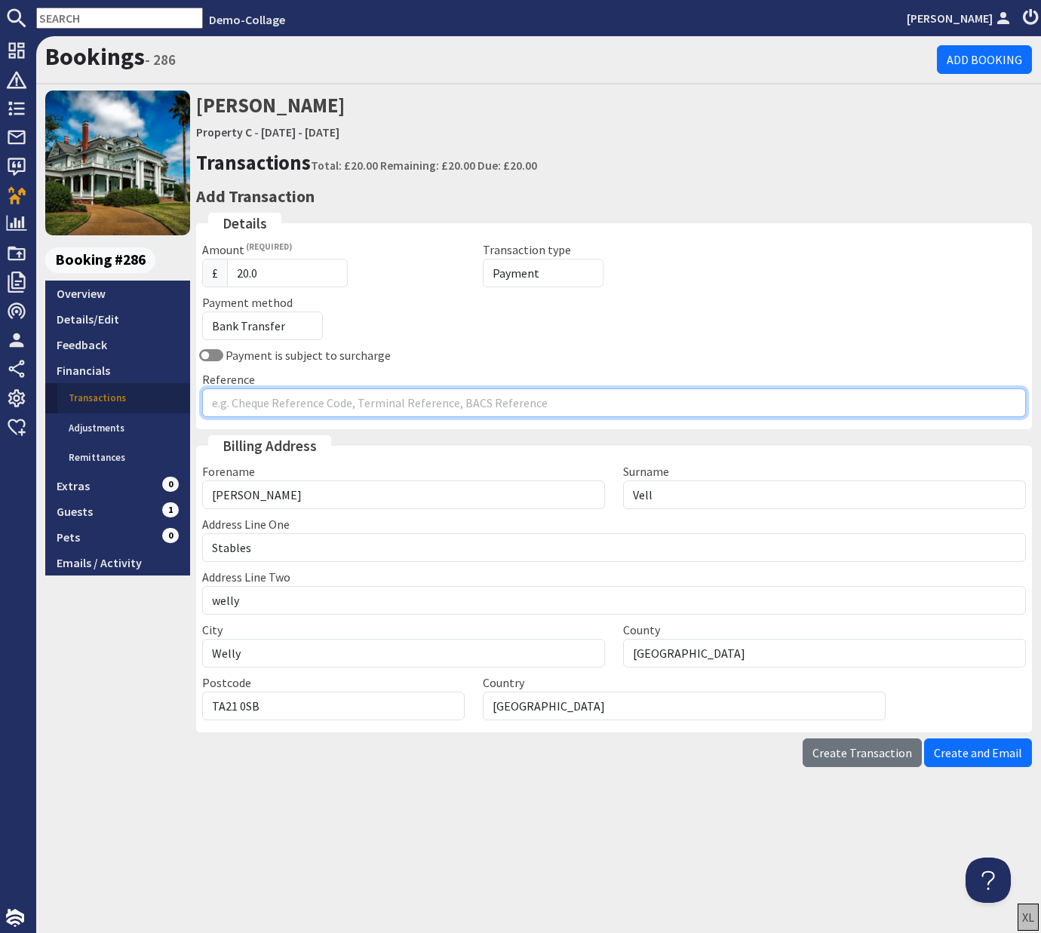
click at [266, 404] on input "Reference" at bounding box center [613, 402] width 823 height 29
type input "bt"
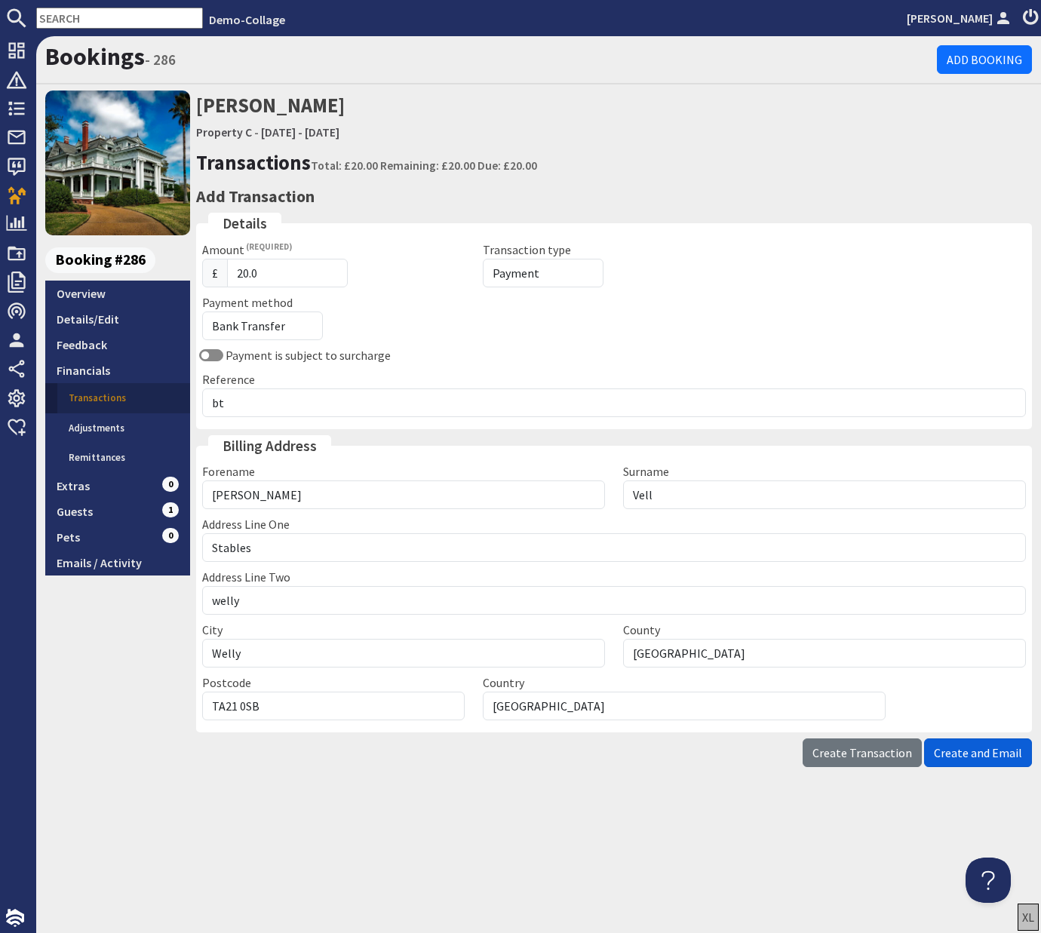
click at [376, 756] on span "Create and Email" at bounding box center [978, 752] width 88 height 15
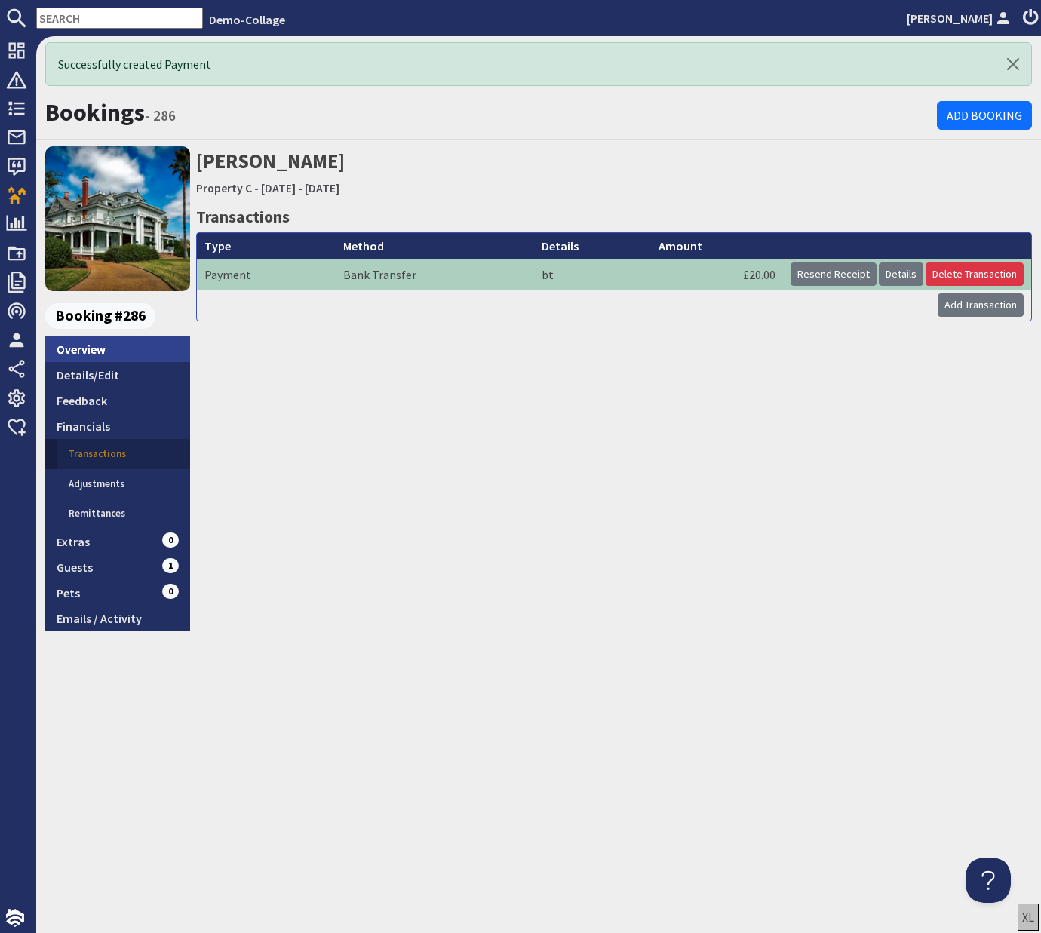
click at [92, 348] on link "Overview" at bounding box center [117, 349] width 145 height 26
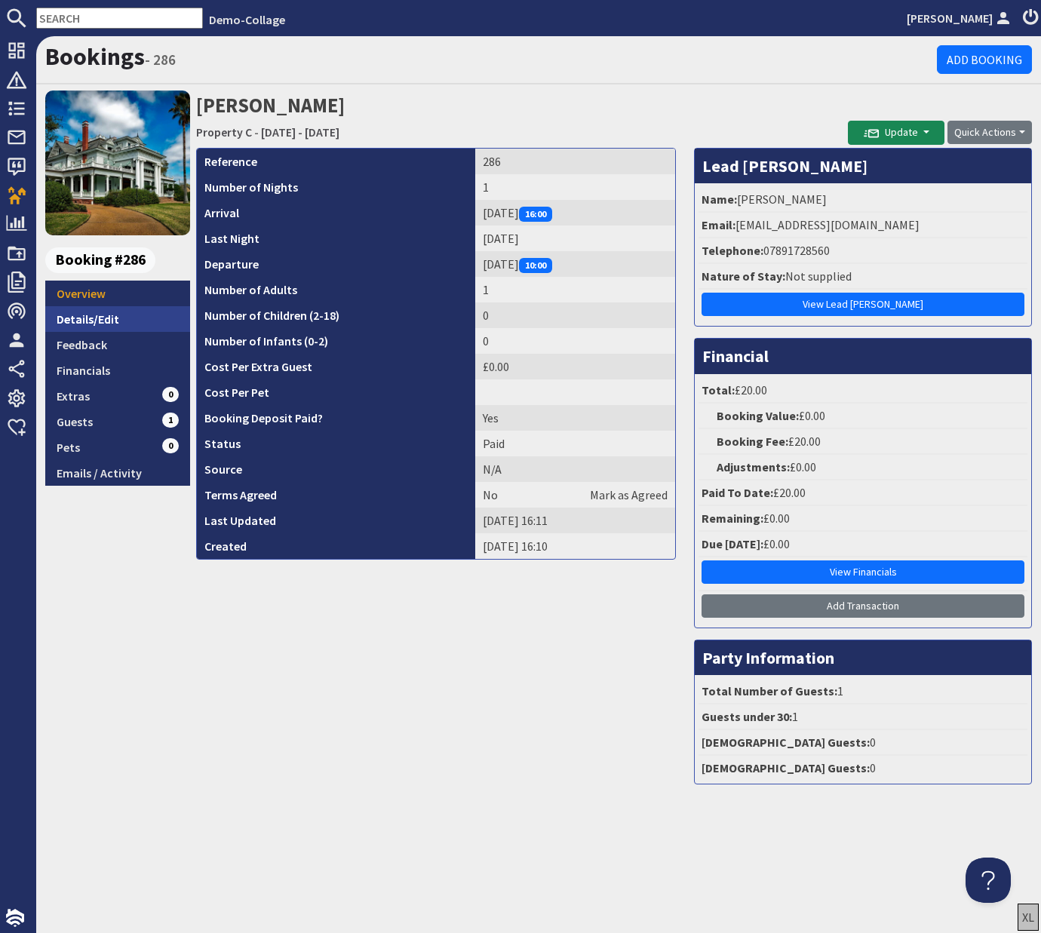
click at [93, 312] on link "Details/Edit" at bounding box center [117, 319] width 145 height 26
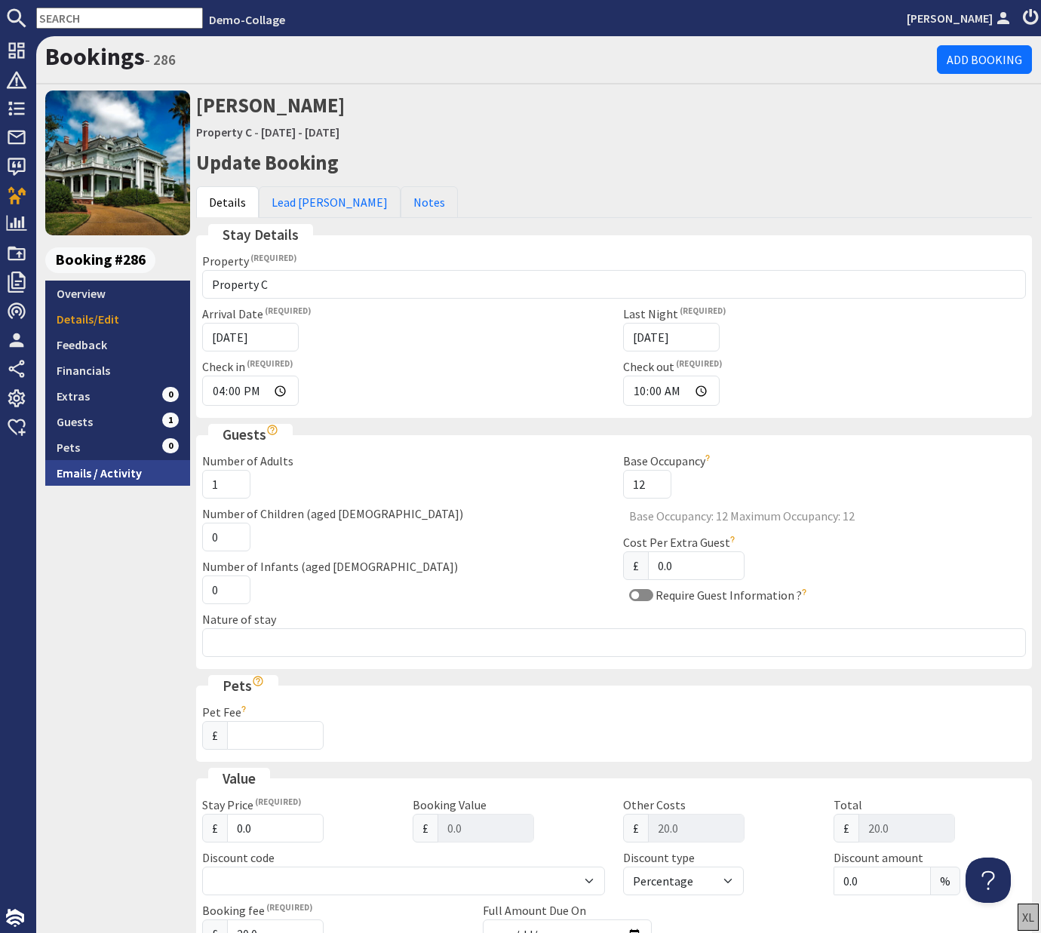
click at [103, 469] on link "Emails / Activity" at bounding box center [117, 473] width 145 height 26
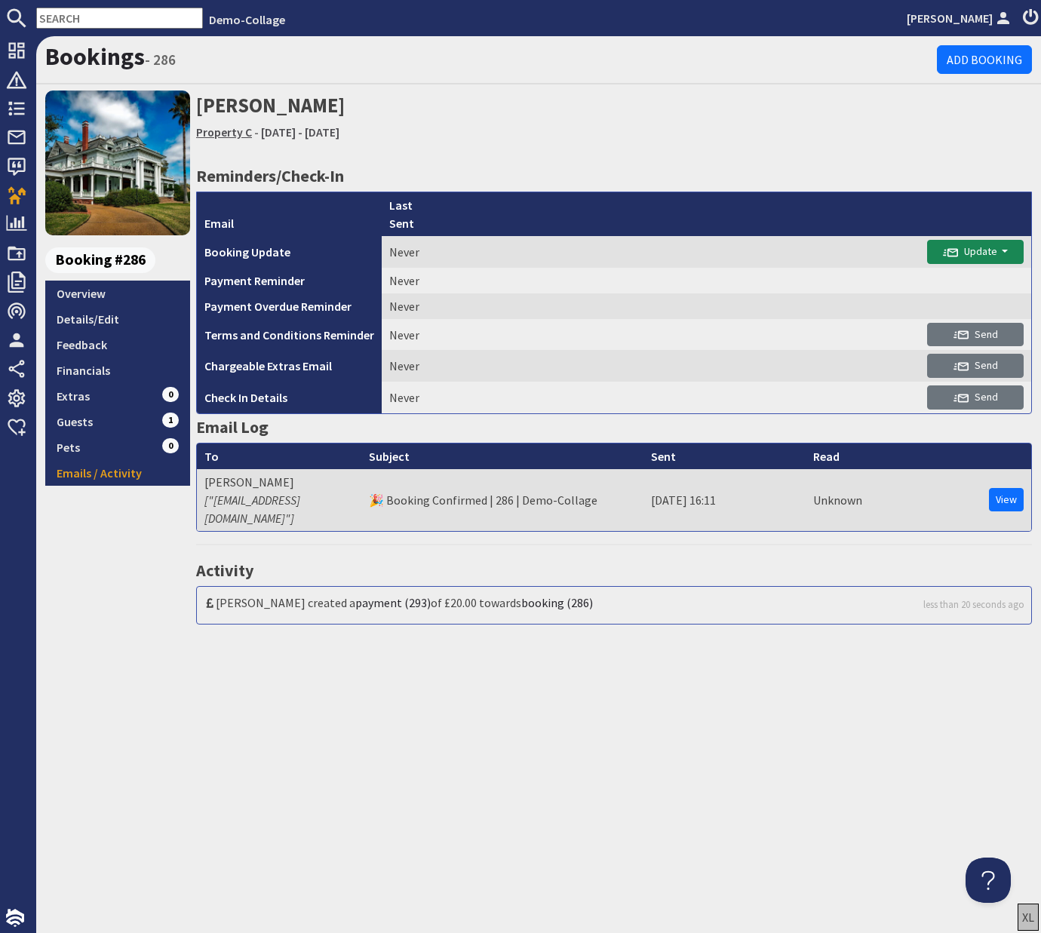
click at [219, 134] on link "Property C" at bounding box center [224, 131] width 56 height 15
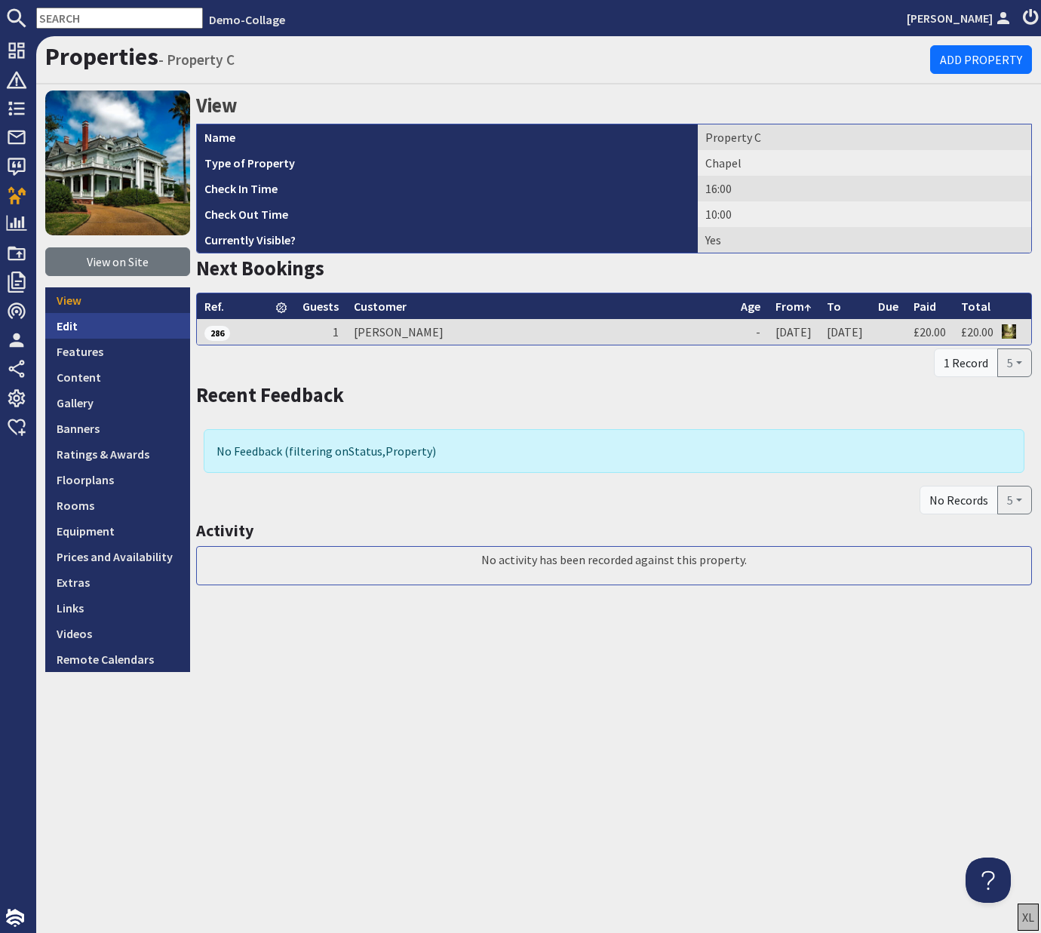
click at [61, 330] on link "Edit" at bounding box center [117, 326] width 145 height 26
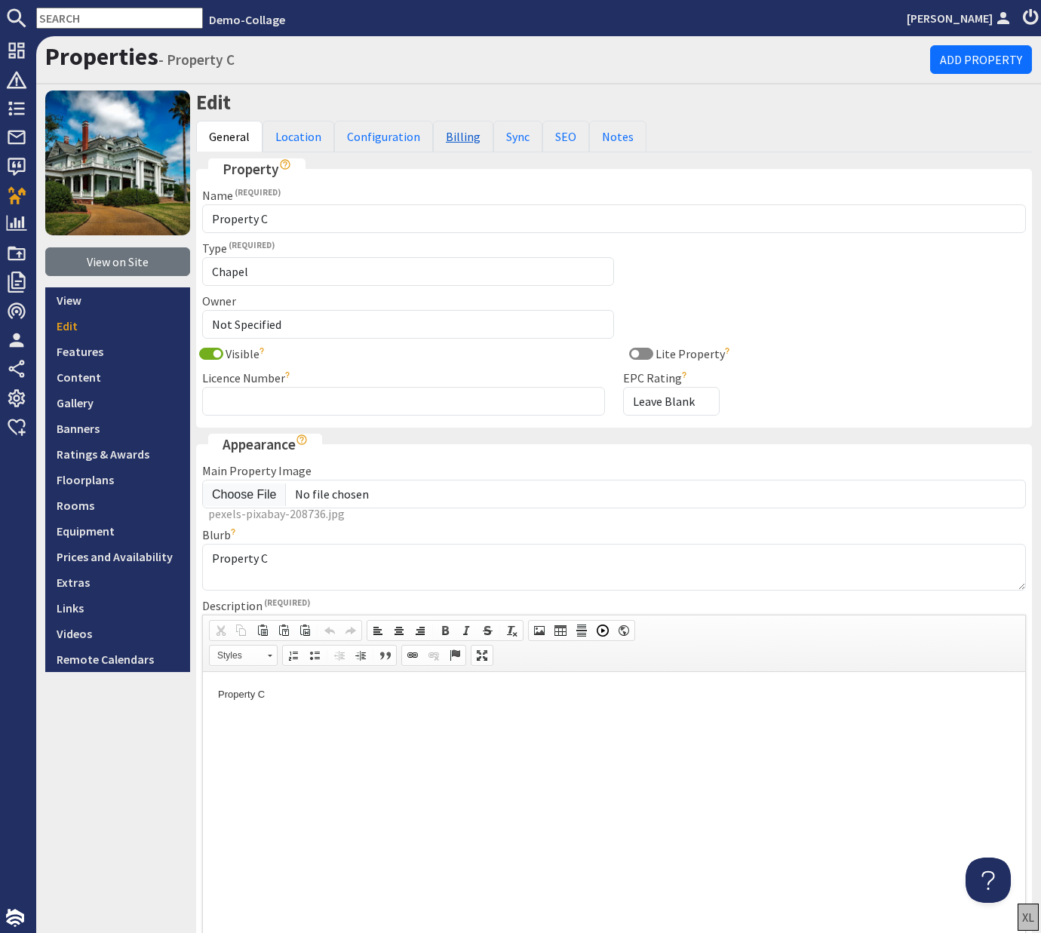
click at [376, 138] on link "Billing" at bounding box center [463, 137] width 60 height 32
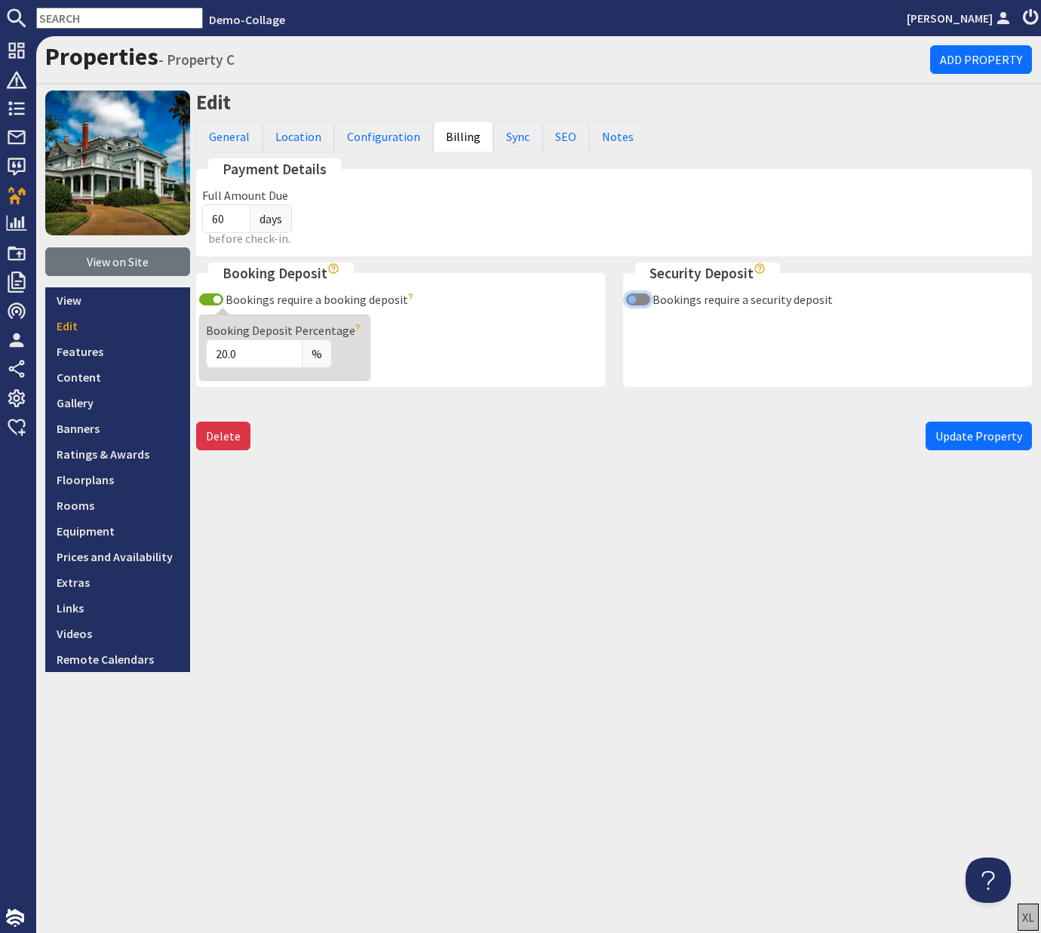
click at [376, 299] on input "Bookings require a security deposit" at bounding box center [638, 299] width 24 height 12
checkbox input "true"
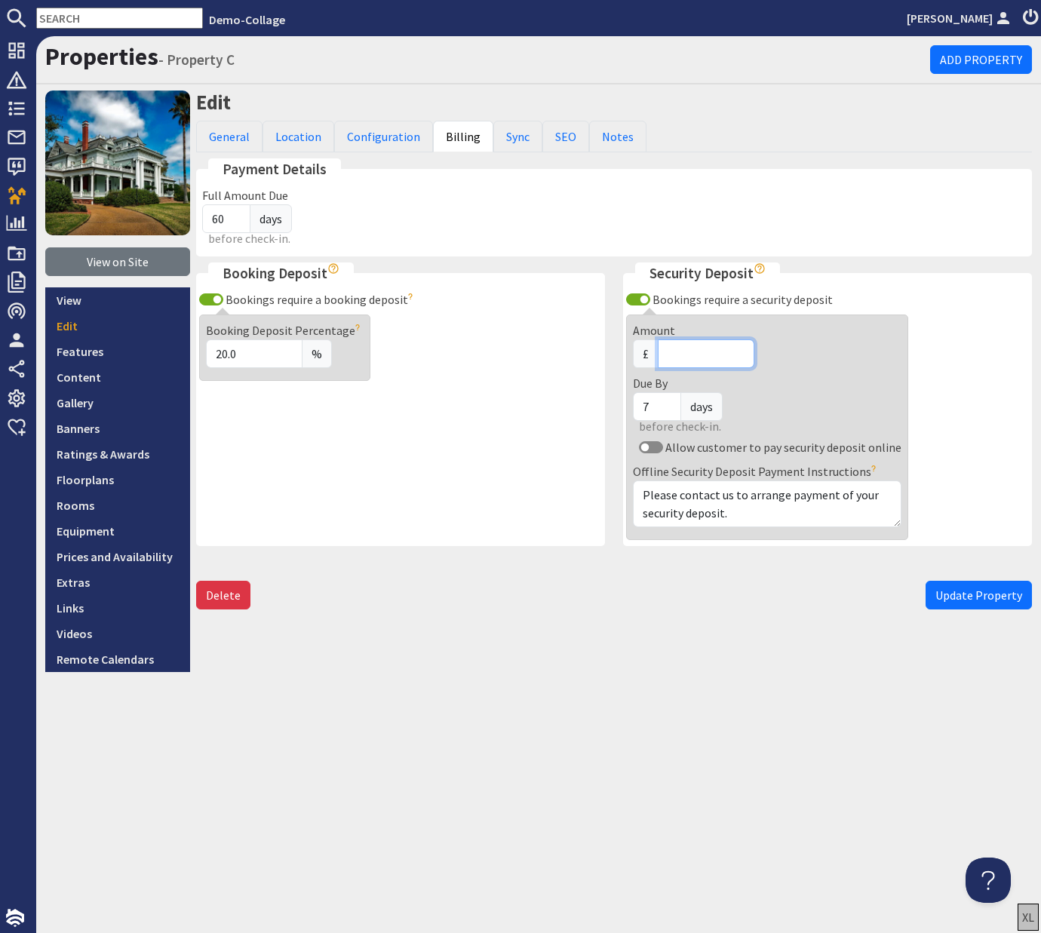
click at [376, 356] on input "Amount" at bounding box center [706, 353] width 97 height 29
type input "20"
click at [376, 598] on span "Update Property" at bounding box center [978, 594] width 87 height 15
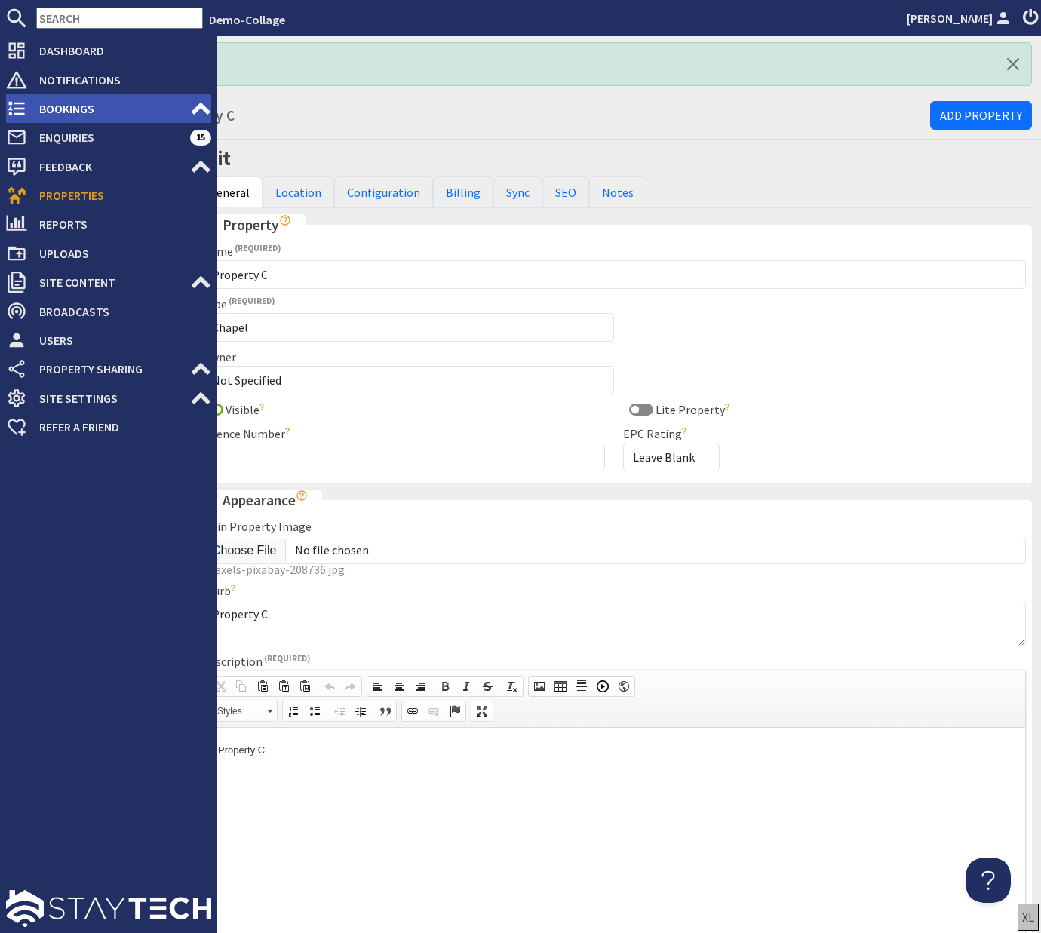
drag, startPoint x: 65, startPoint y: 110, endPoint x: 84, endPoint y: 118, distance: 21.0
click at [65, 110] on span "Bookings" at bounding box center [108, 109] width 163 height 24
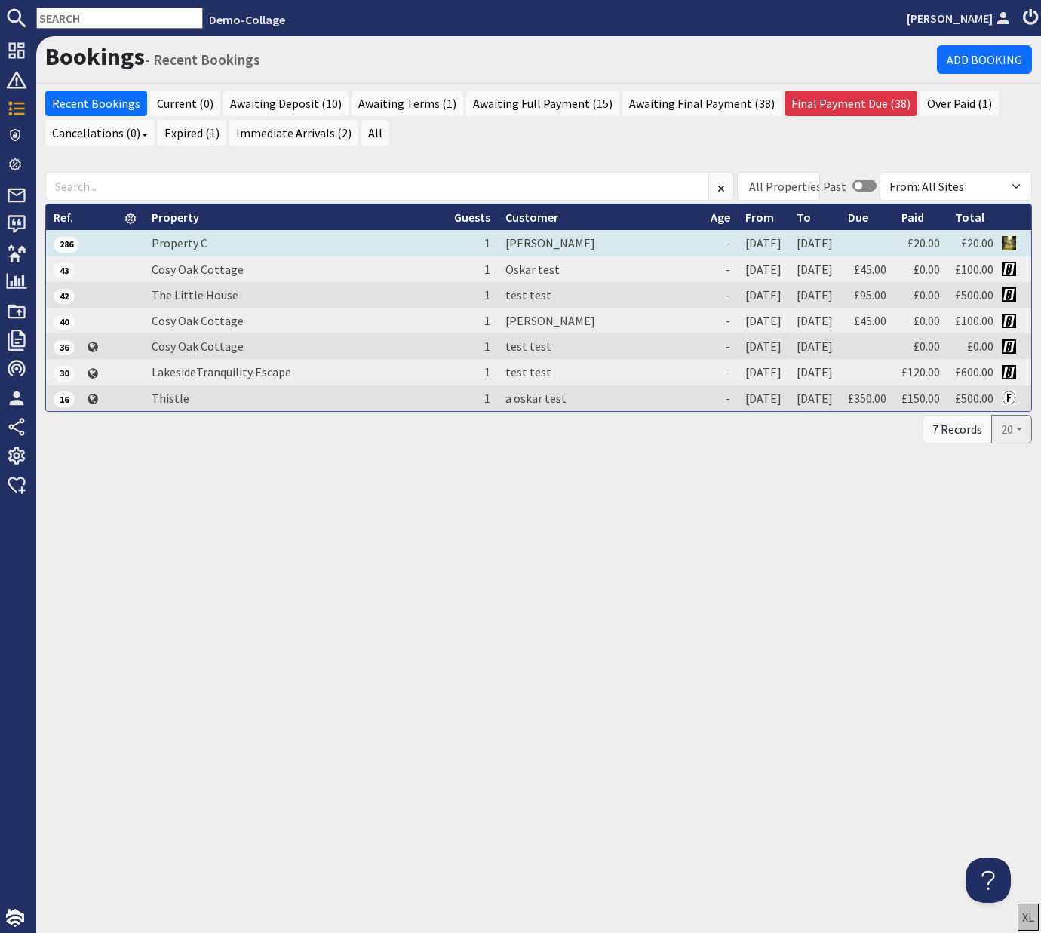
click at [63, 244] on span "286" at bounding box center [67, 244] width 26 height 15
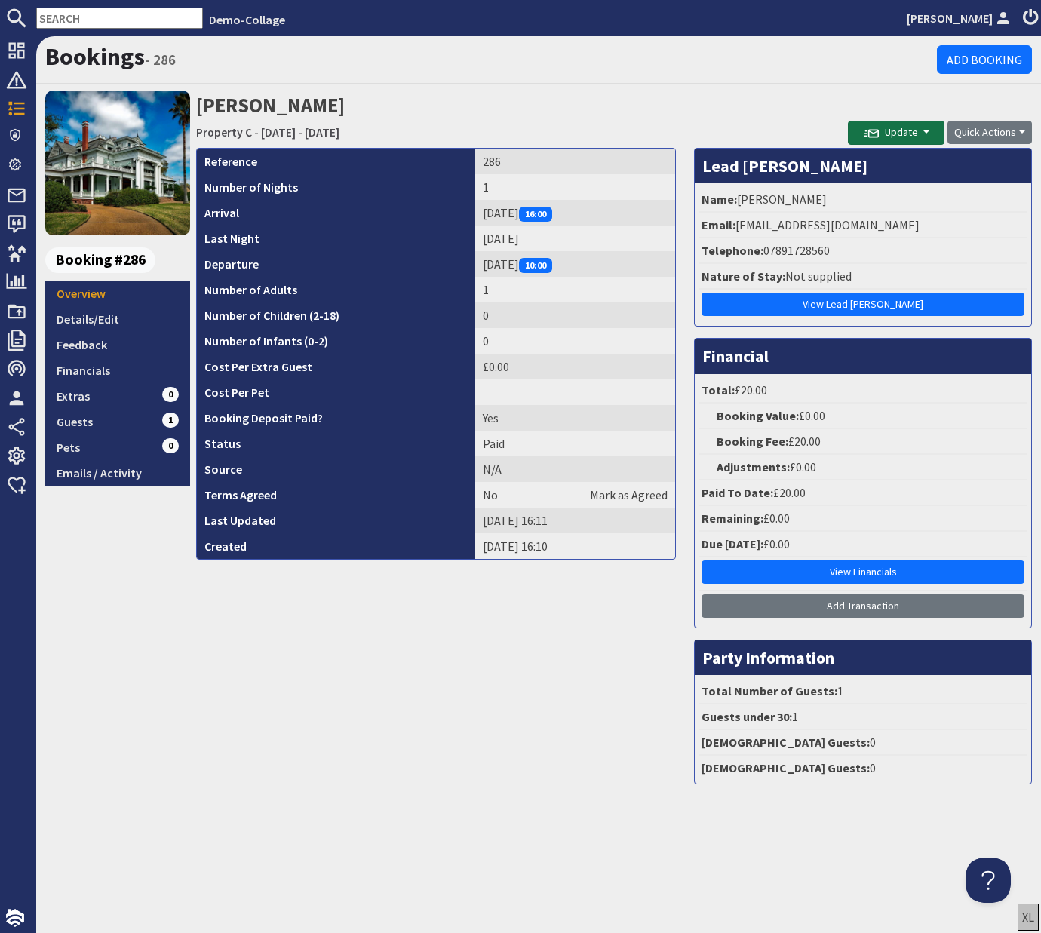
click at [376, 133] on span "Update" at bounding box center [890, 132] width 54 height 14
click at [376, 161] on button "Send Booking Update Email" at bounding box center [931, 165] width 167 height 24
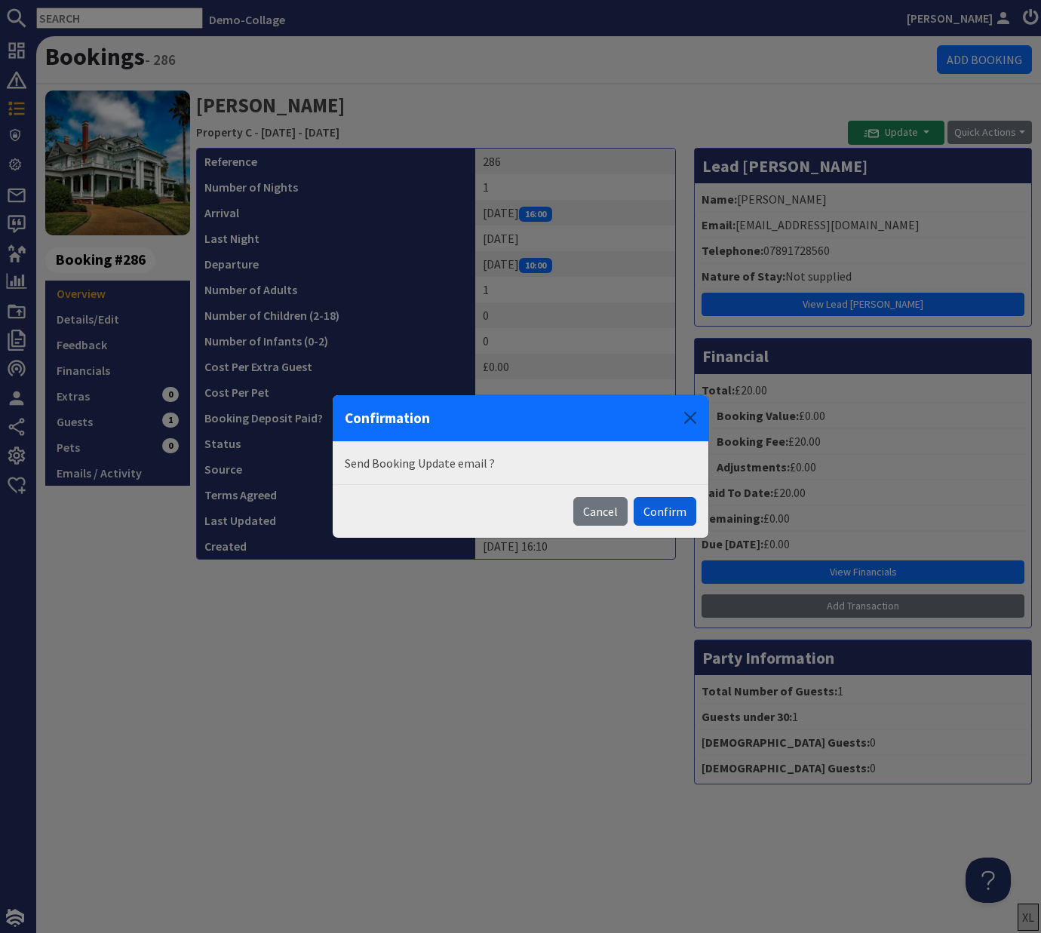
click at [376, 512] on button "Confirm" at bounding box center [664, 511] width 63 height 29
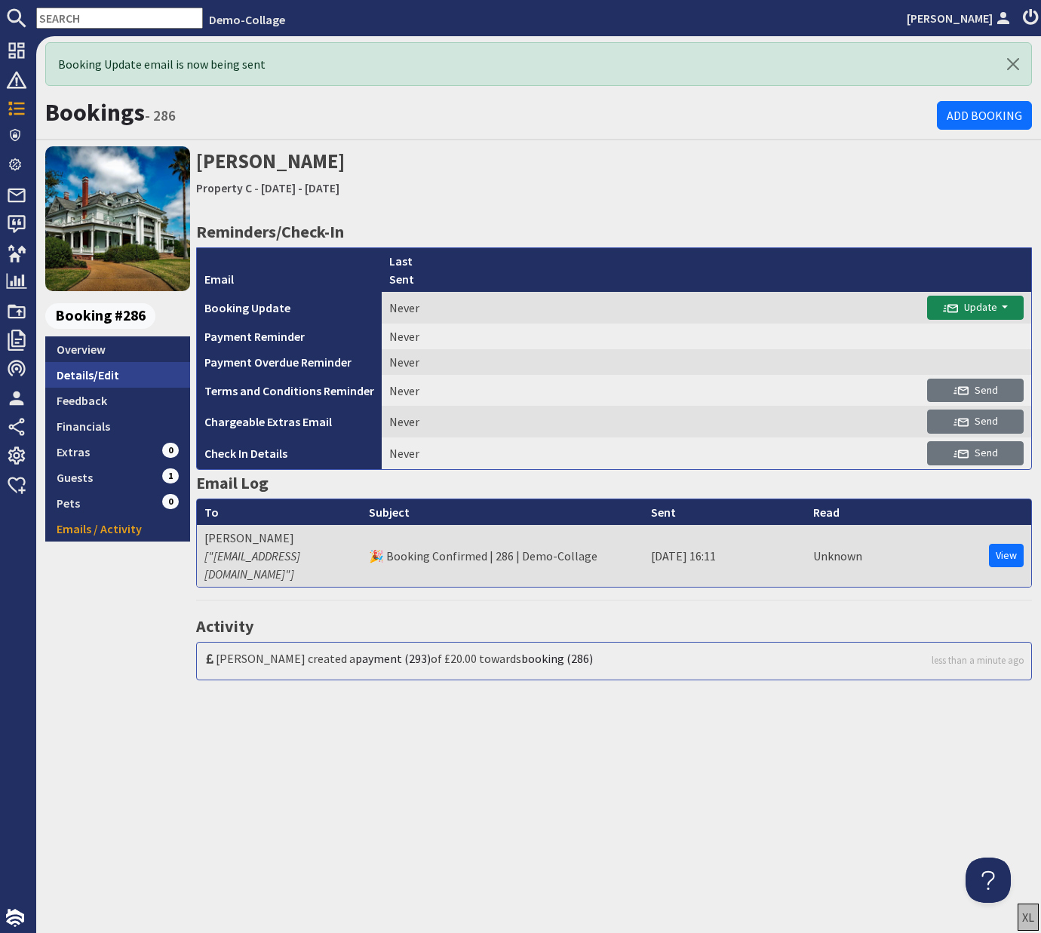
click at [94, 373] on link "Details/Edit" at bounding box center [117, 375] width 145 height 26
click at [80, 424] on link "Financials" at bounding box center [117, 426] width 145 height 26
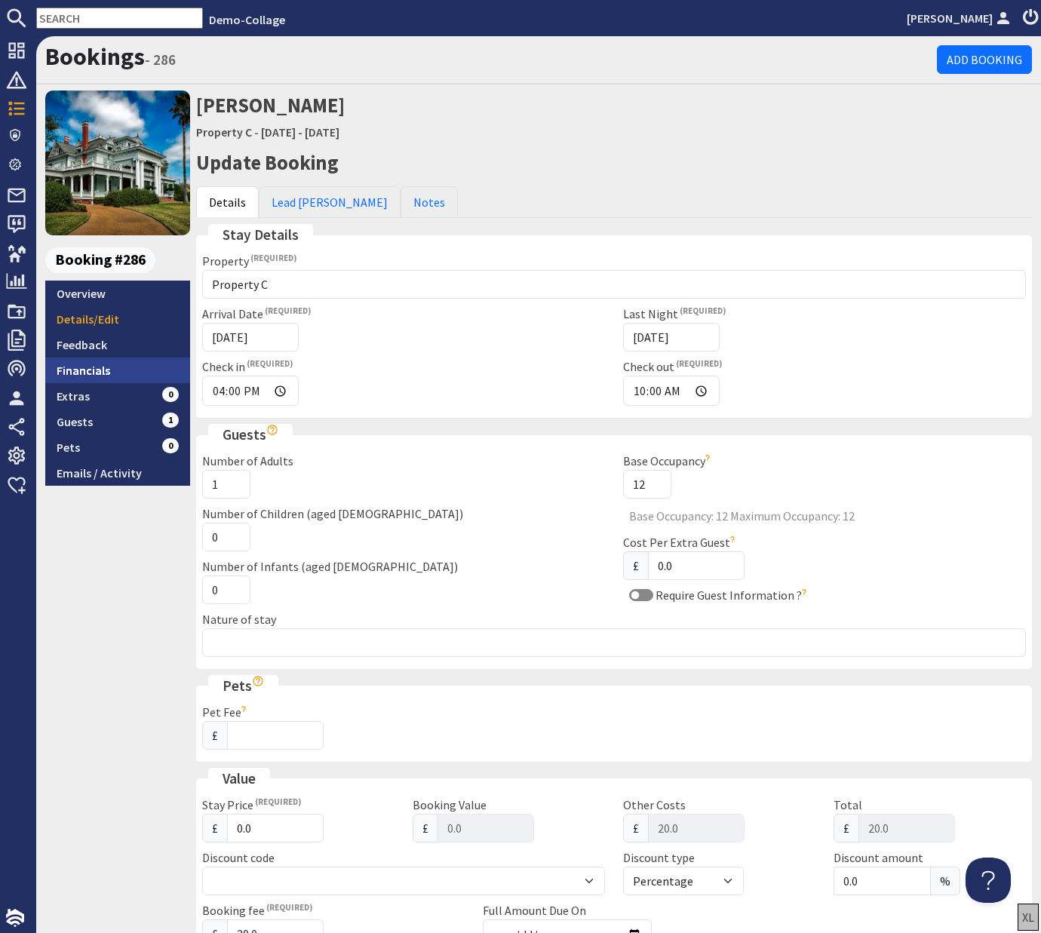
click at [81, 371] on link "Financials" at bounding box center [117, 370] width 145 height 26
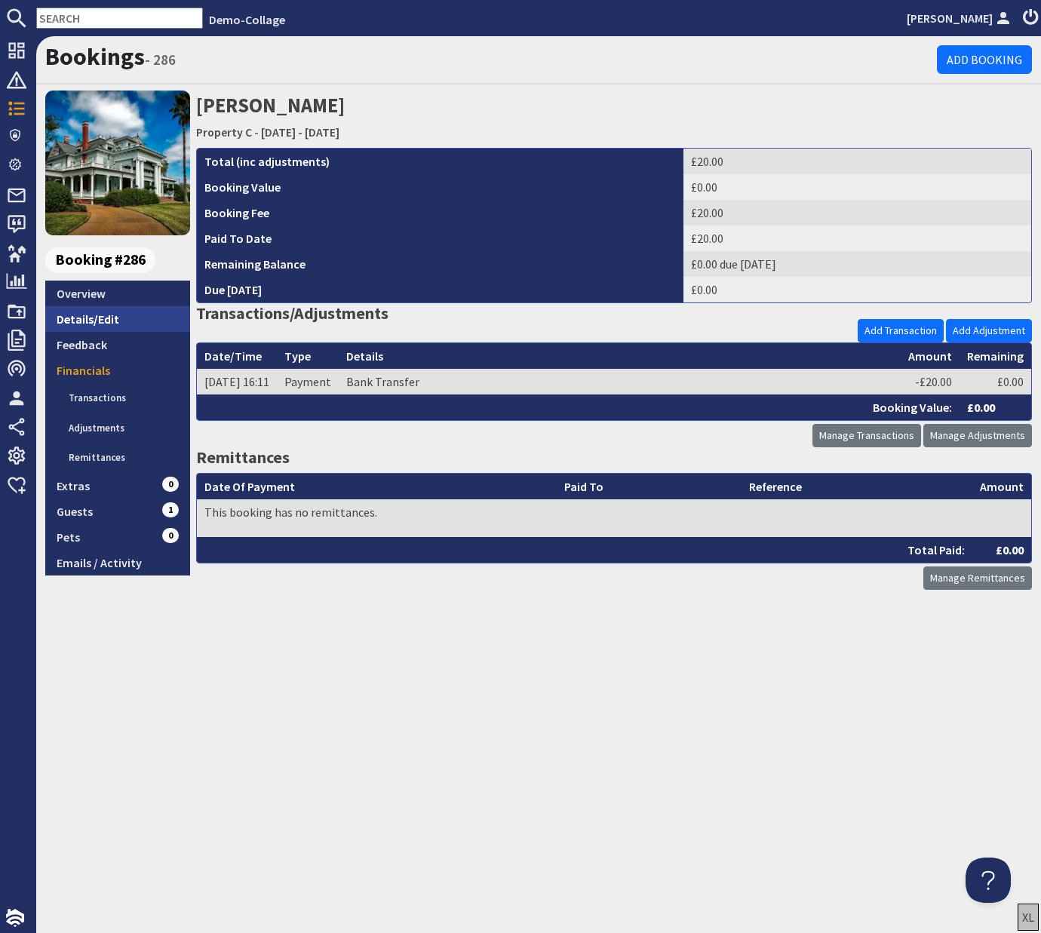
click at [93, 322] on link "Details/Edit" at bounding box center [117, 319] width 145 height 26
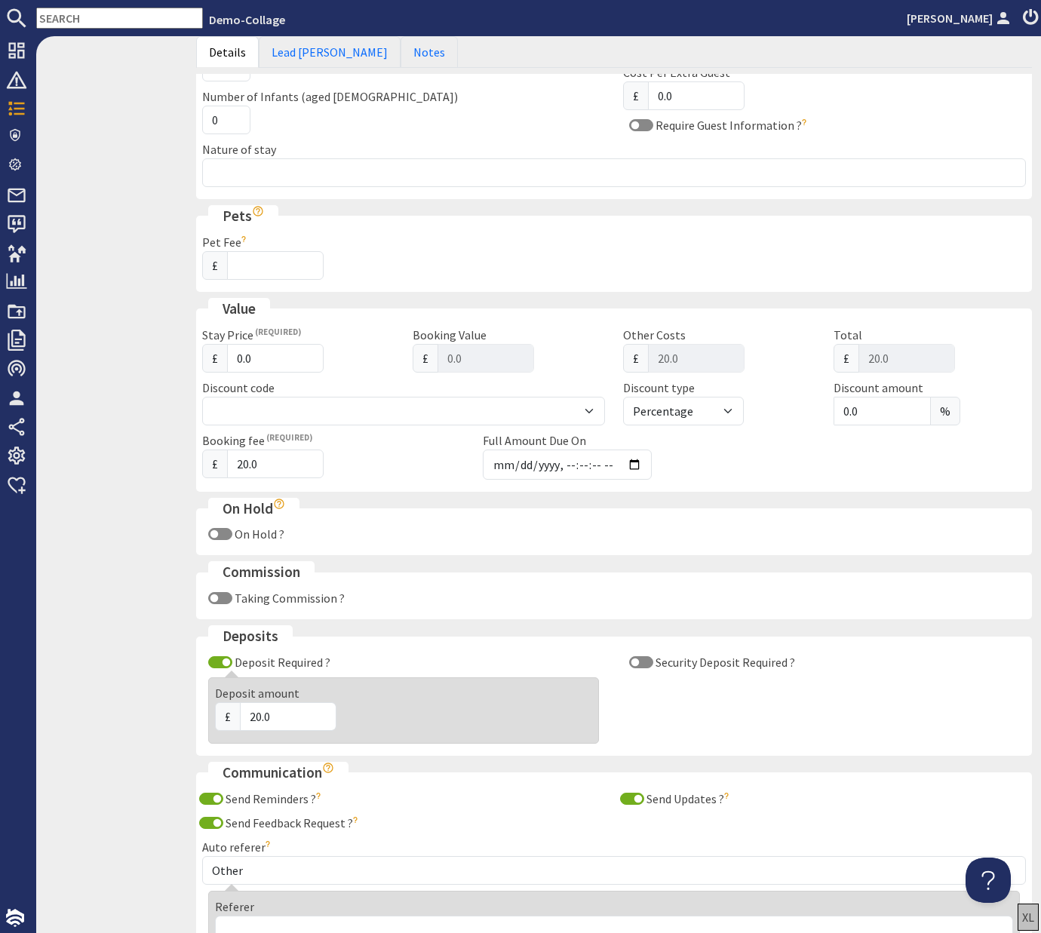
scroll to position [624, 0]
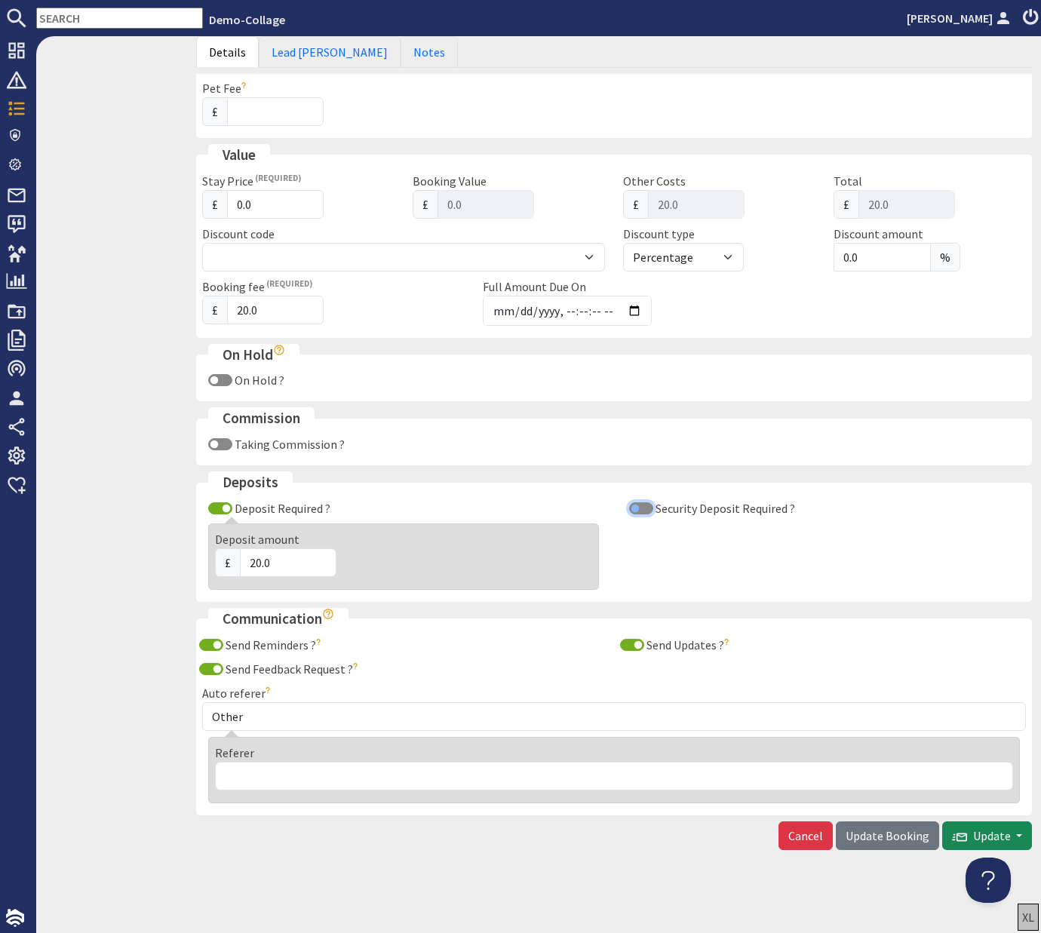
click at [376, 505] on input "Security Deposit Required ?" at bounding box center [641, 508] width 24 height 12
checkbox input "true"
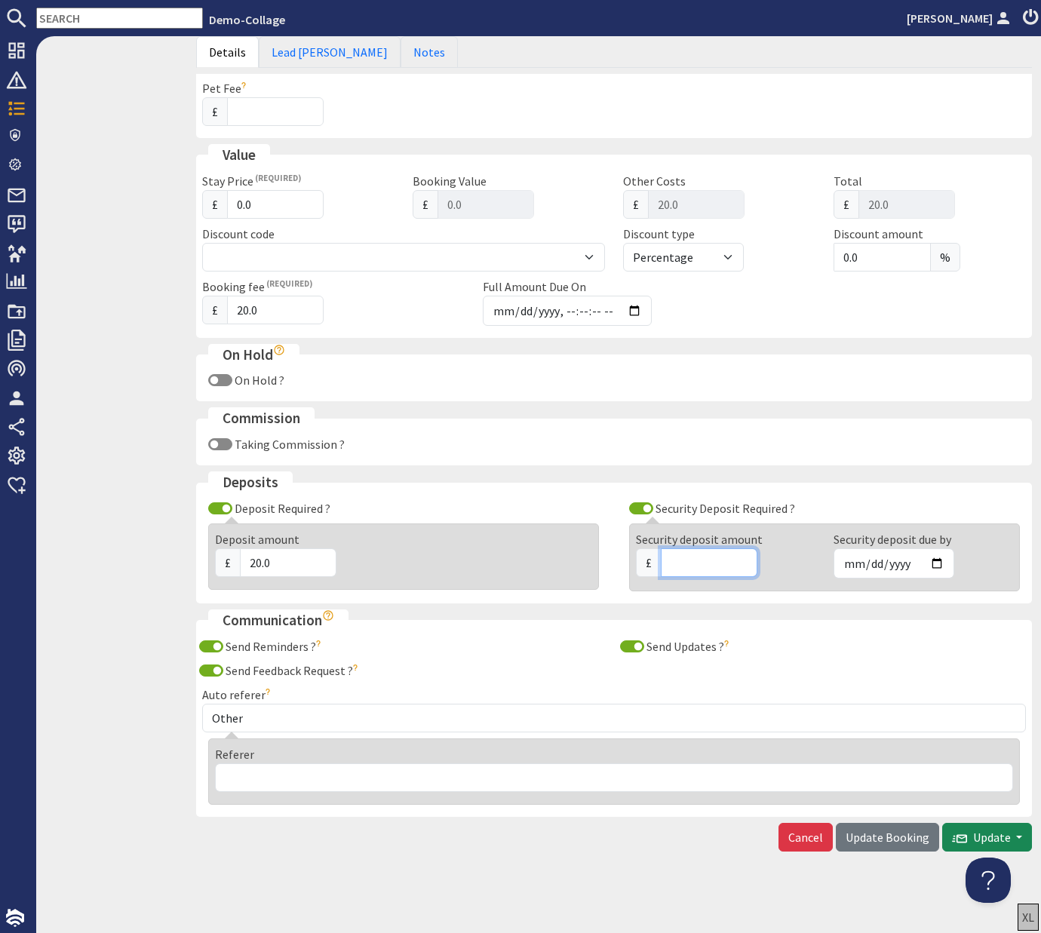
click at [376, 563] on input "Security deposit amount" at bounding box center [709, 562] width 97 height 29
type input "20"
click at [376, 559] on input "Security deposit due by" at bounding box center [893, 563] width 121 height 30
type input "2025-10-01"
click at [376, 839] on span "Update Booking" at bounding box center [887, 837] width 84 height 15
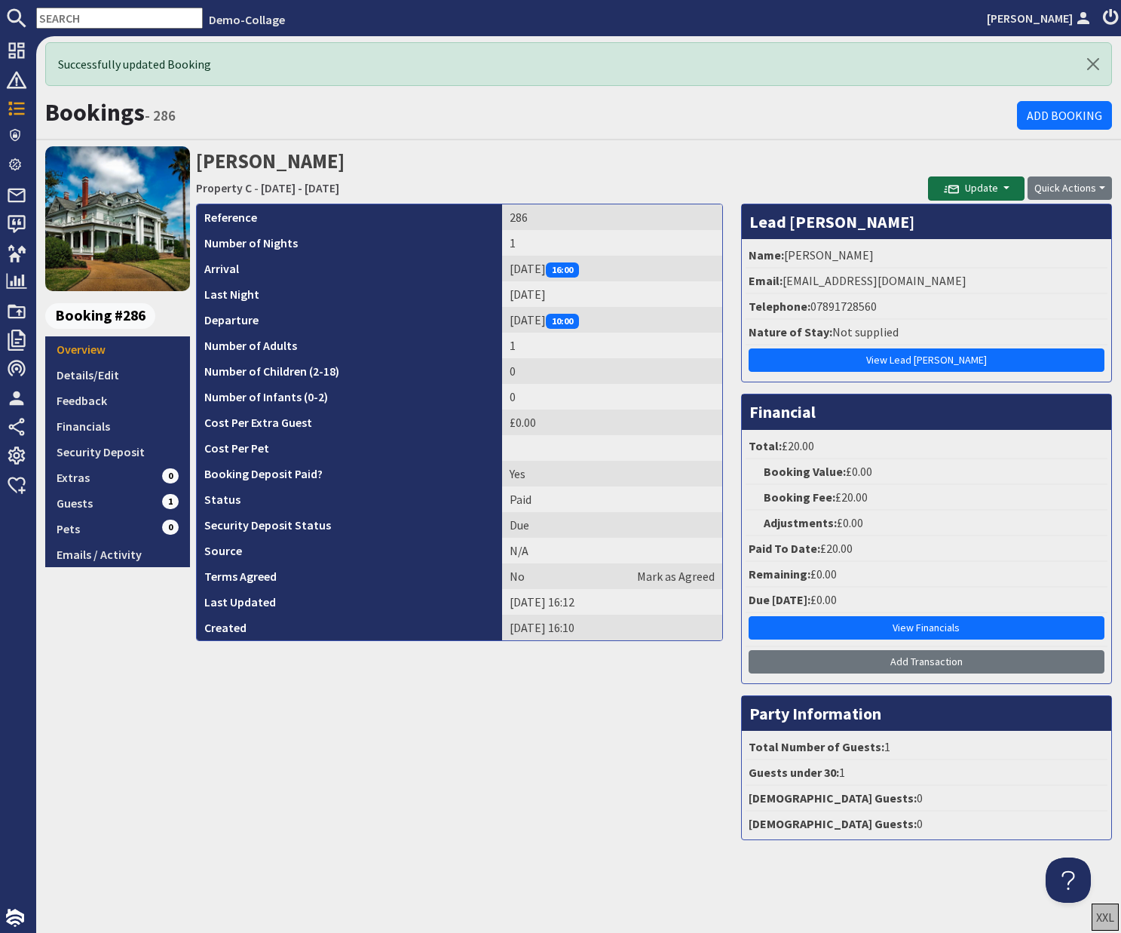
click at [376, 182] on button "Update" at bounding box center [976, 188] width 97 height 24
click at [376, 219] on button "Send Booking Update Email" at bounding box center [1012, 221] width 167 height 24
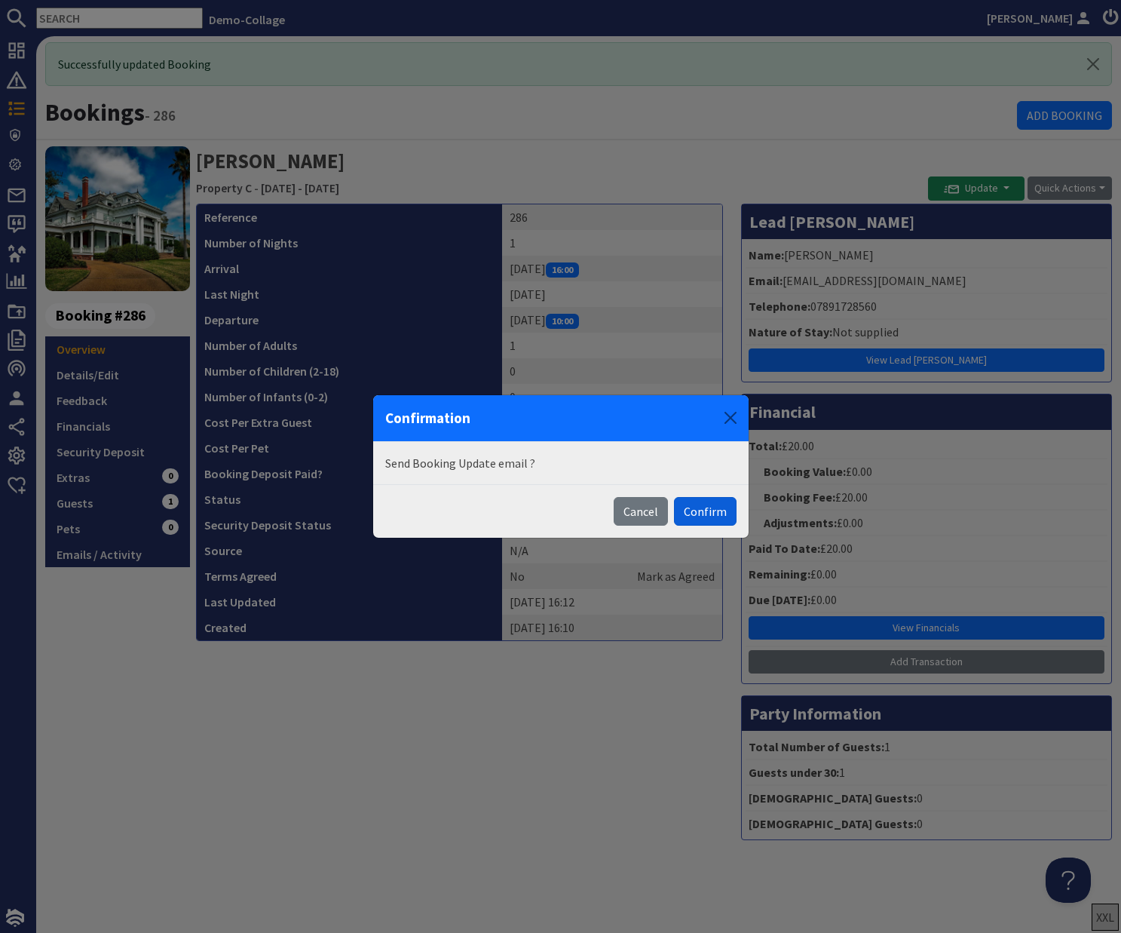
click at [376, 513] on button "Confirm" at bounding box center [705, 511] width 63 height 29
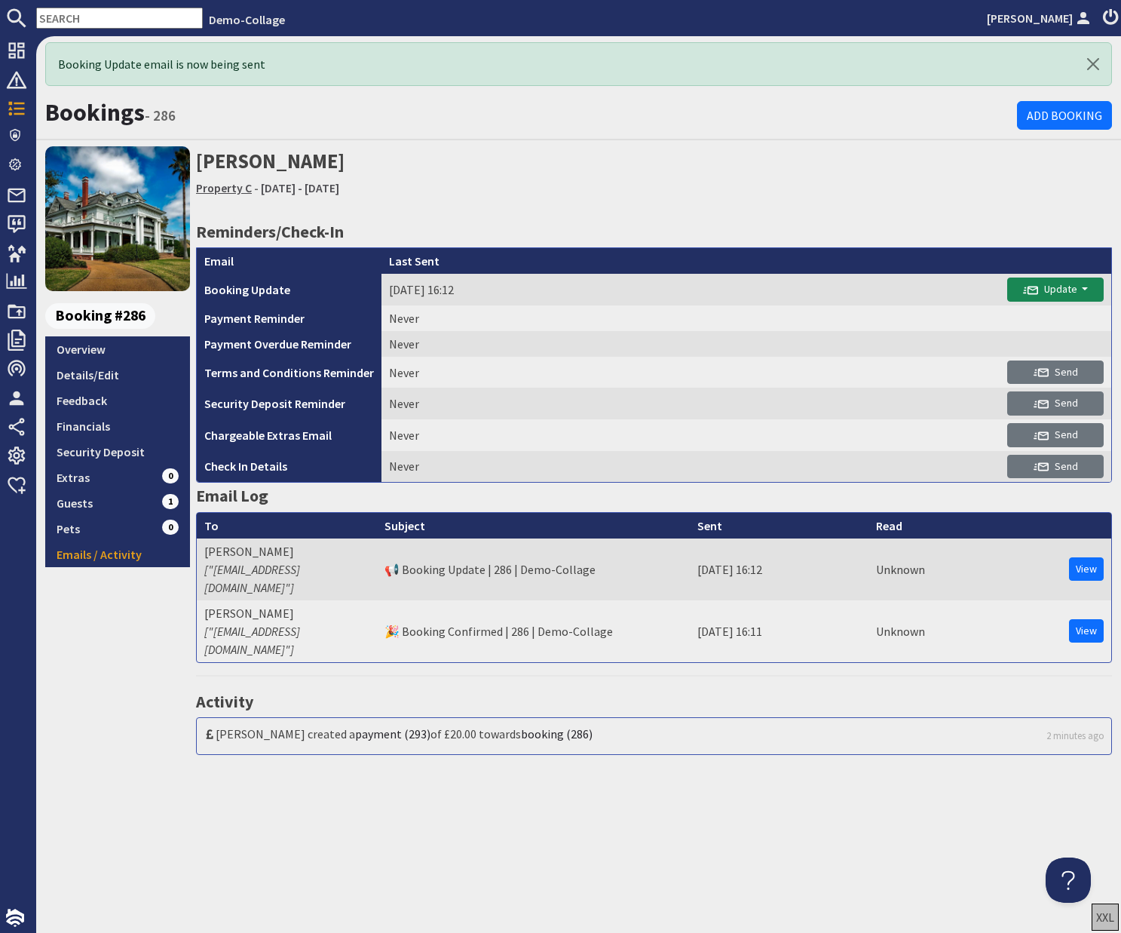
click at [219, 191] on link "Property C" at bounding box center [224, 187] width 56 height 15
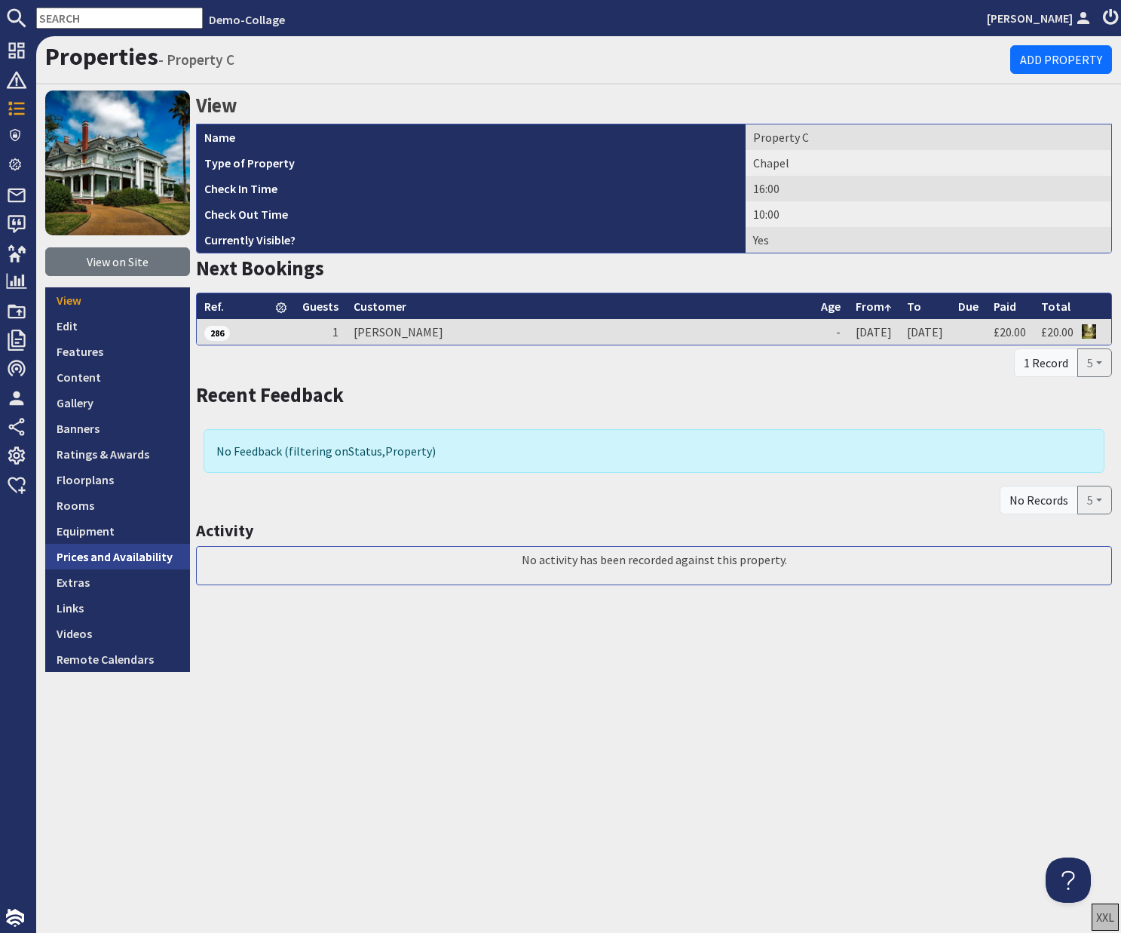
click at [136, 560] on link "Prices and Availability" at bounding box center [117, 557] width 145 height 26
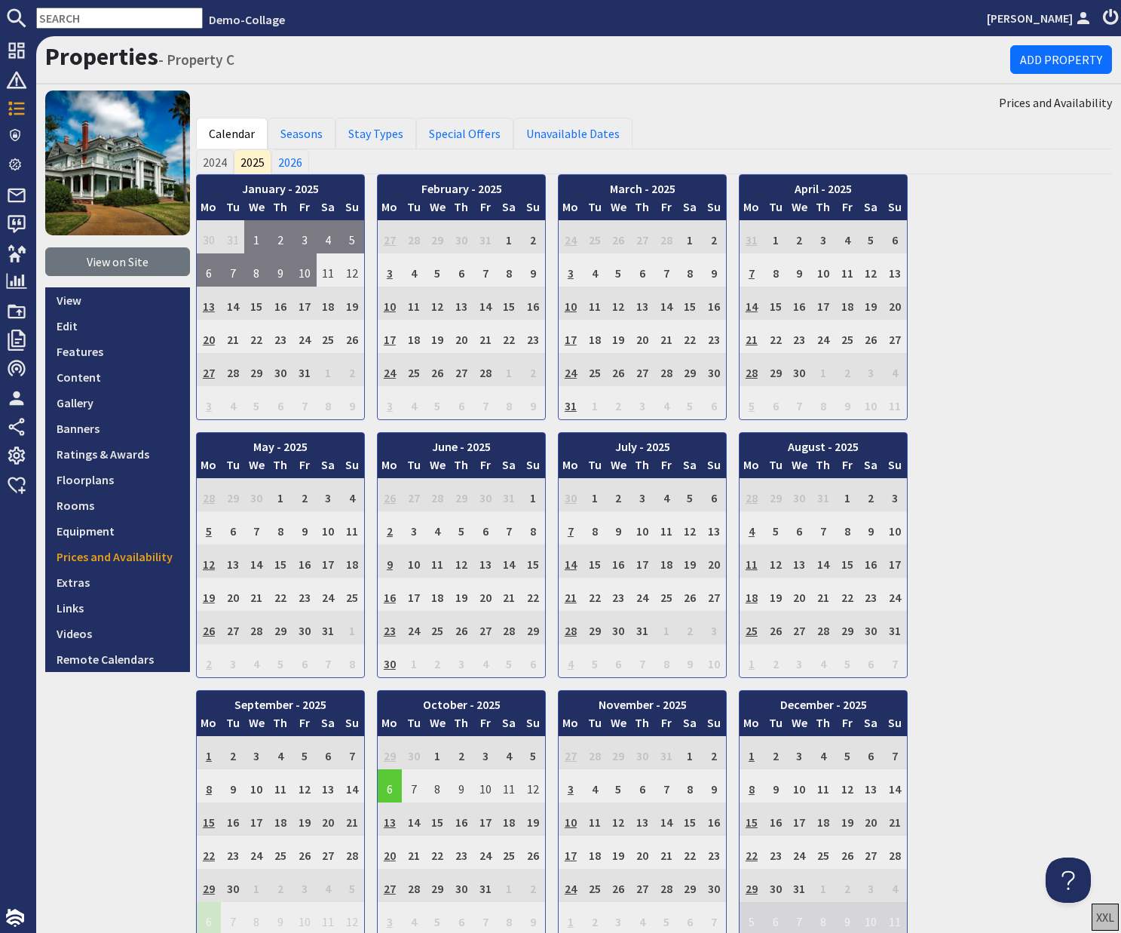
click at [376, 790] on td "6" at bounding box center [390, 785] width 24 height 33
click at [376, 855] on link "View booking" at bounding box center [393, 856] width 78 height 16
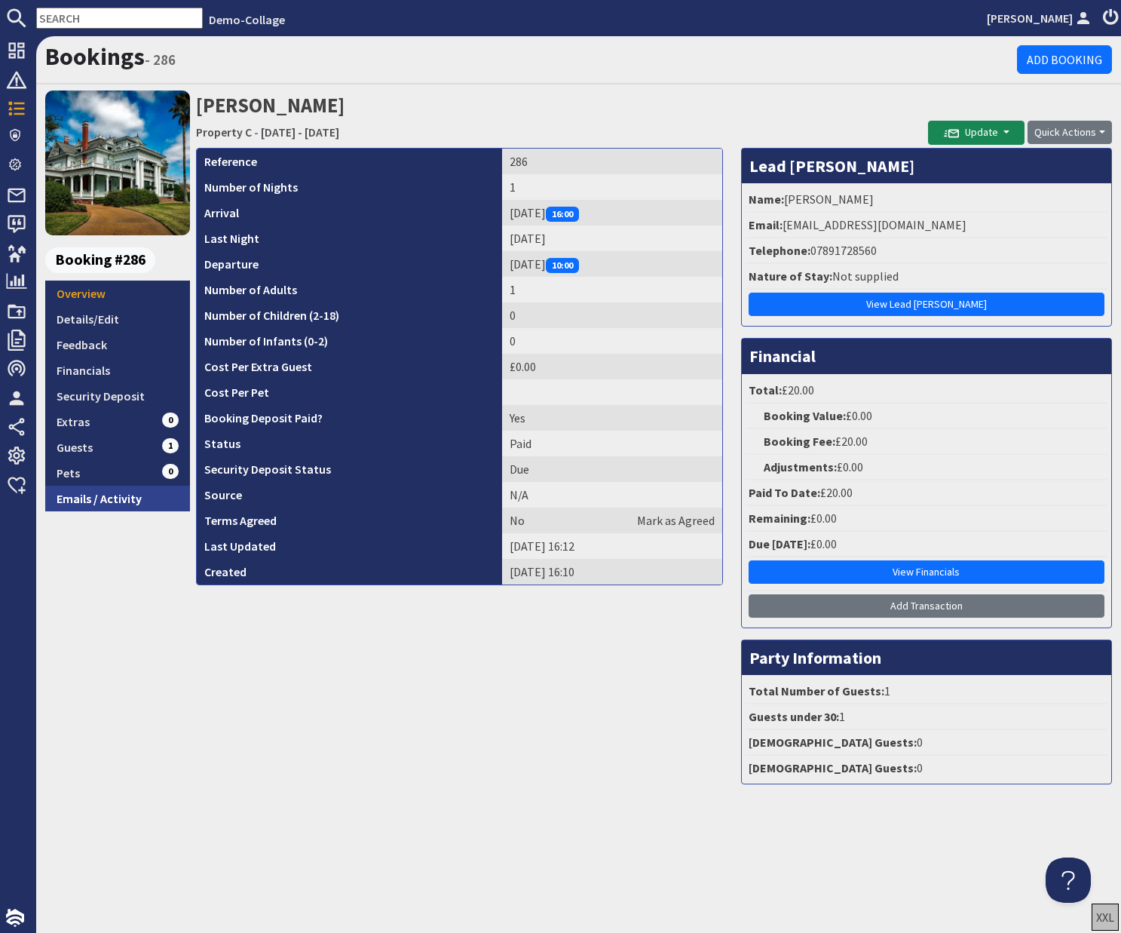
click at [118, 498] on link "Emails / Activity" at bounding box center [117, 499] width 145 height 26
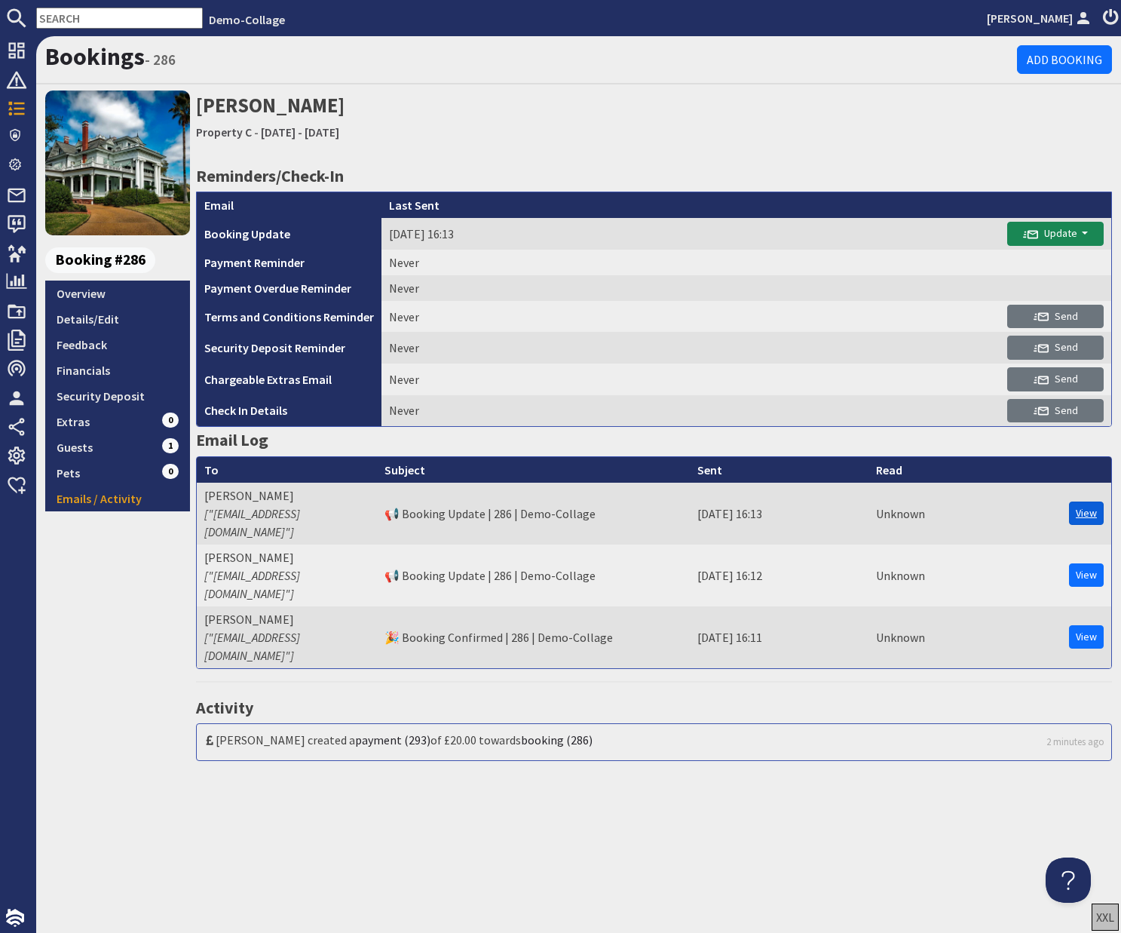
click at [376, 507] on link "View" at bounding box center [1086, 512] width 35 height 23
click at [217, 130] on link "Property C" at bounding box center [224, 131] width 56 height 15
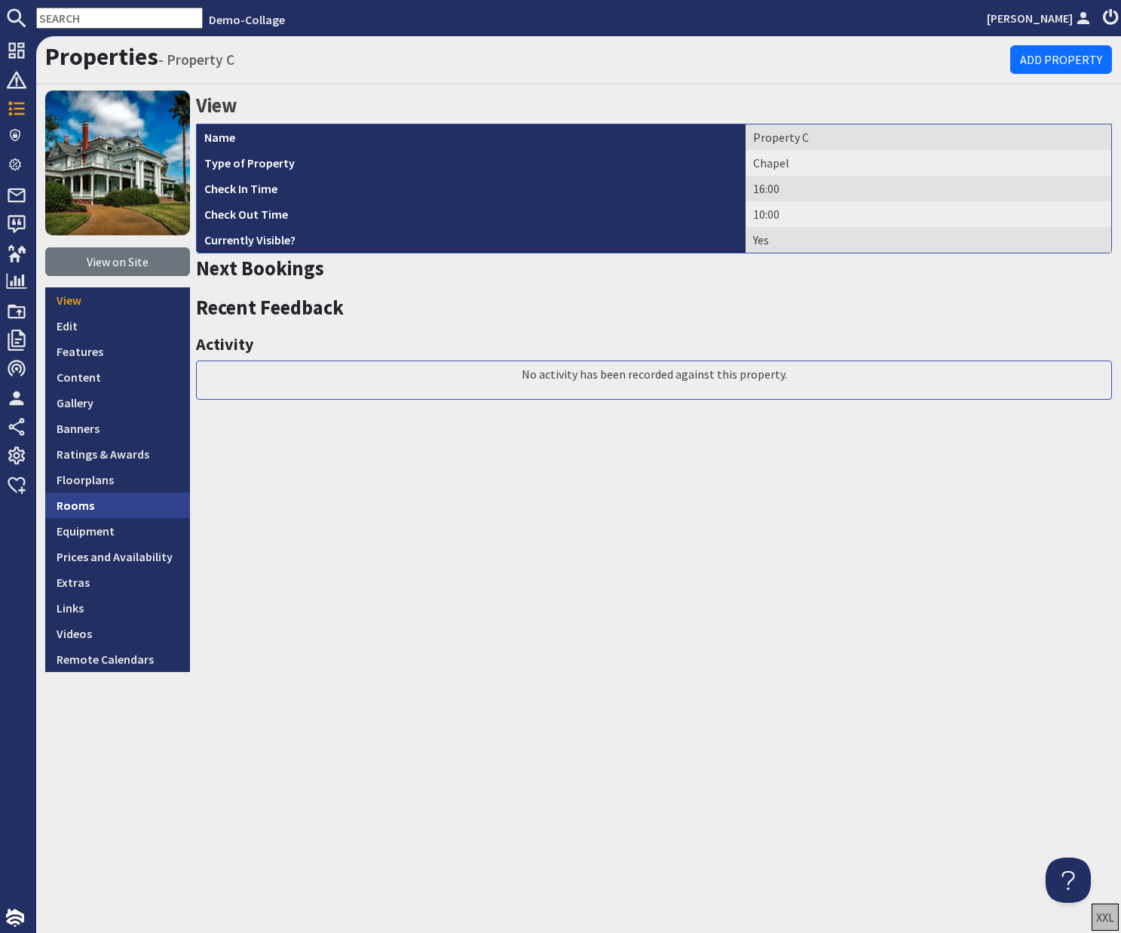
click at [72, 511] on link "Rooms" at bounding box center [117, 505] width 145 height 26
click at [72, 507] on link "Rooms" at bounding box center [117, 505] width 145 height 26
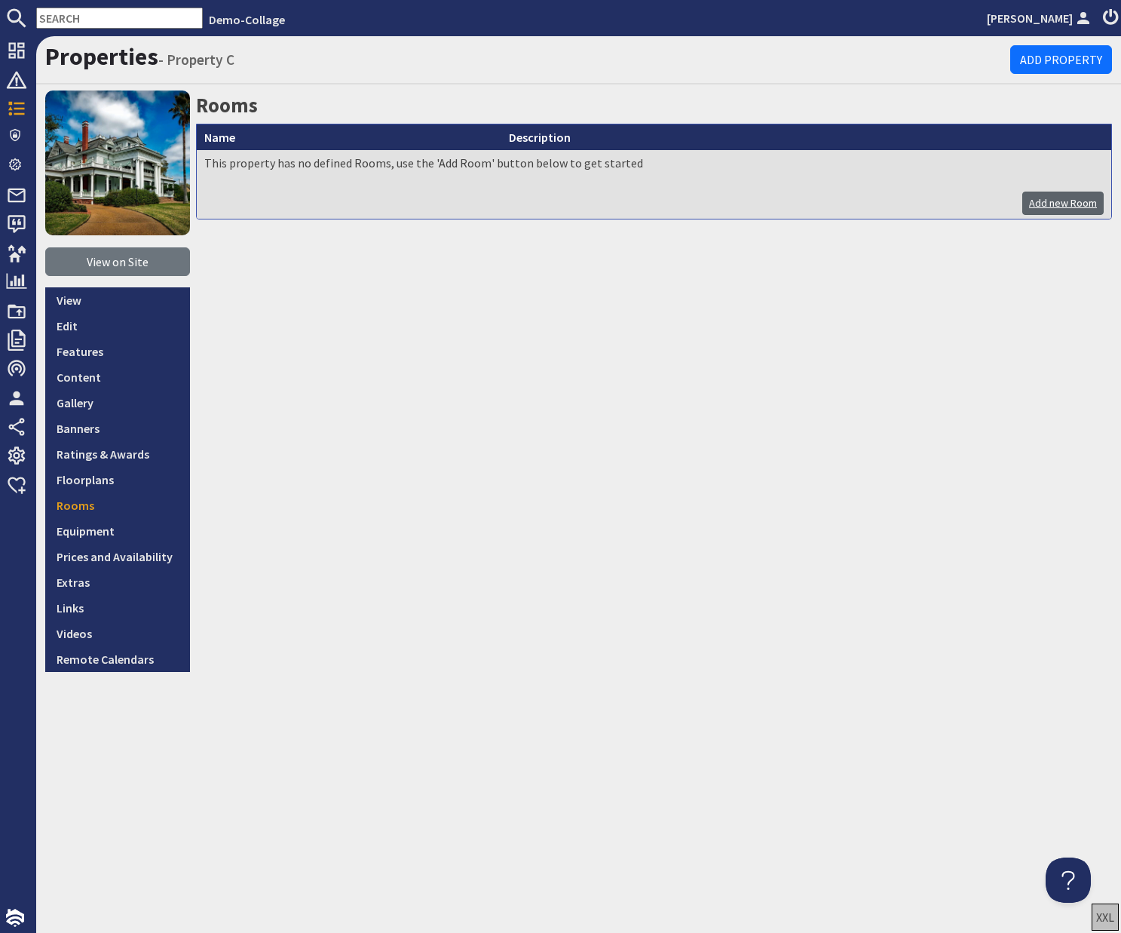
click at [376, 199] on link "Add new Room" at bounding box center [1063, 203] width 81 height 23
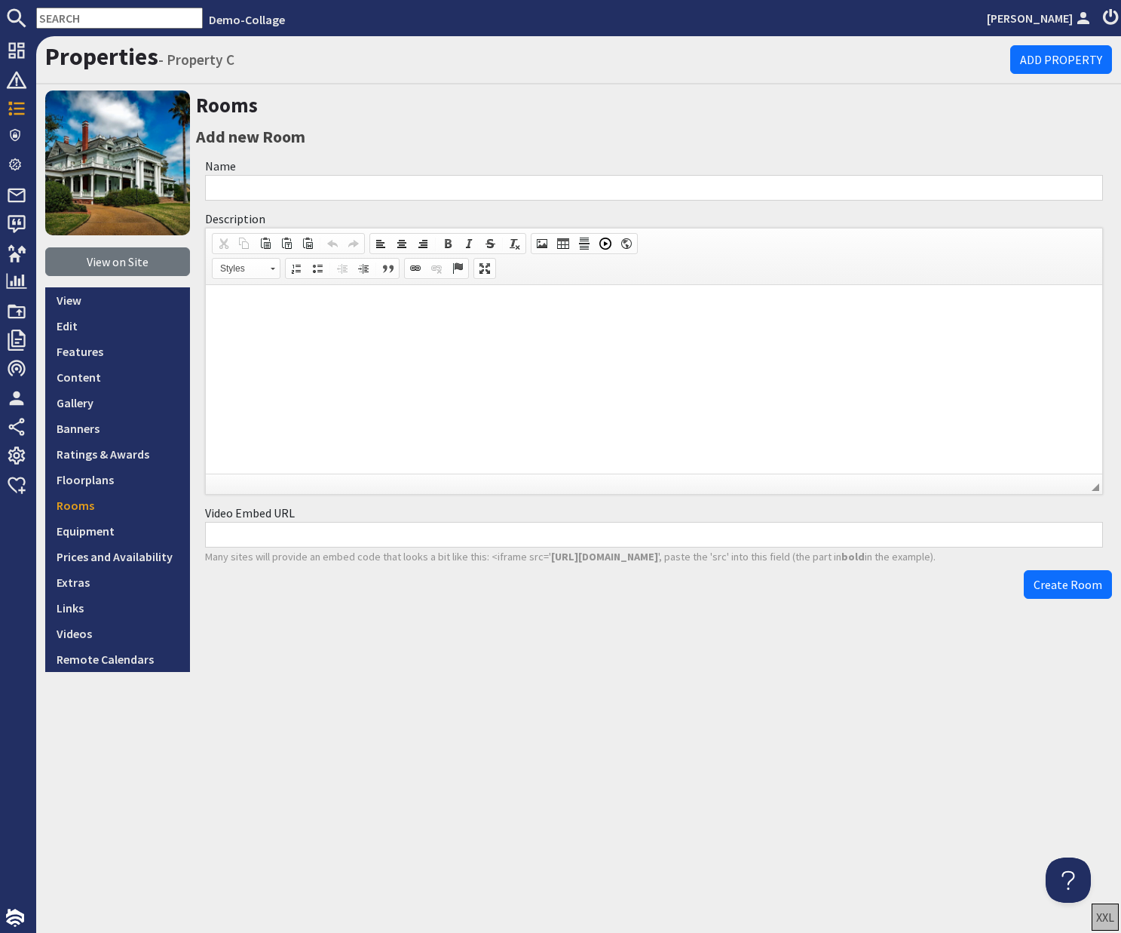
click at [289, 182] on input "Name" at bounding box center [654, 188] width 898 height 26
type input "Bedoom 1"
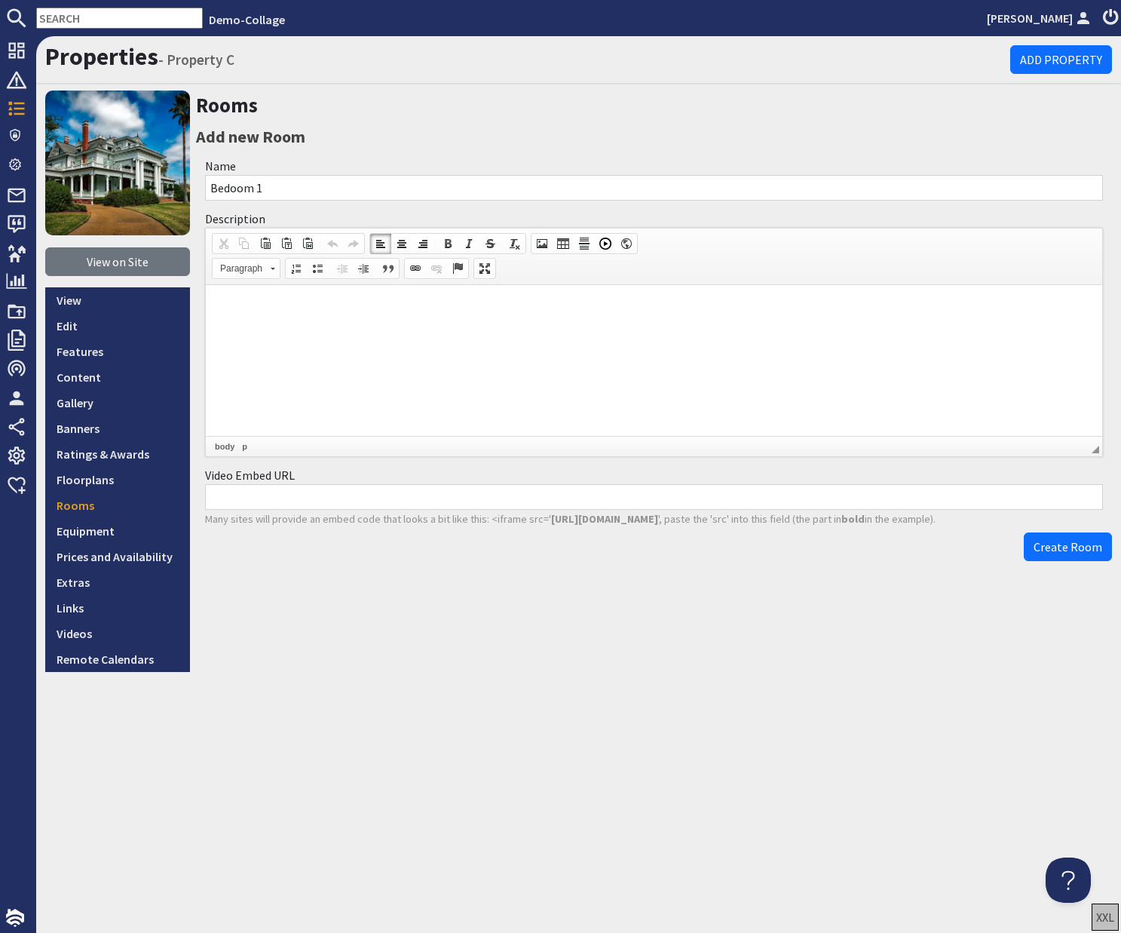
click at [376, 546] on span "Create Room" at bounding box center [1068, 546] width 69 height 15
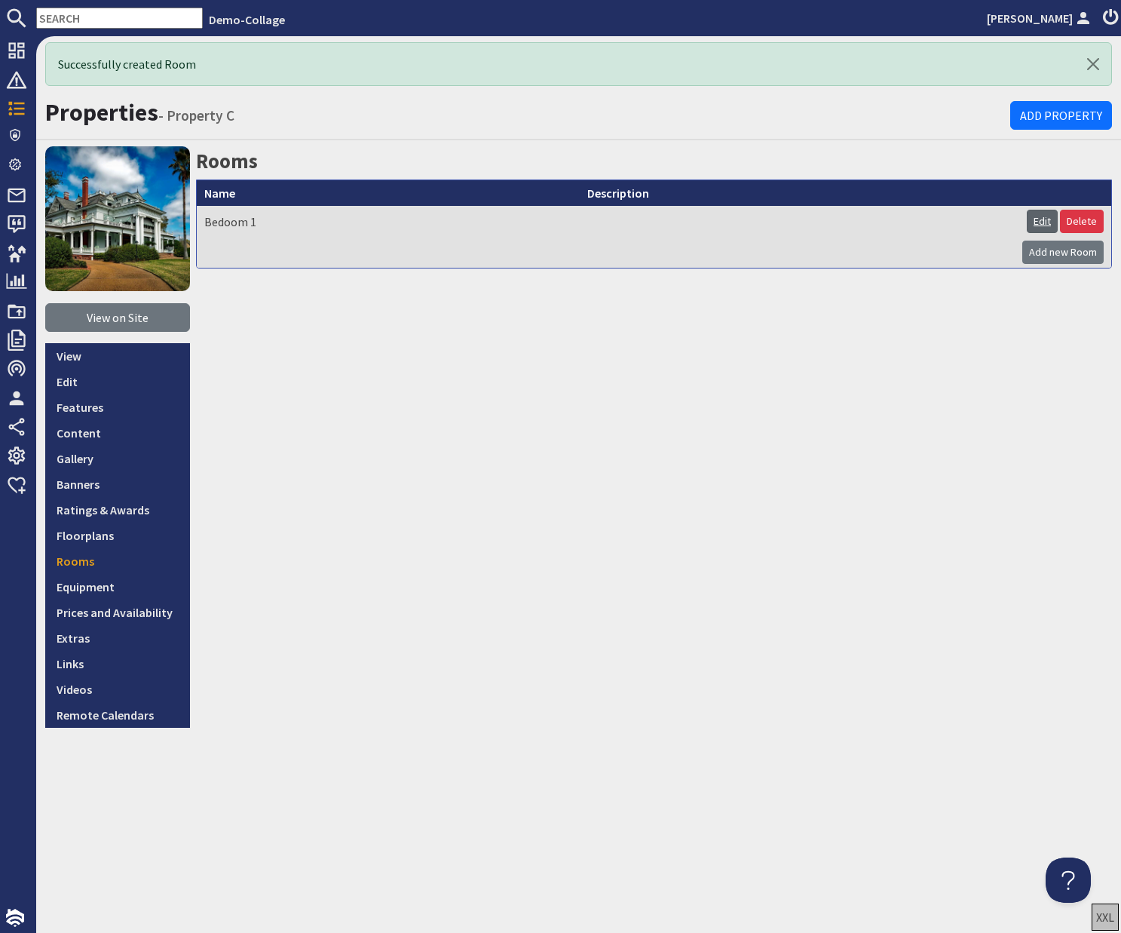
click at [376, 222] on link "Edit" at bounding box center [1042, 221] width 31 height 23
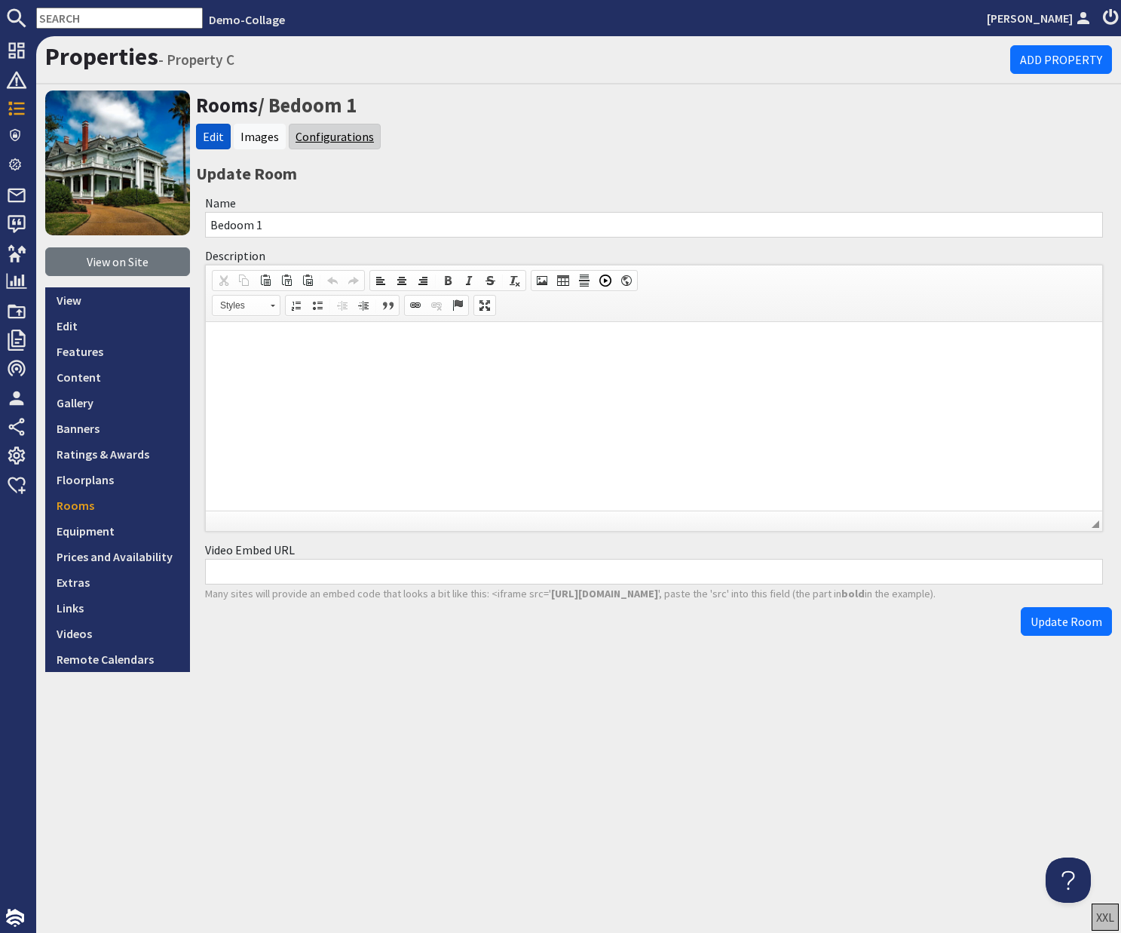
click at [314, 134] on link "Configurations" at bounding box center [335, 136] width 78 height 15
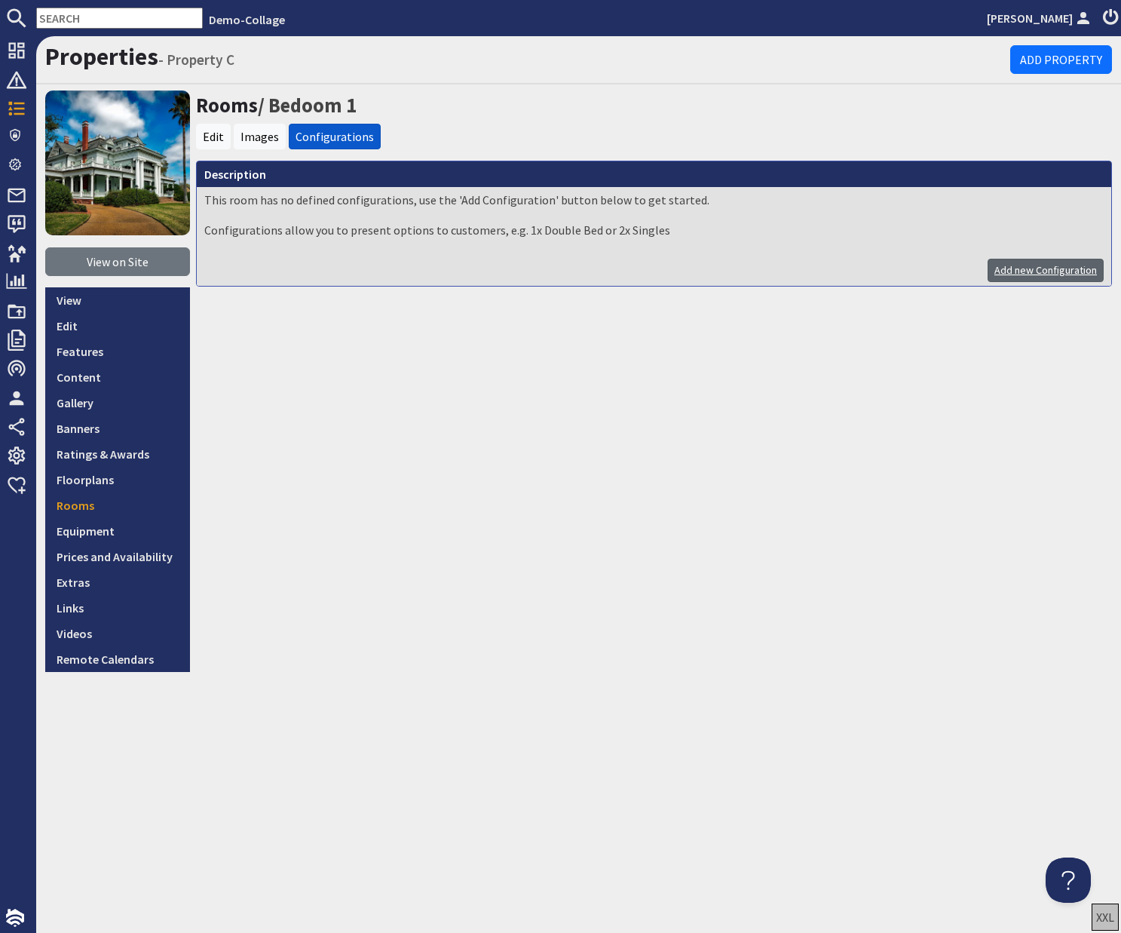
click at [376, 270] on link "Add new Configuration" at bounding box center [1046, 270] width 116 height 23
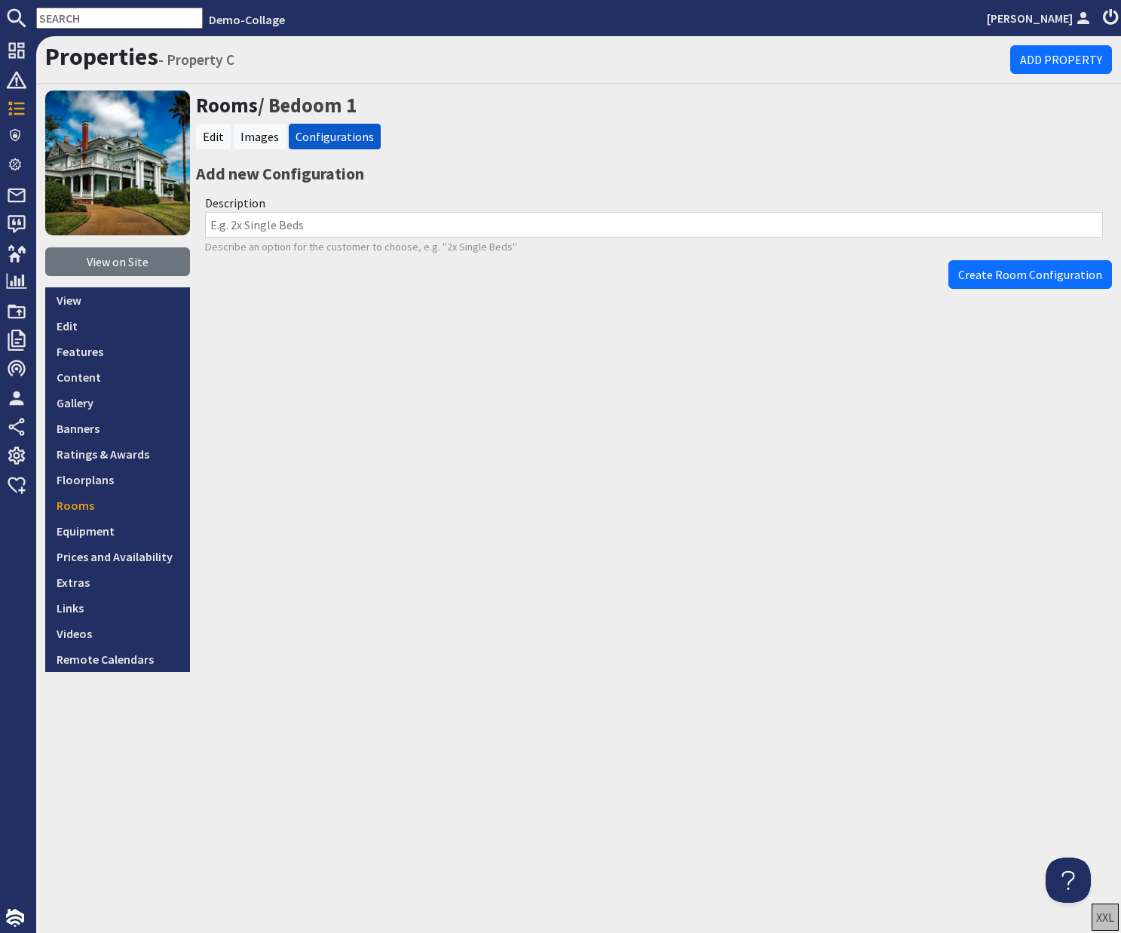
click at [376, 236] on input "Description" at bounding box center [654, 225] width 898 height 26
type input "Double"
click at [376, 270] on span "Create Room Configuration" at bounding box center [1030, 274] width 144 height 15
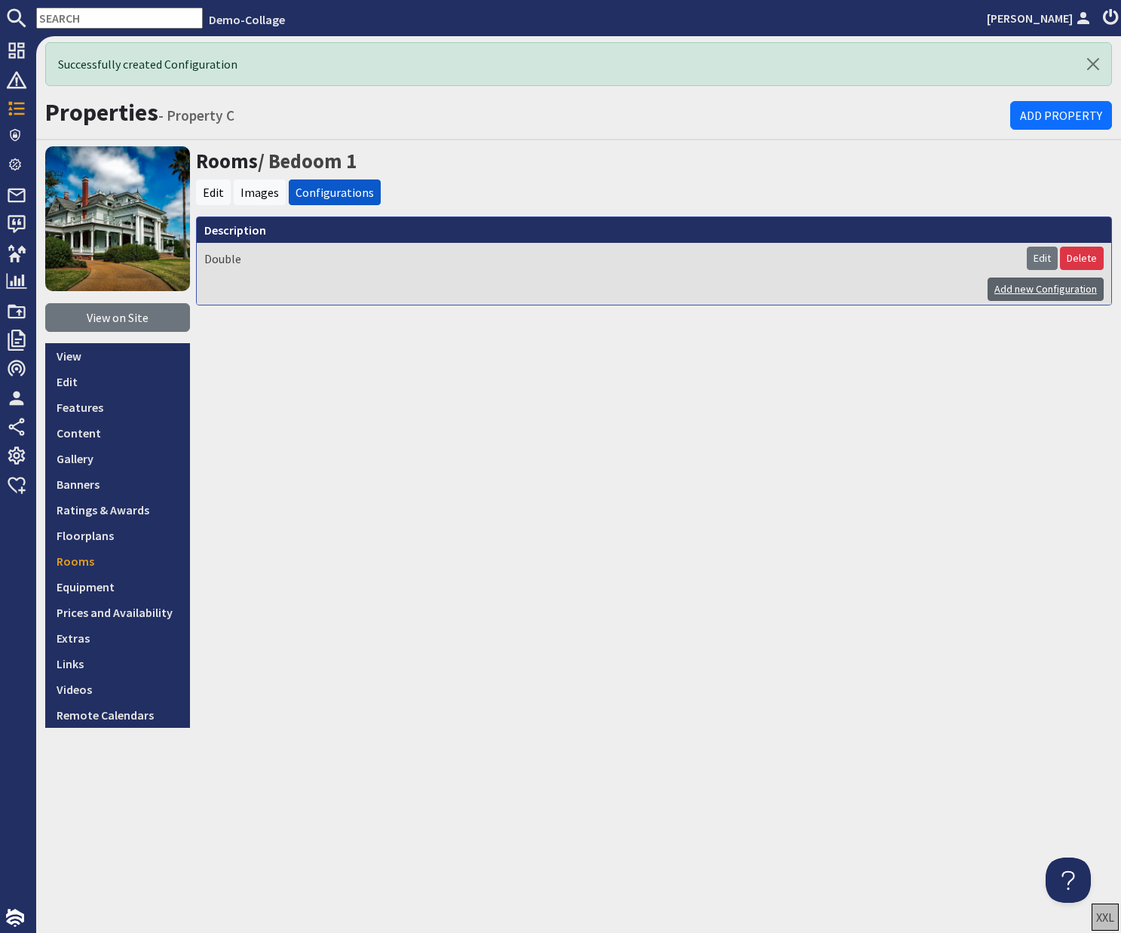
click at [376, 289] on link "Add new Configuration" at bounding box center [1046, 289] width 116 height 23
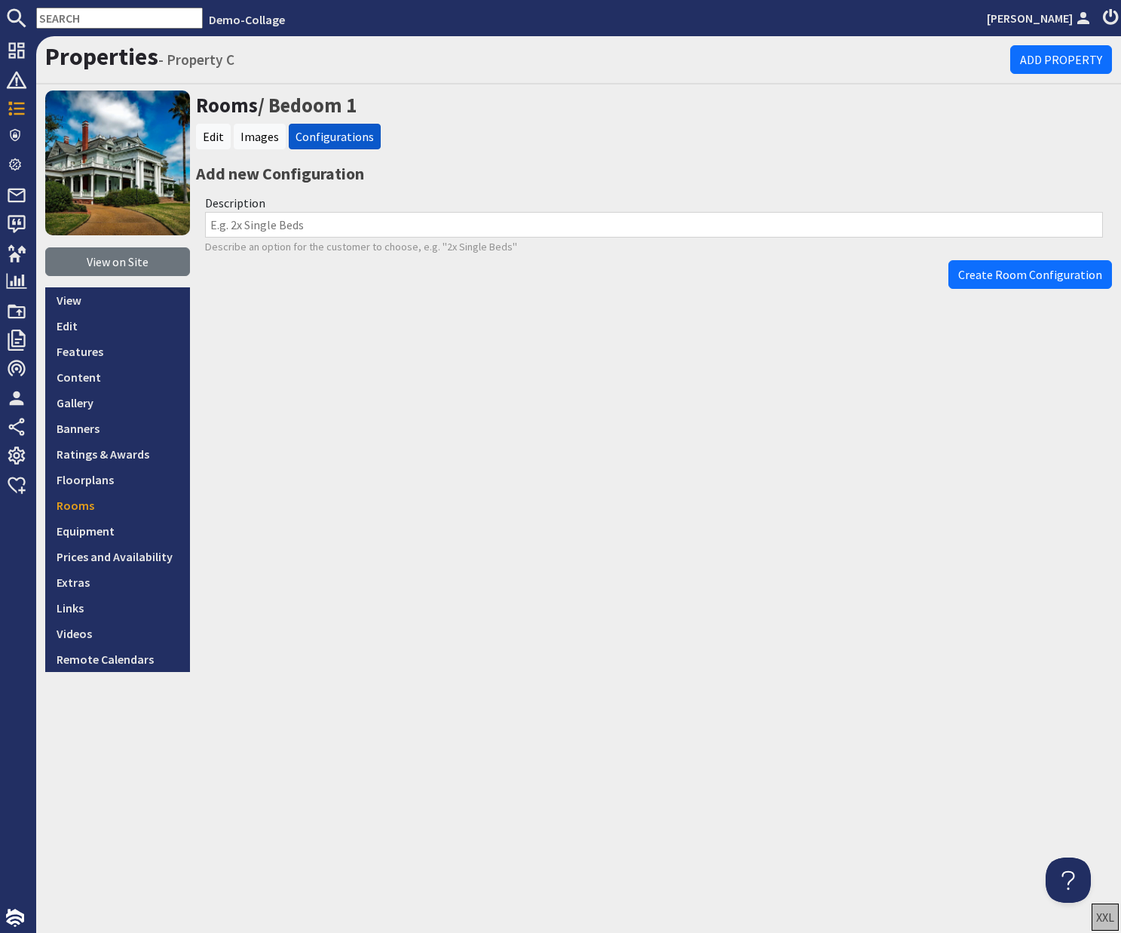
click at [320, 228] on input "Description" at bounding box center [654, 225] width 898 height 26
type input "Twin"
click at [376, 271] on span "Create Room Configuration" at bounding box center [1030, 274] width 144 height 15
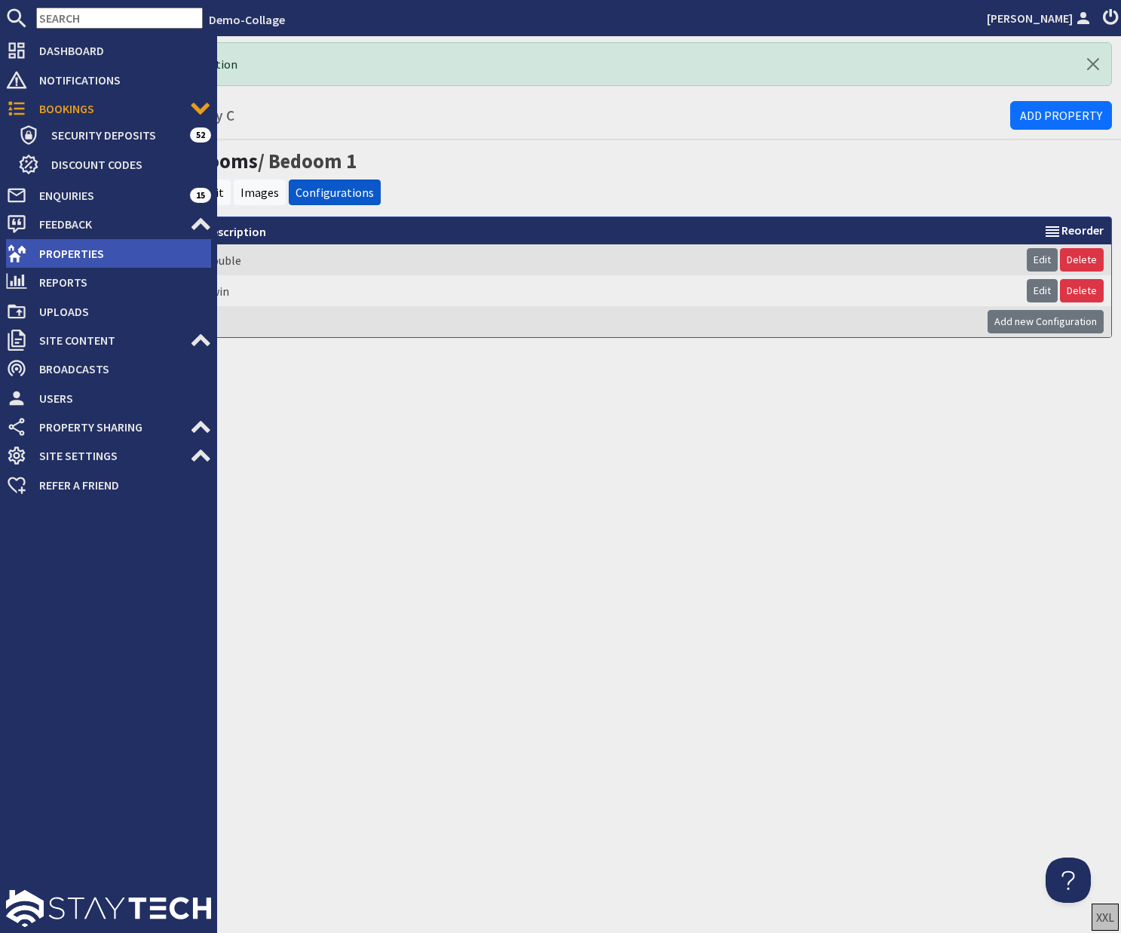
click at [68, 249] on span "Properties" at bounding box center [119, 253] width 184 height 24
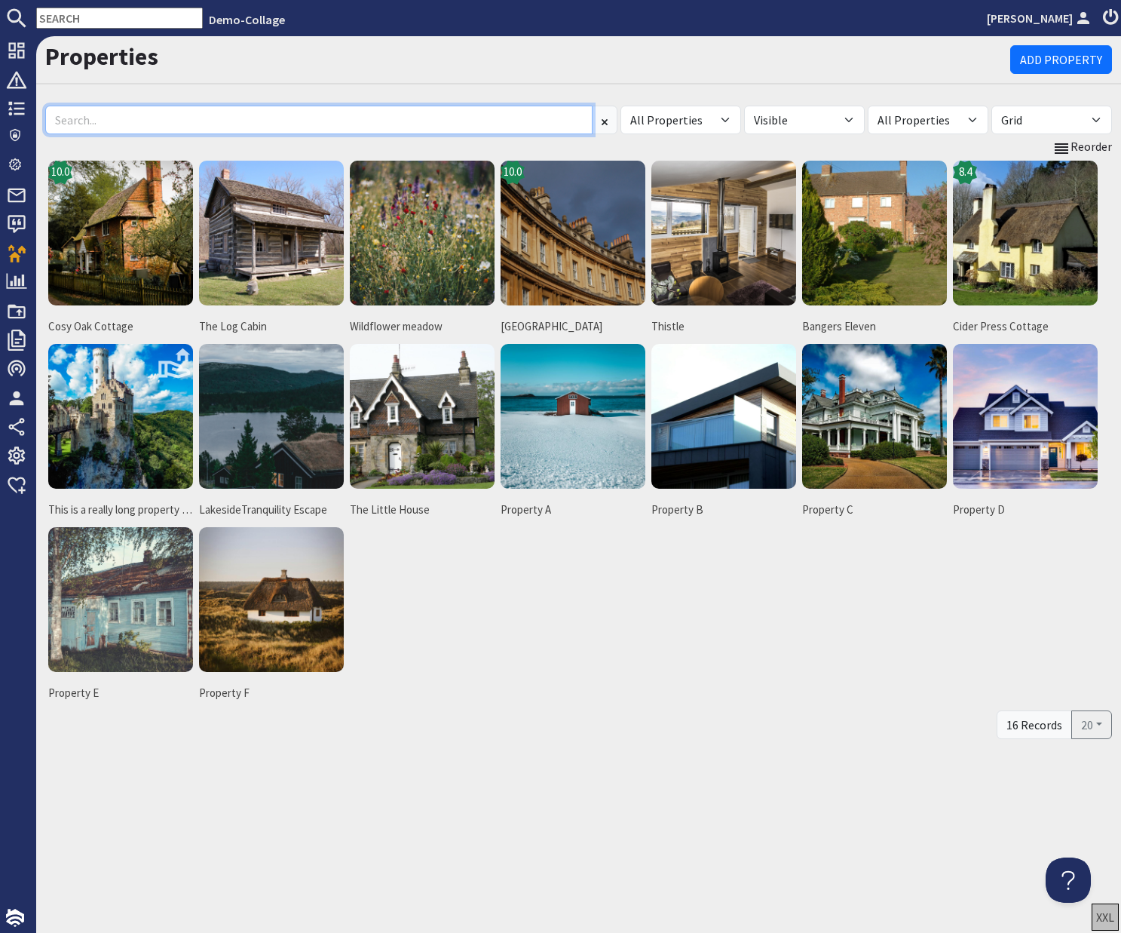
click at [133, 117] on input at bounding box center [318, 120] width 547 height 29
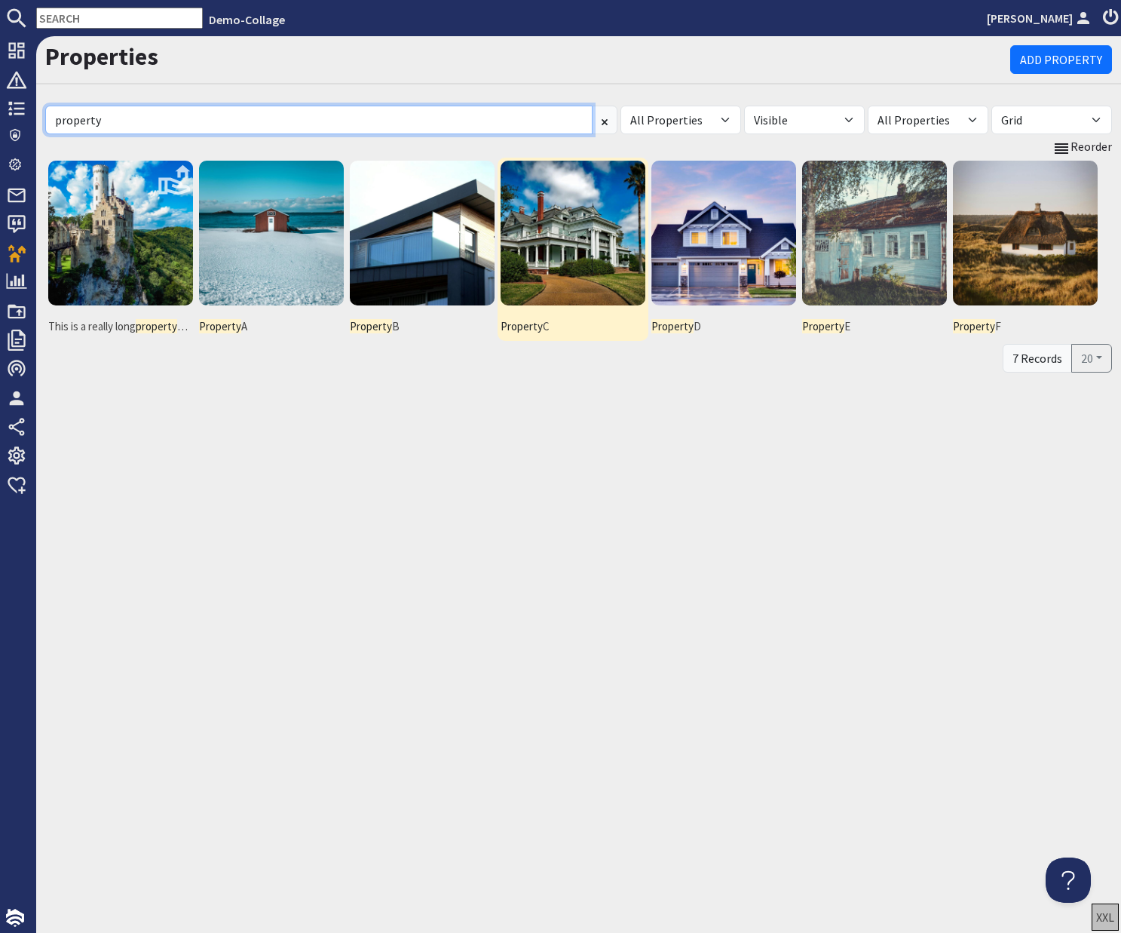
type input "property"
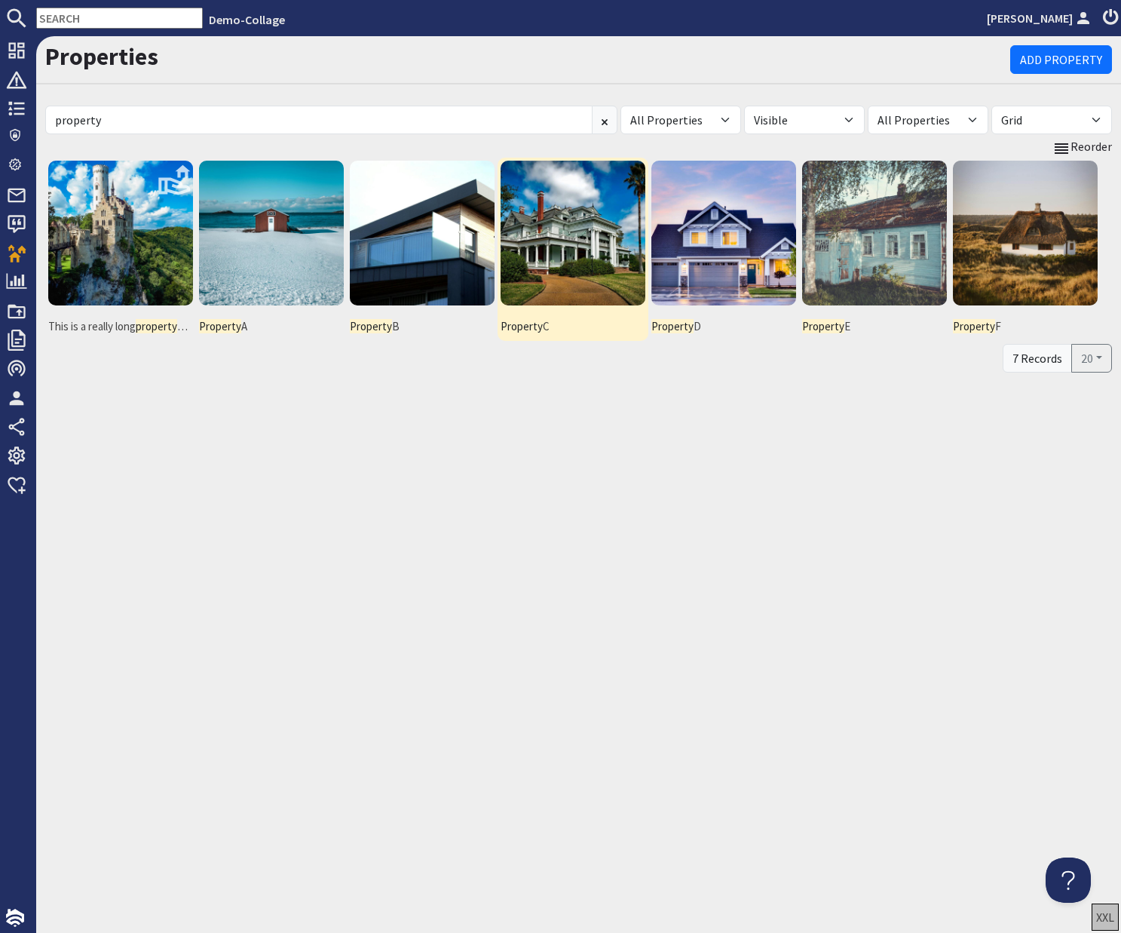
click at [376, 280] on img at bounding box center [573, 233] width 145 height 145
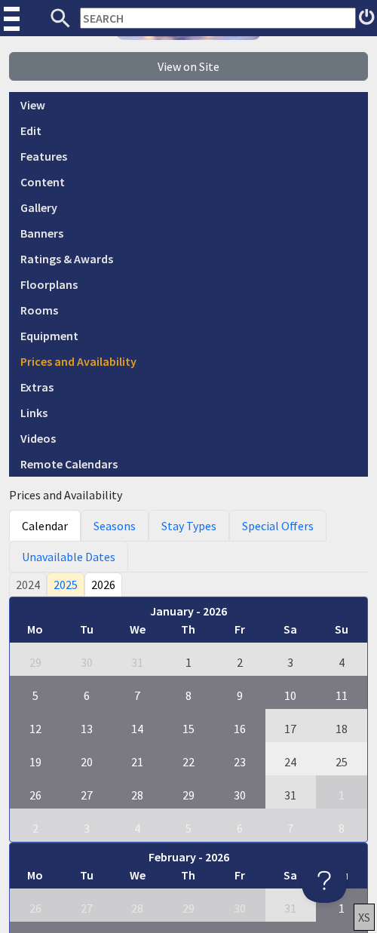
scroll to position [339, 0]
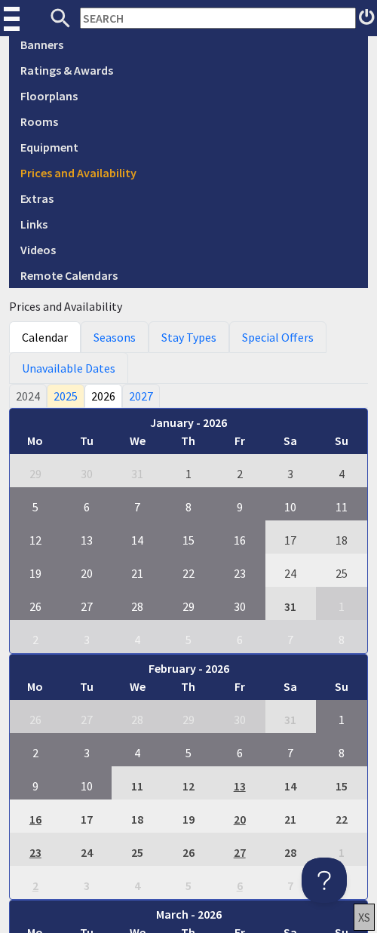
scroll to position [436, 0]
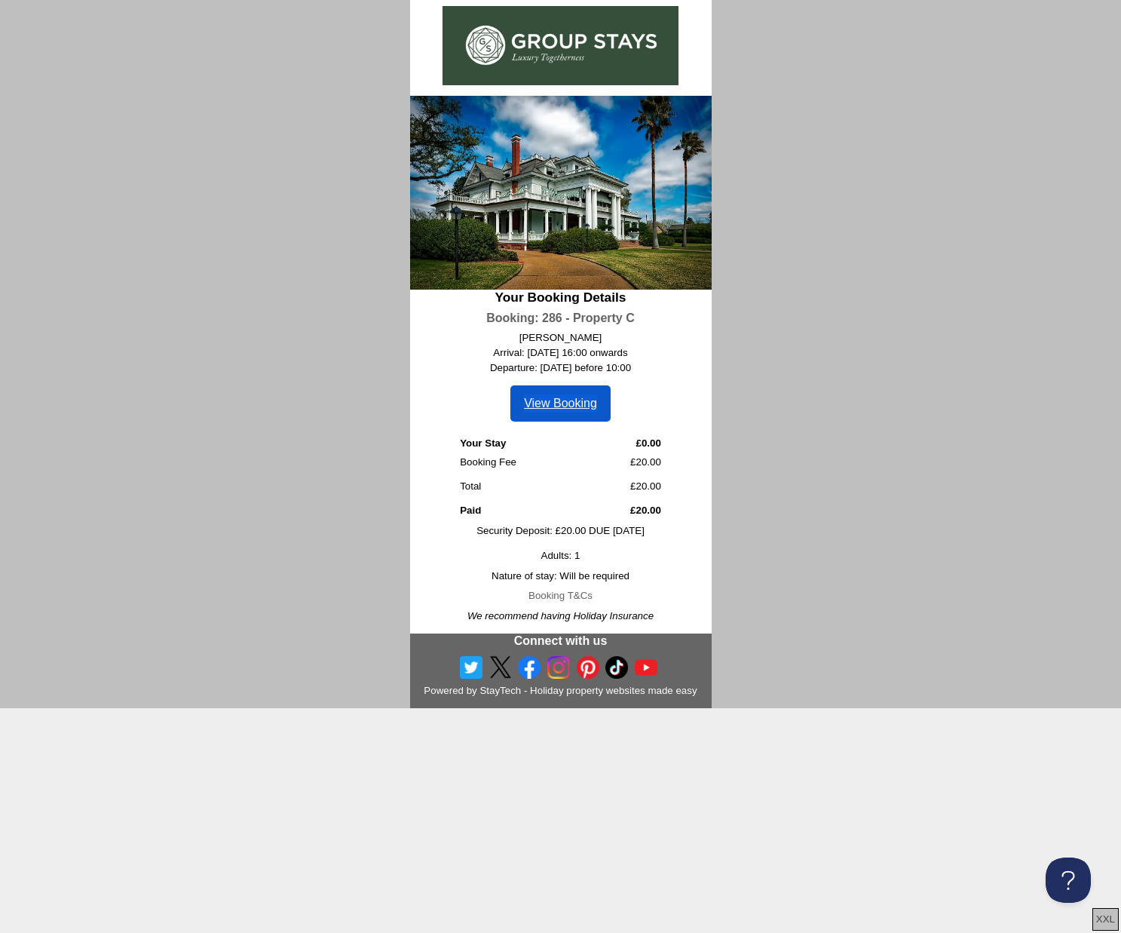
click at [573, 403] on link "View Booking" at bounding box center [561, 403] width 100 height 36
